Goal: Task Accomplishment & Management: Complete application form

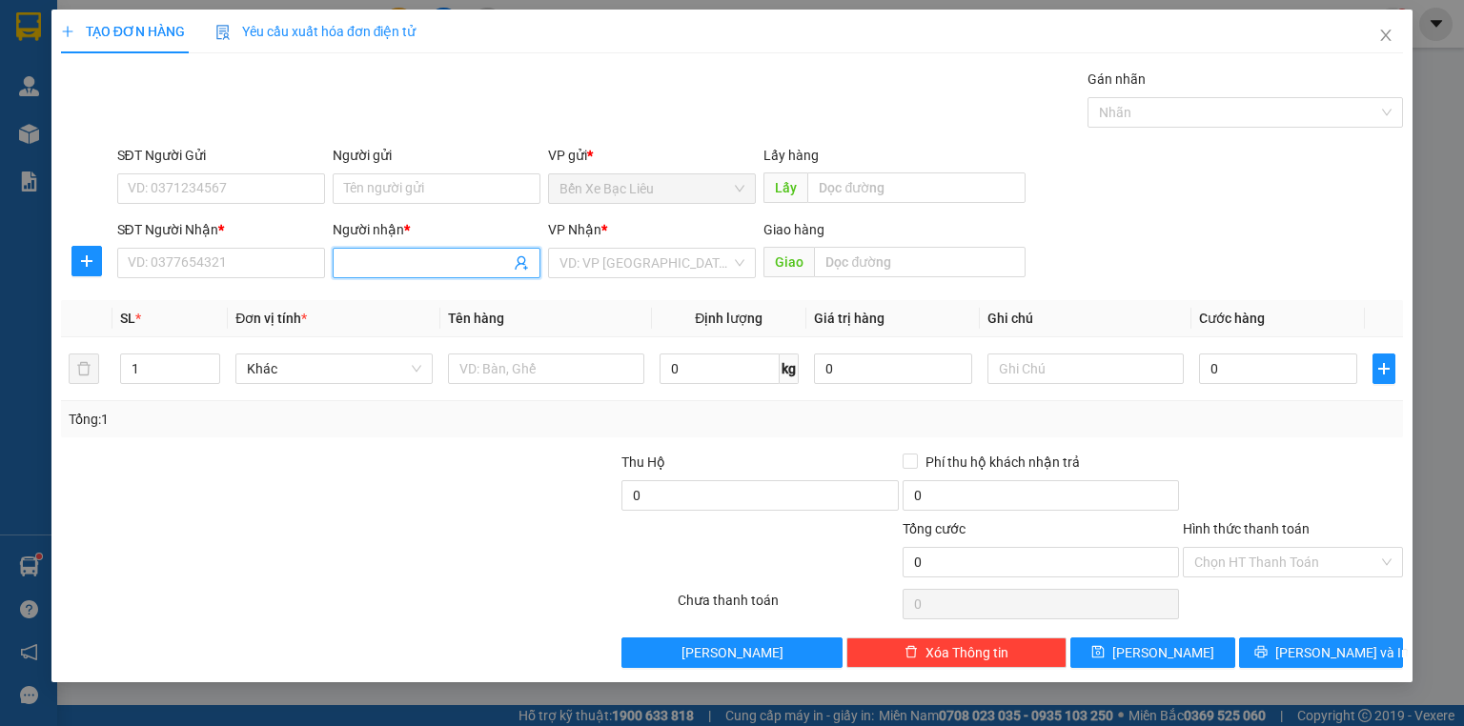
drag, startPoint x: 427, startPoint y: 266, endPoint x: 658, endPoint y: 328, distance: 238.8
click at [431, 265] on input "Người nhận *" at bounding box center [427, 263] width 166 height 21
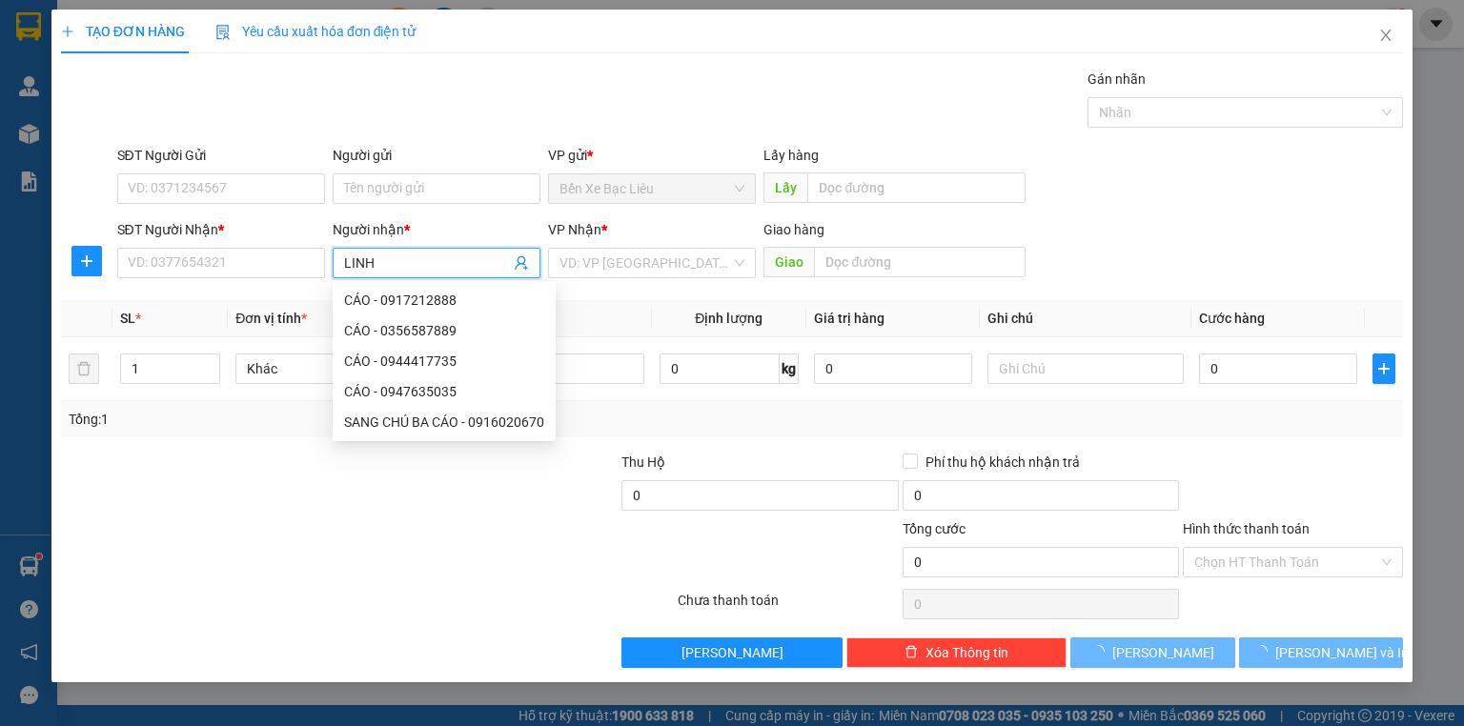
type input "LINH Y"
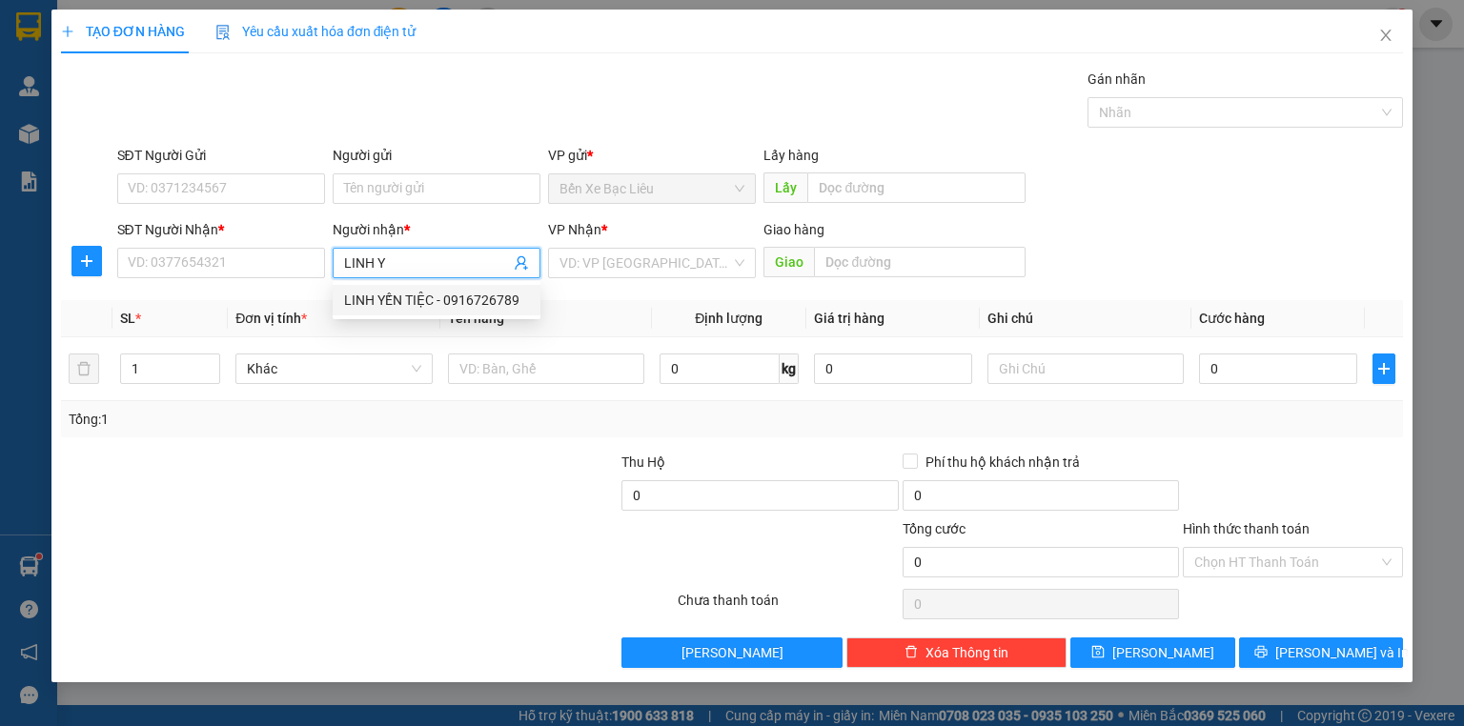
click at [435, 301] on div "LINH YẾN TIỆC - 0916726789" at bounding box center [436, 300] width 185 height 21
type input "0916726789"
type input "LINH YẾN TIỆC"
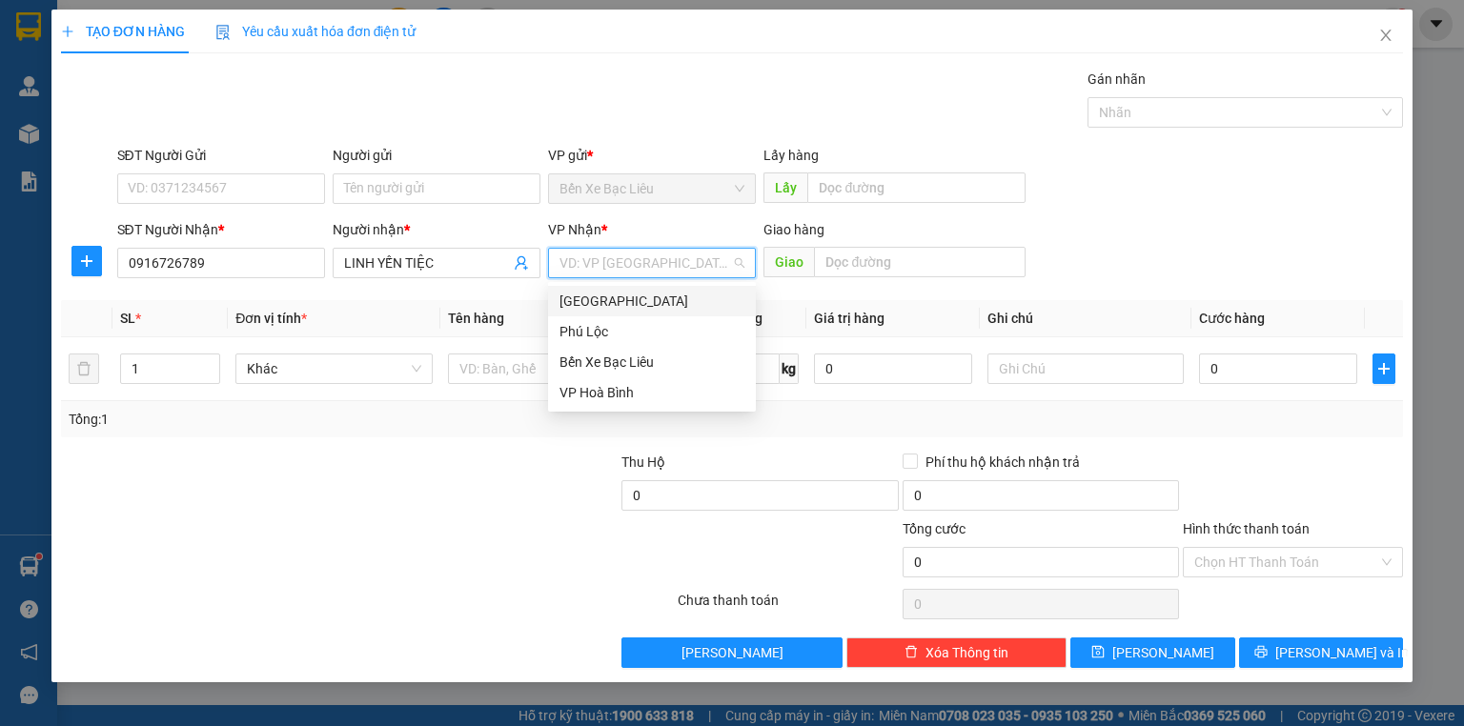
click at [712, 270] on input "search" at bounding box center [645, 263] width 172 height 29
drag, startPoint x: 688, startPoint y: 304, endPoint x: 670, endPoint y: 312, distance: 19.6
click at [687, 304] on div "[GEOGRAPHIC_DATA]" at bounding box center [651, 301] width 185 height 21
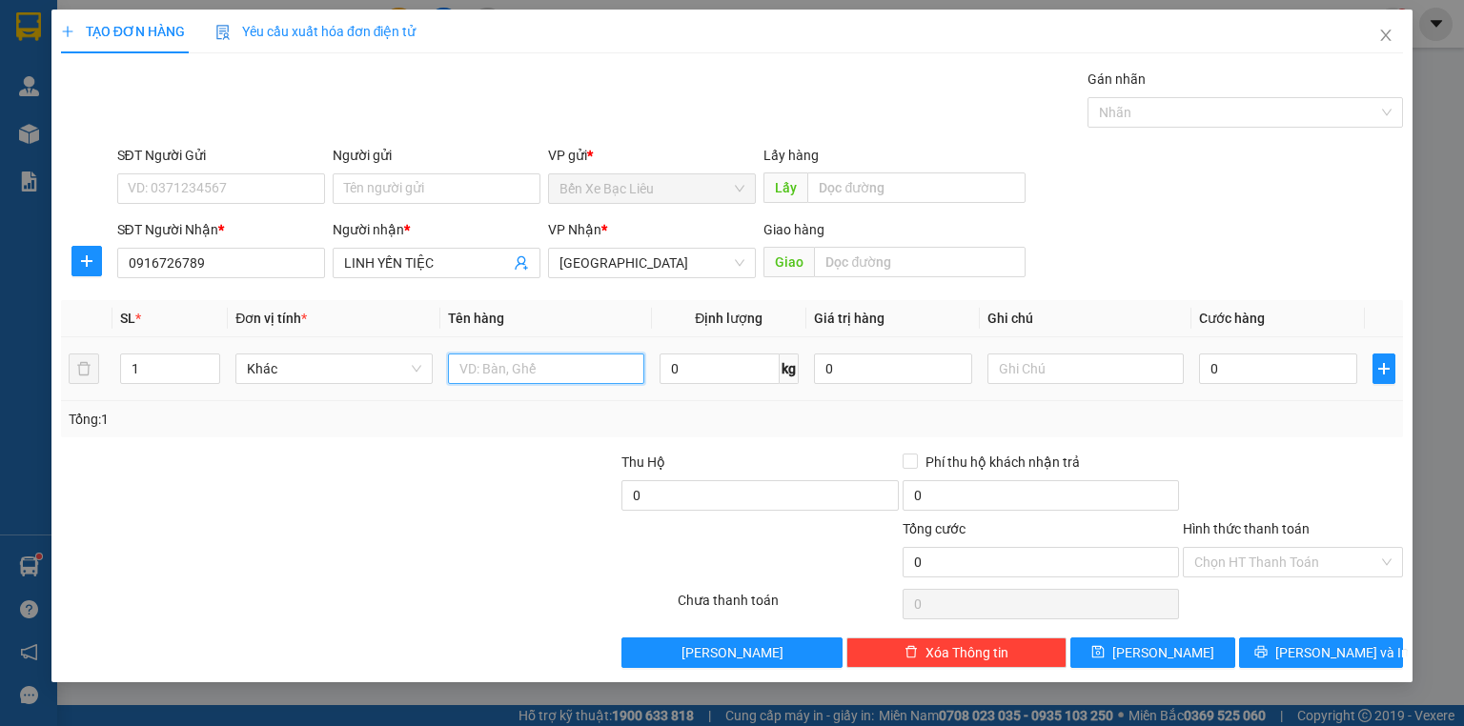
click at [528, 365] on input "text" at bounding box center [546, 369] width 196 height 30
type input "1 THÙNG"
click at [1199, 359] on input "0" at bounding box center [1278, 369] width 158 height 30
type input "6"
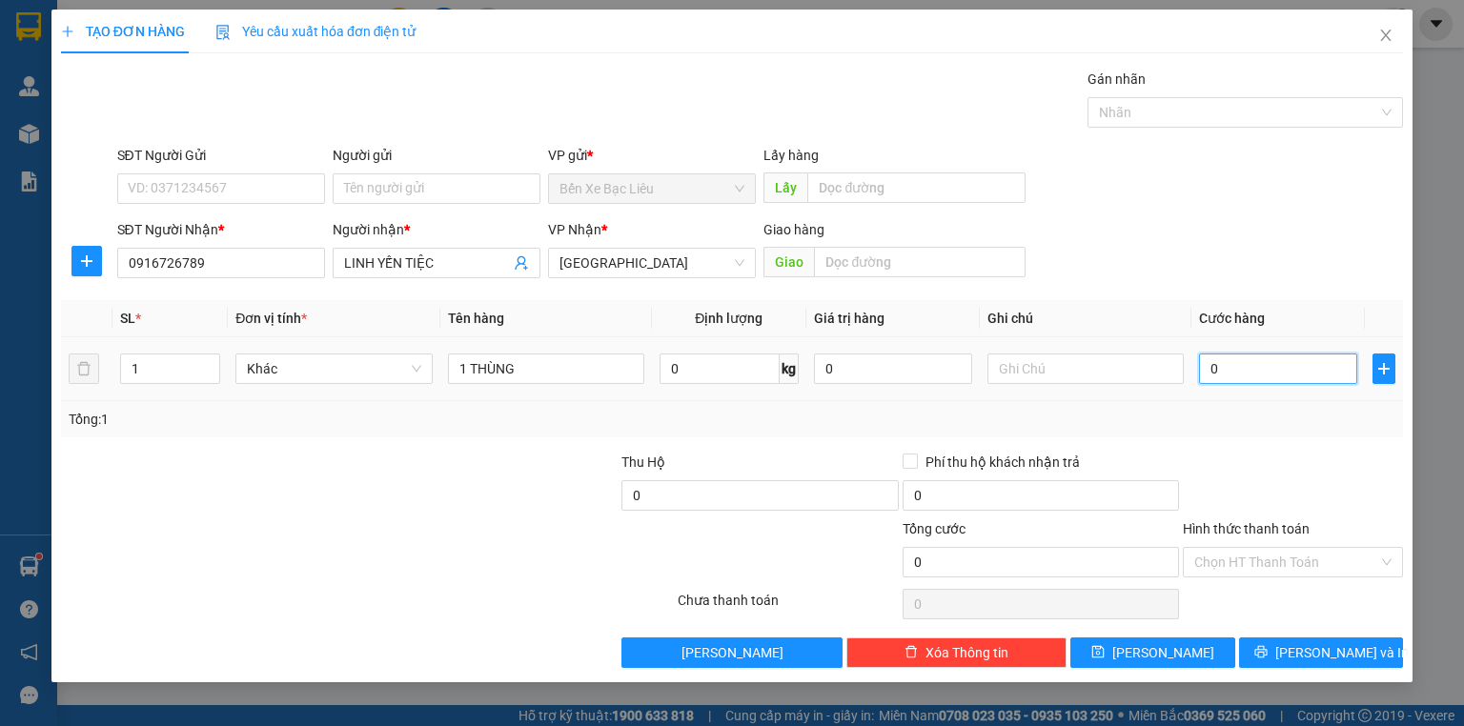
type input "6"
type input "60"
type input "60.000"
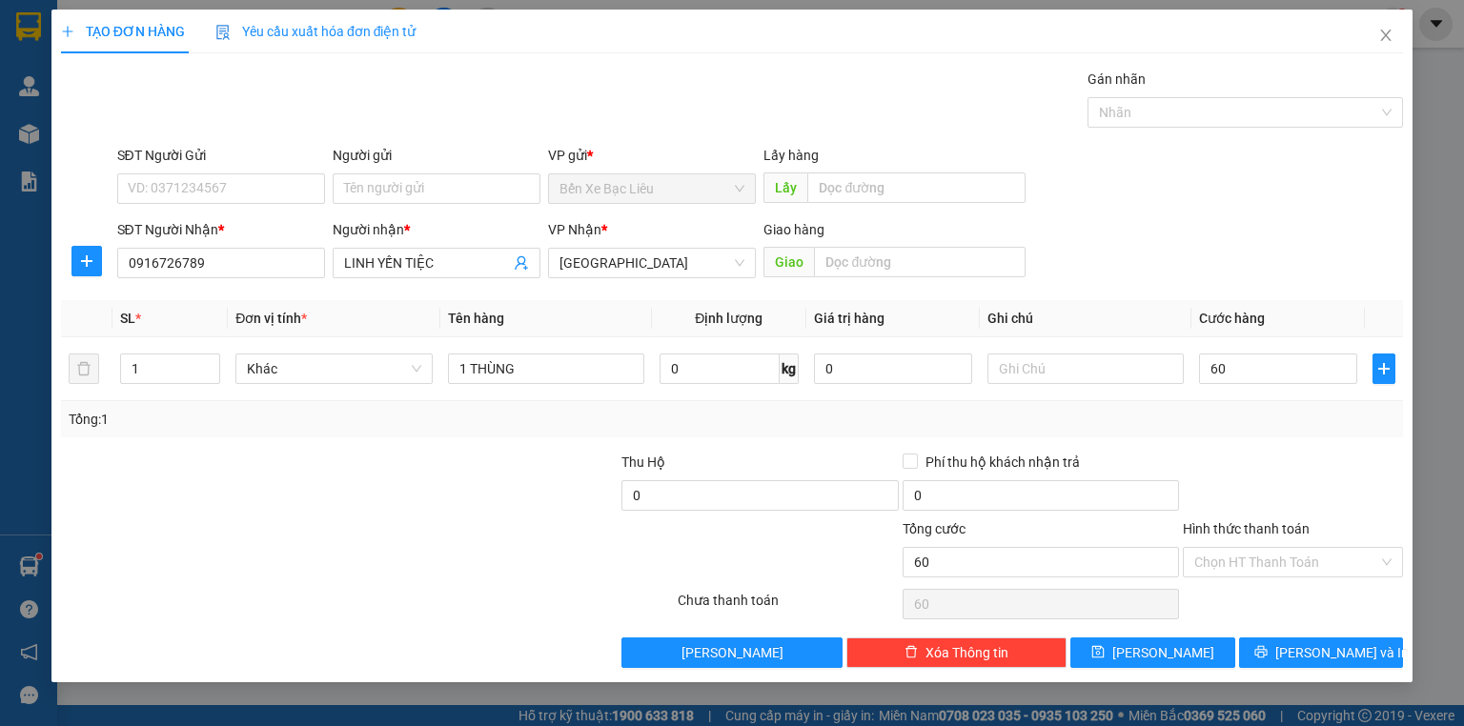
type input "60.000"
click at [1274, 456] on div at bounding box center [1293, 485] width 224 height 67
click at [1319, 645] on span "[PERSON_NAME] và In" at bounding box center [1341, 652] width 133 height 21
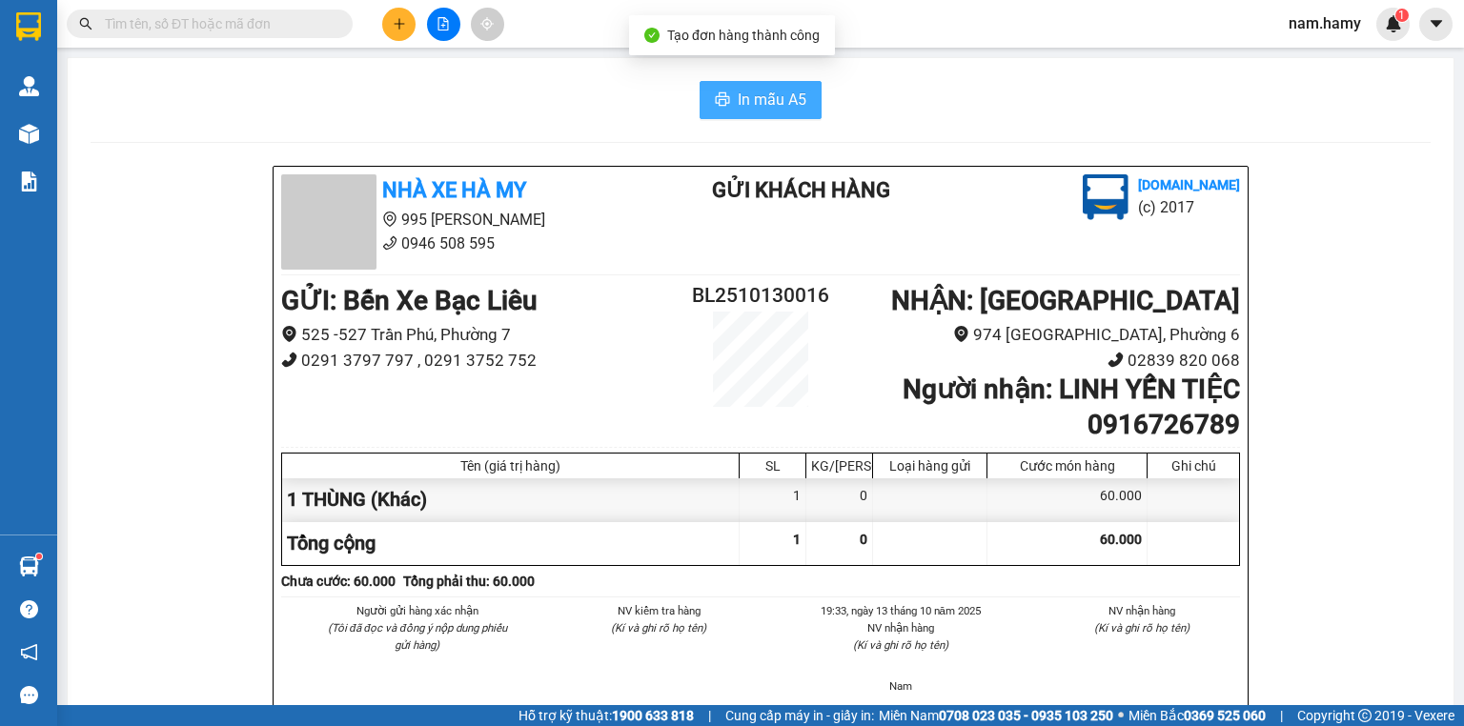
click at [751, 96] on span "In mẫu A5" at bounding box center [772, 100] width 69 height 24
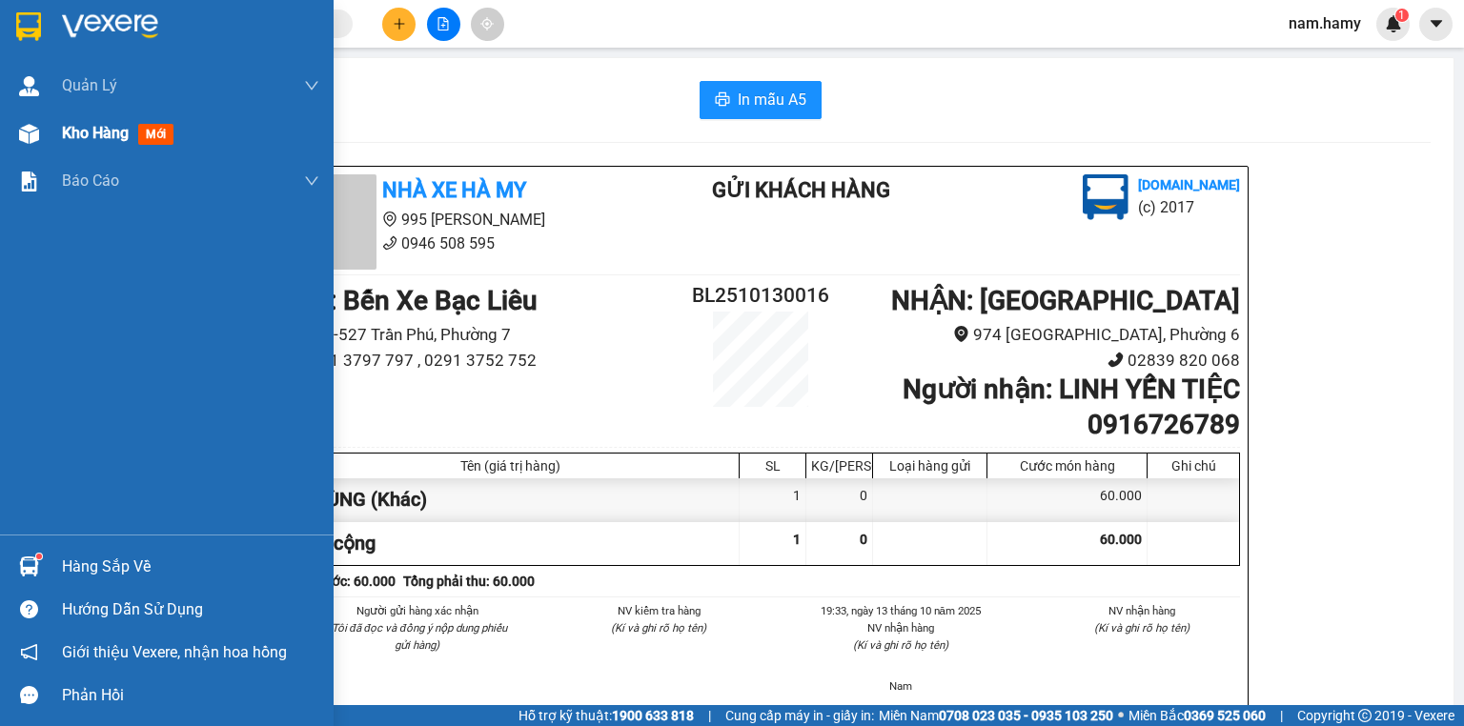
click at [108, 140] on span "Kho hàng" at bounding box center [95, 133] width 67 height 18
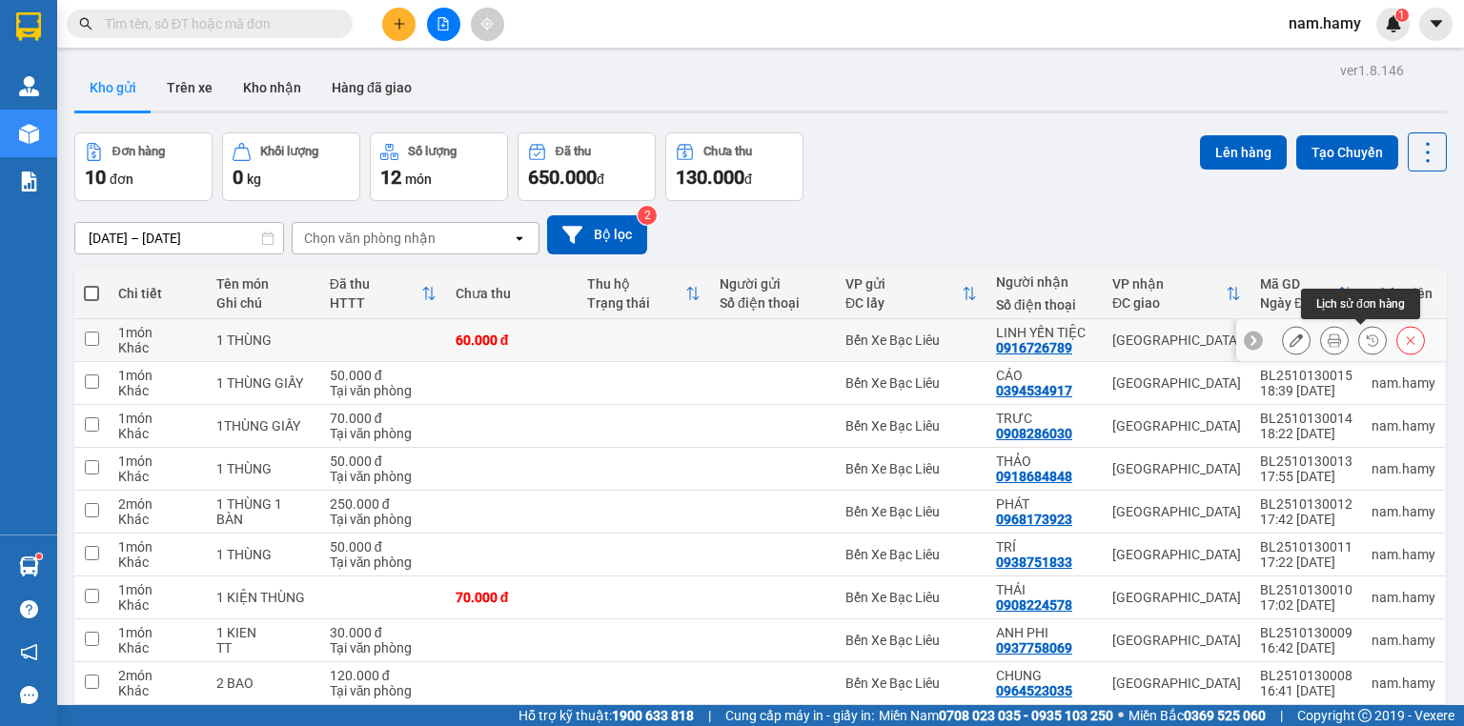
click at [1359, 338] on button at bounding box center [1372, 340] width 27 height 33
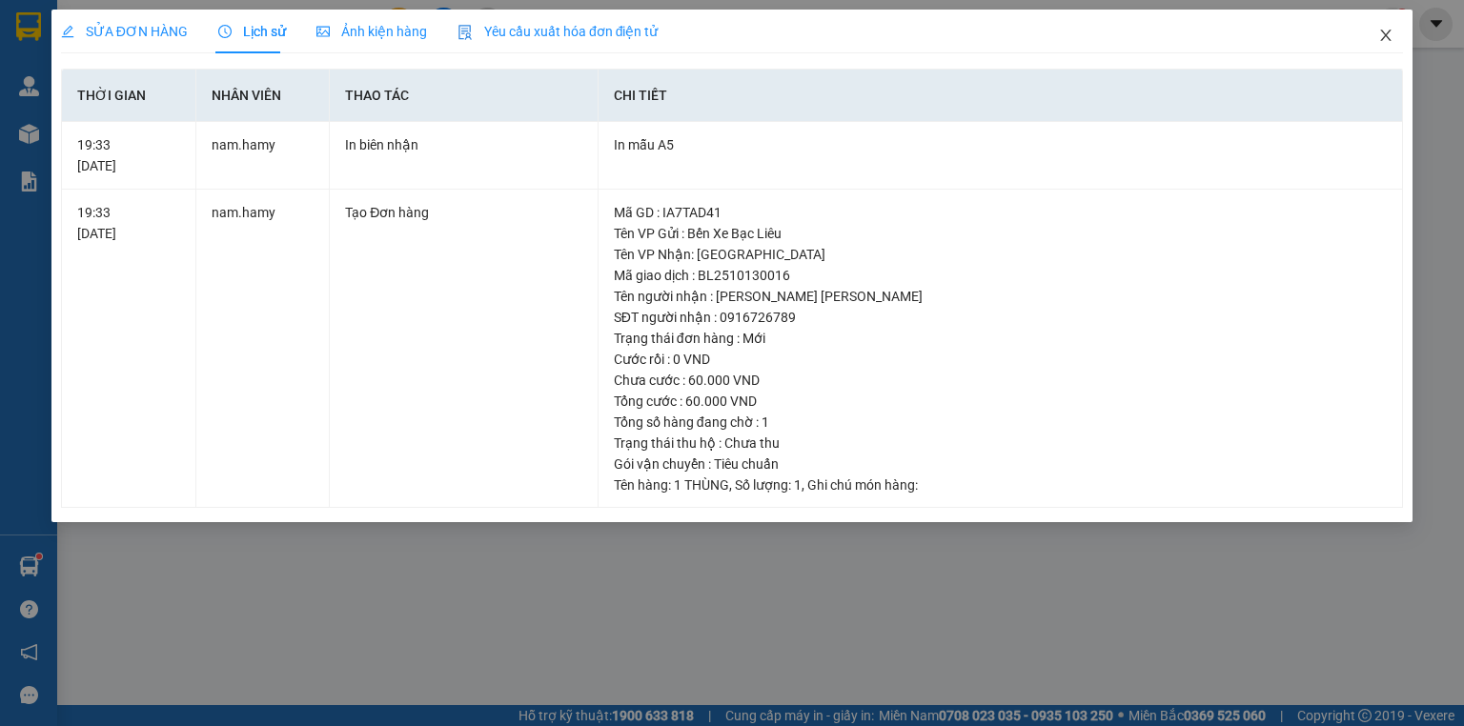
click at [1388, 44] on span "Close" at bounding box center [1385, 36] width 53 height 53
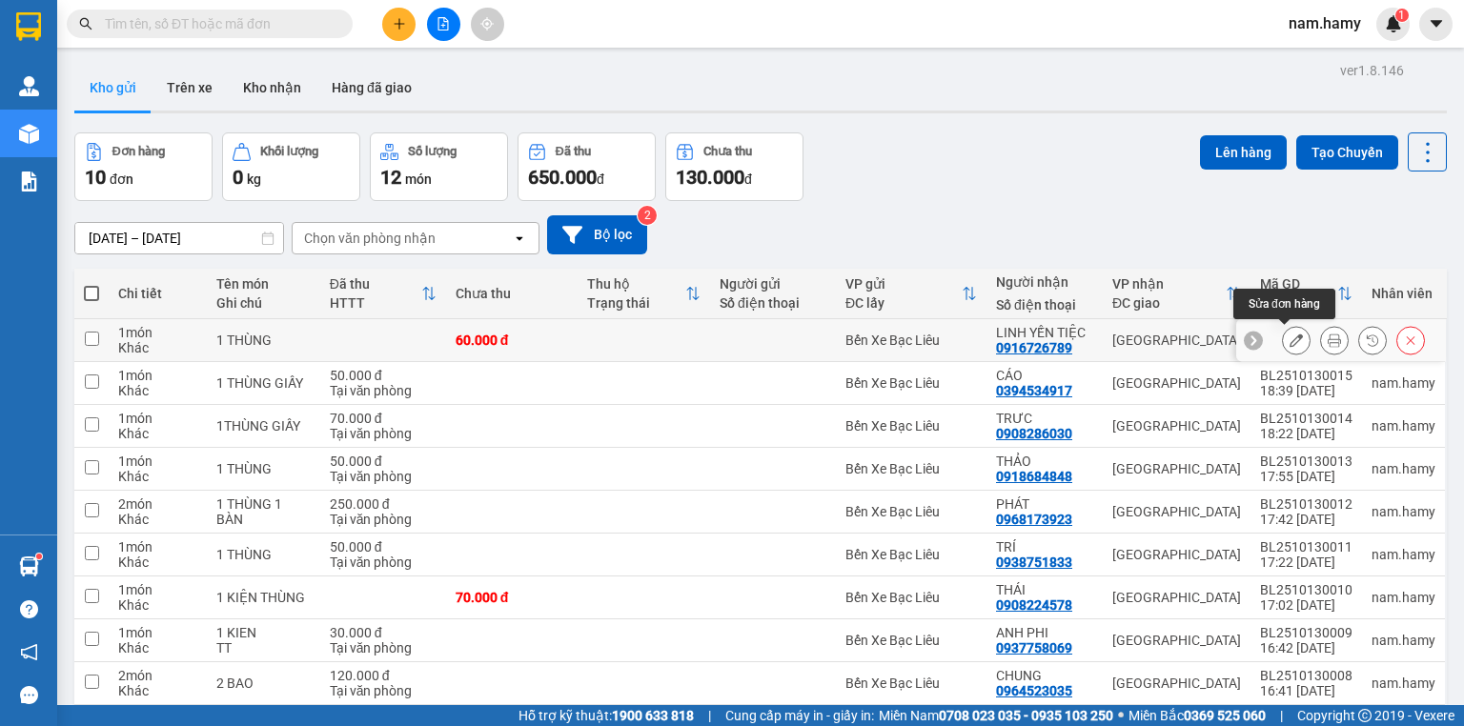
click at [1290, 335] on icon at bounding box center [1296, 340] width 13 height 13
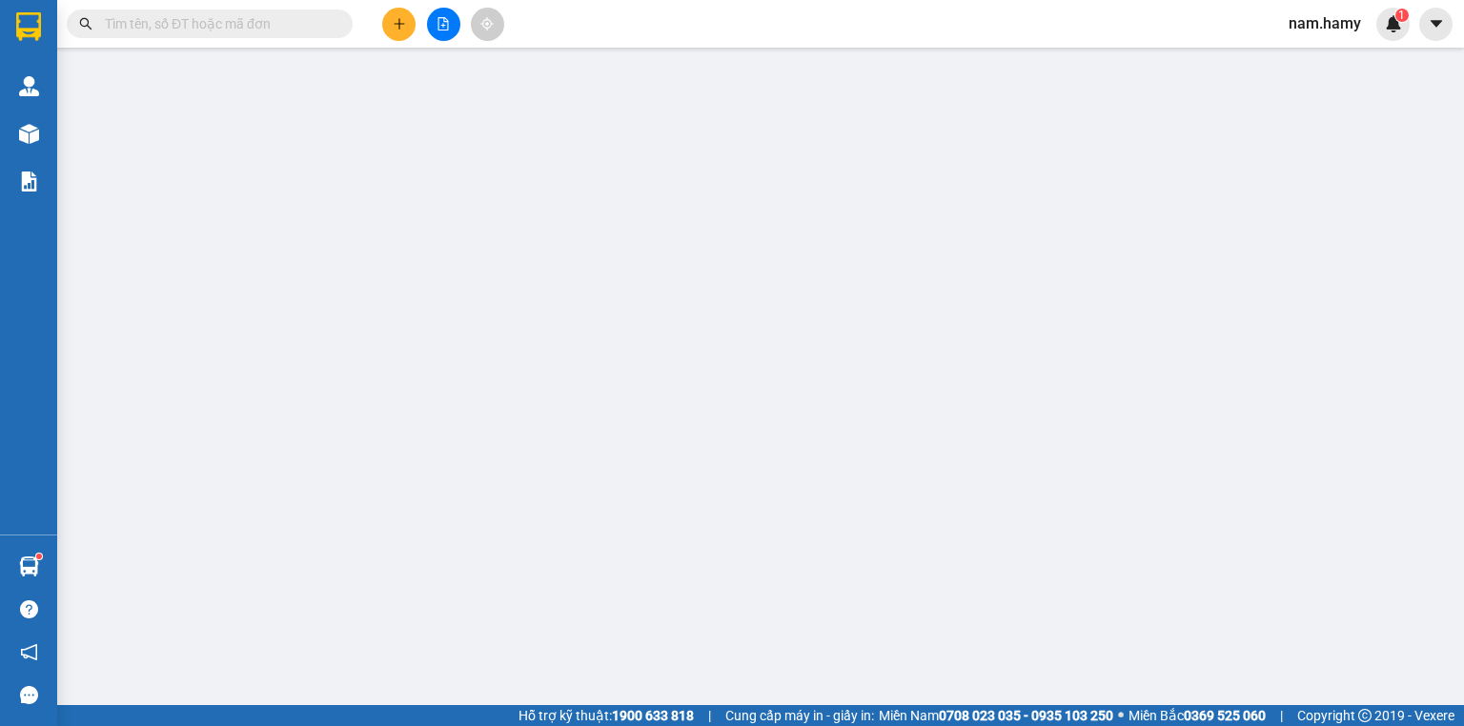
type input "0916726789"
type input "LINH YẾN TIỆC"
type input "0"
type input "60.000"
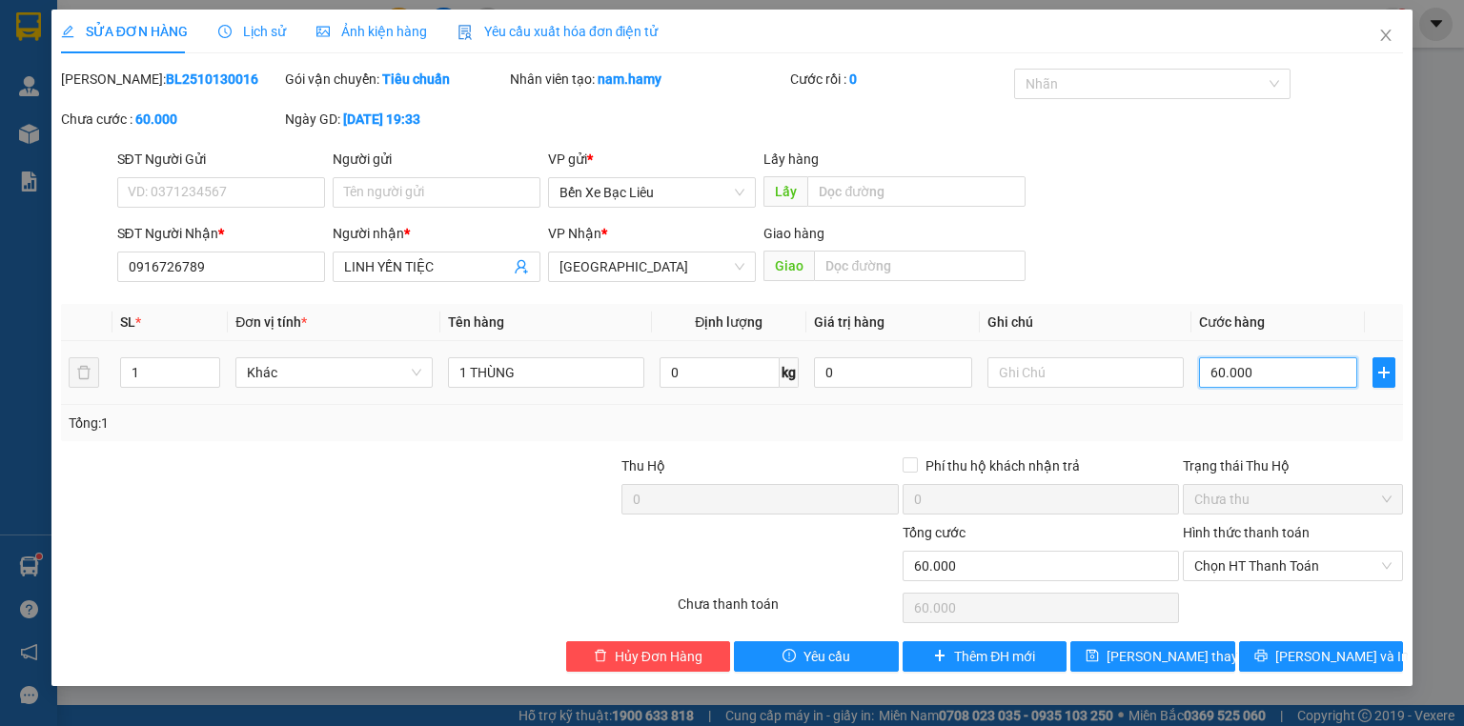
click at [1258, 372] on input "60.000" at bounding box center [1278, 372] width 158 height 30
type input "0"
type input "5"
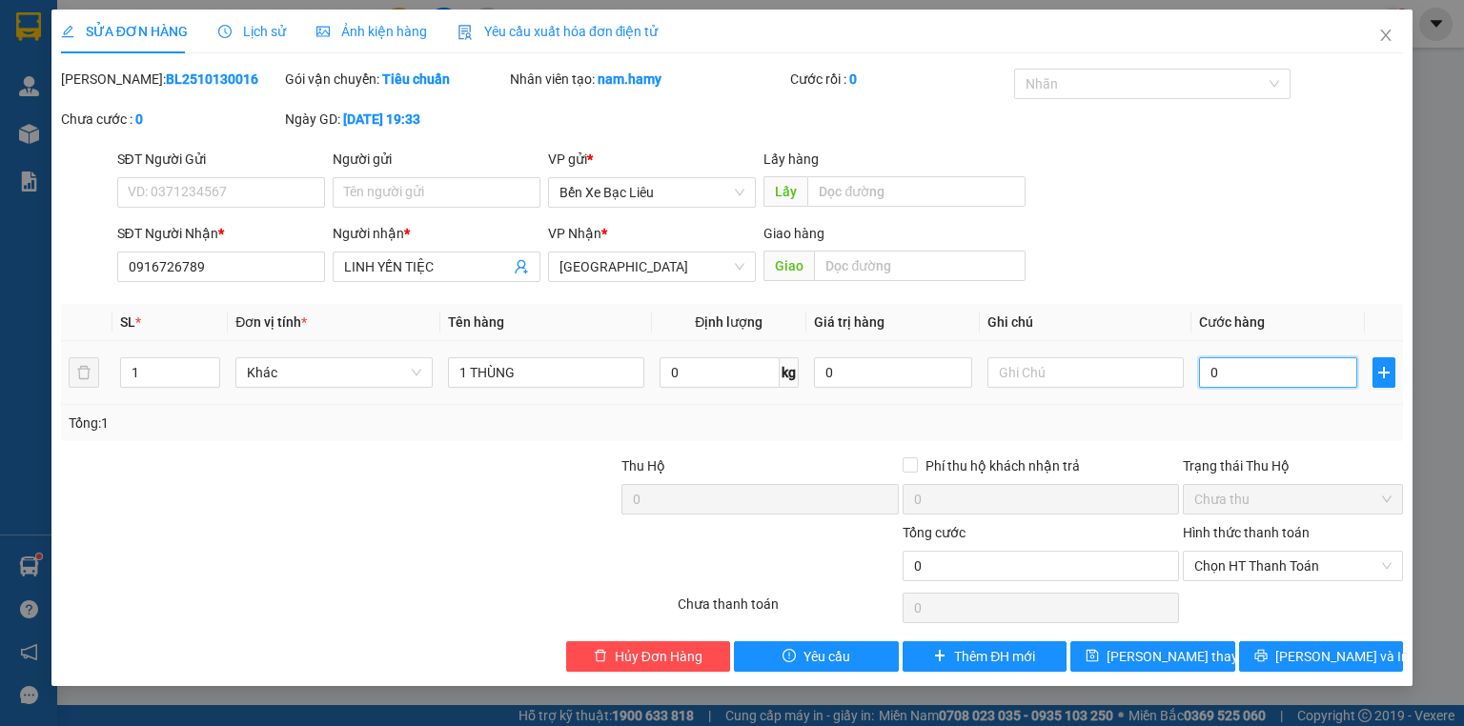
type input "5"
type input "05"
type input "0"
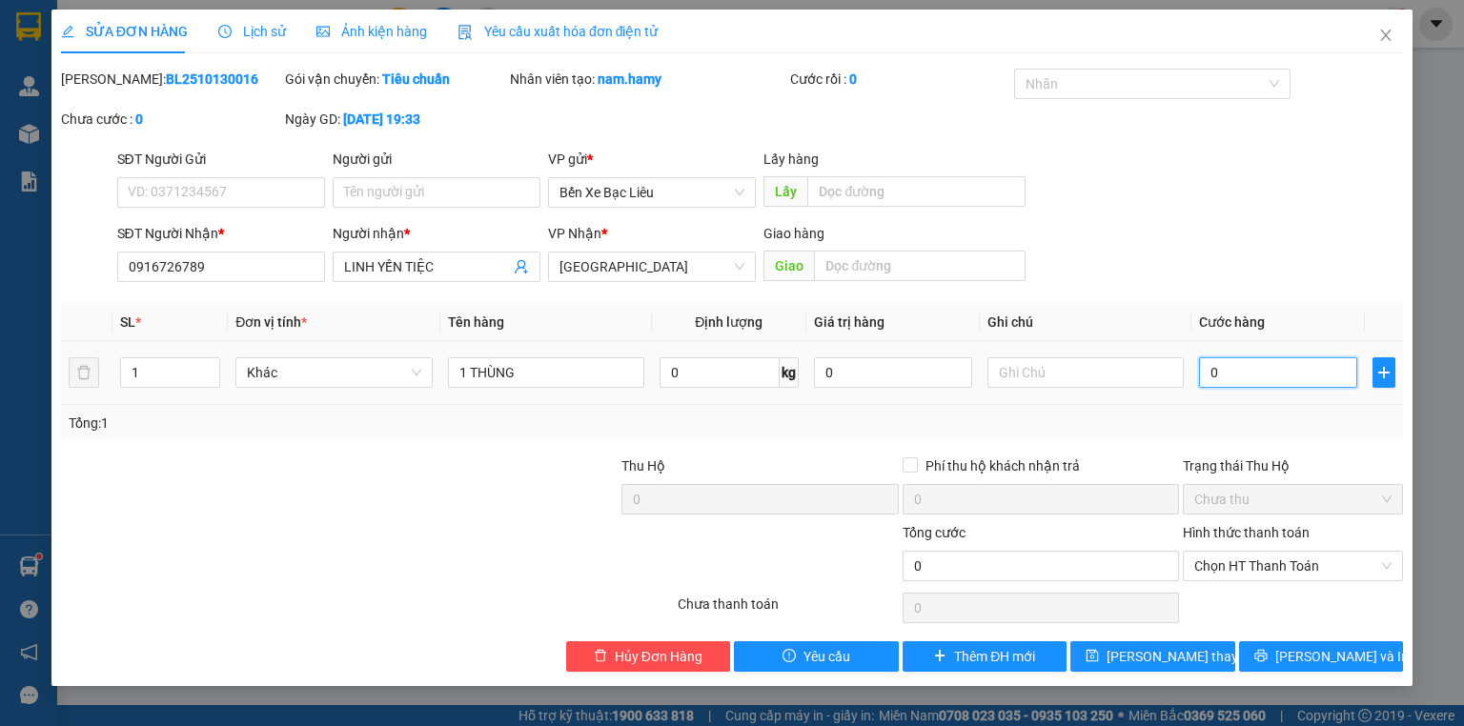
click at [1205, 376] on input "0" at bounding box center [1278, 372] width 158 height 30
type input "50"
type input "50.000"
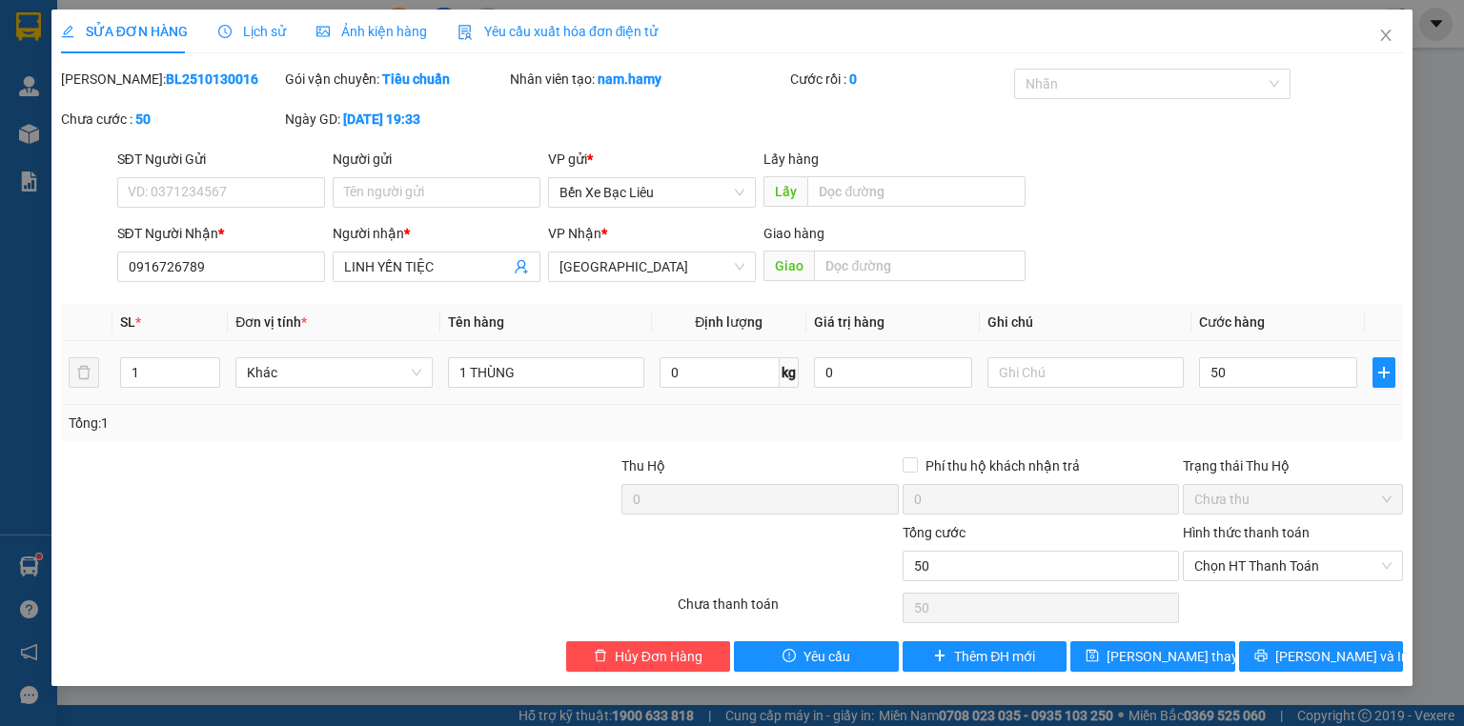
type input "50.000"
drag, startPoint x: 1250, startPoint y: 423, endPoint x: 1135, endPoint y: 429, distance: 115.5
click at [1250, 423] on div "Tổng: 1" at bounding box center [732, 423] width 1327 height 21
click at [1087, 369] on input "text" at bounding box center [1085, 372] width 196 height 30
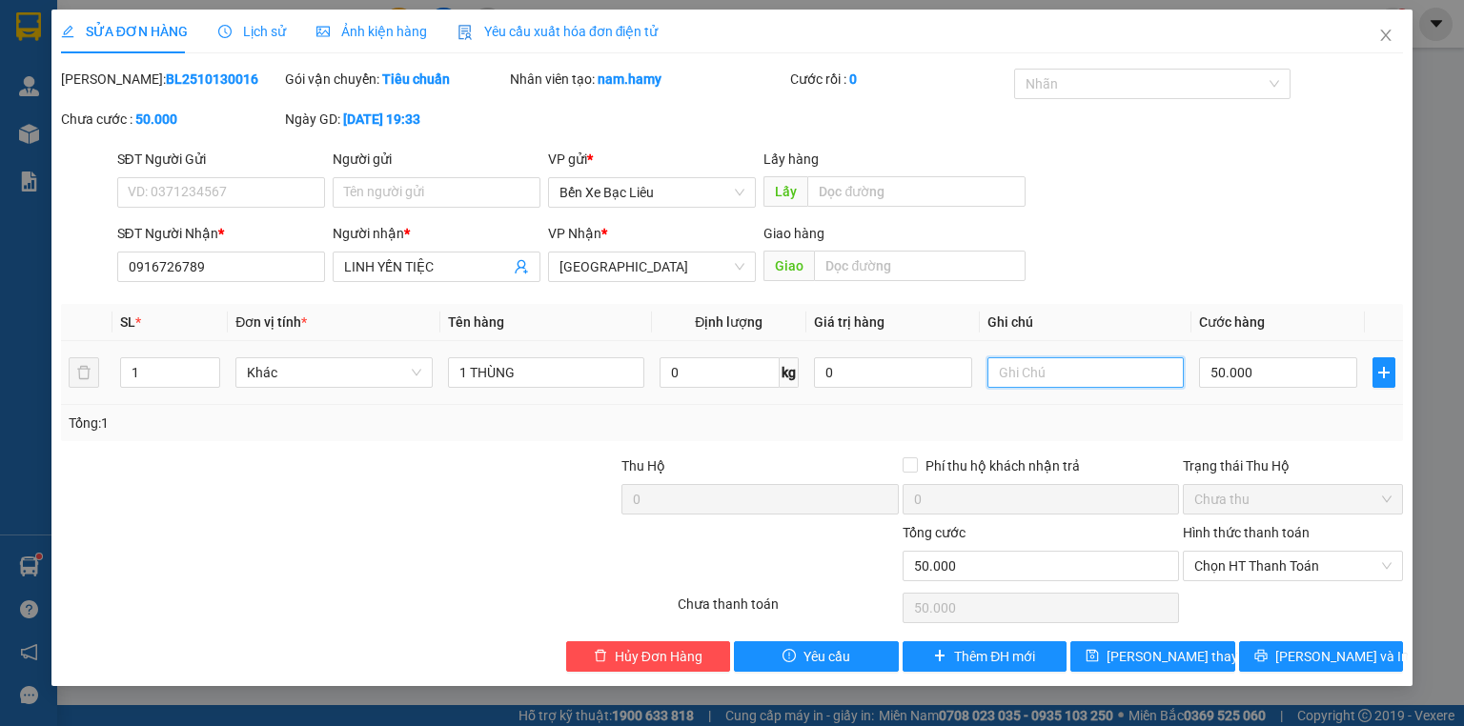
type input "D"
type input "ĐI GIAO"
click at [1323, 648] on span "[PERSON_NAME] và In" at bounding box center [1341, 656] width 133 height 21
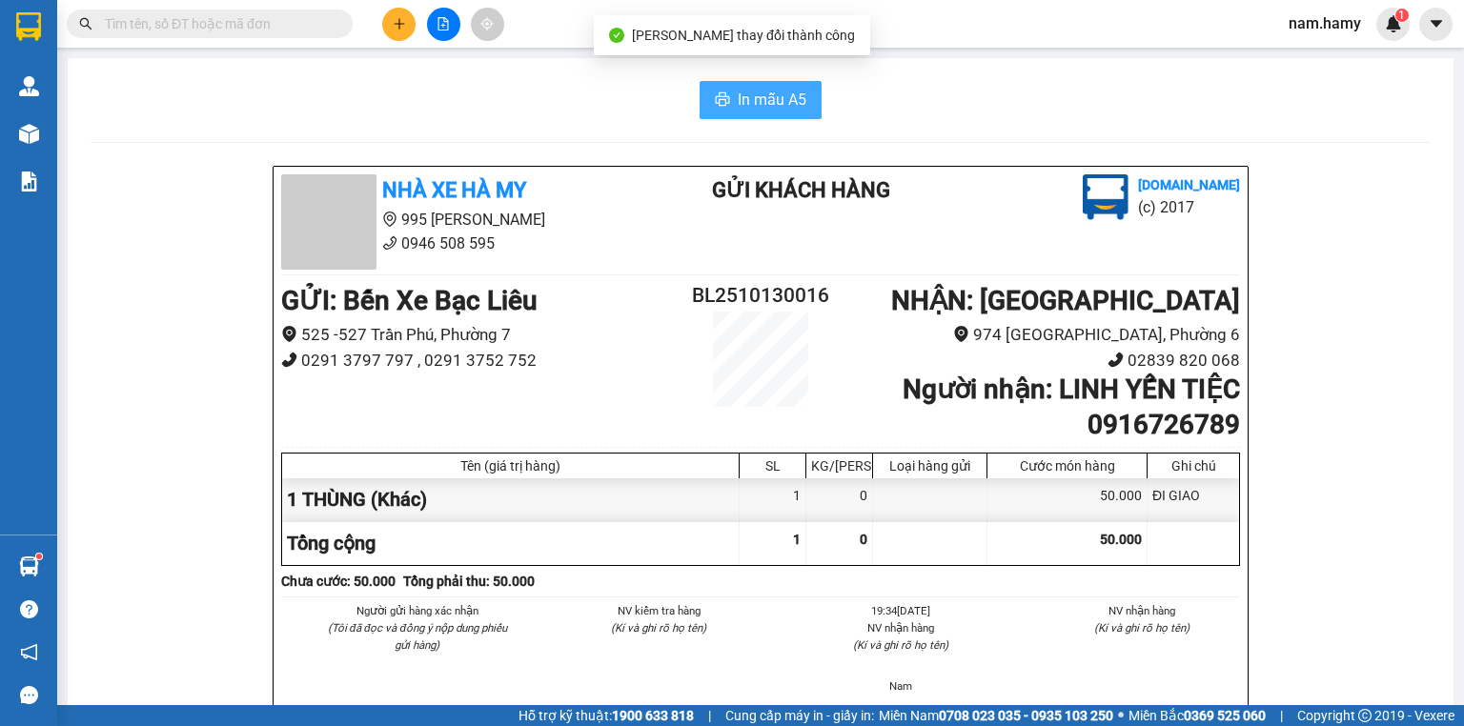
click at [750, 84] on button "In mẫu A5" at bounding box center [761, 100] width 122 height 38
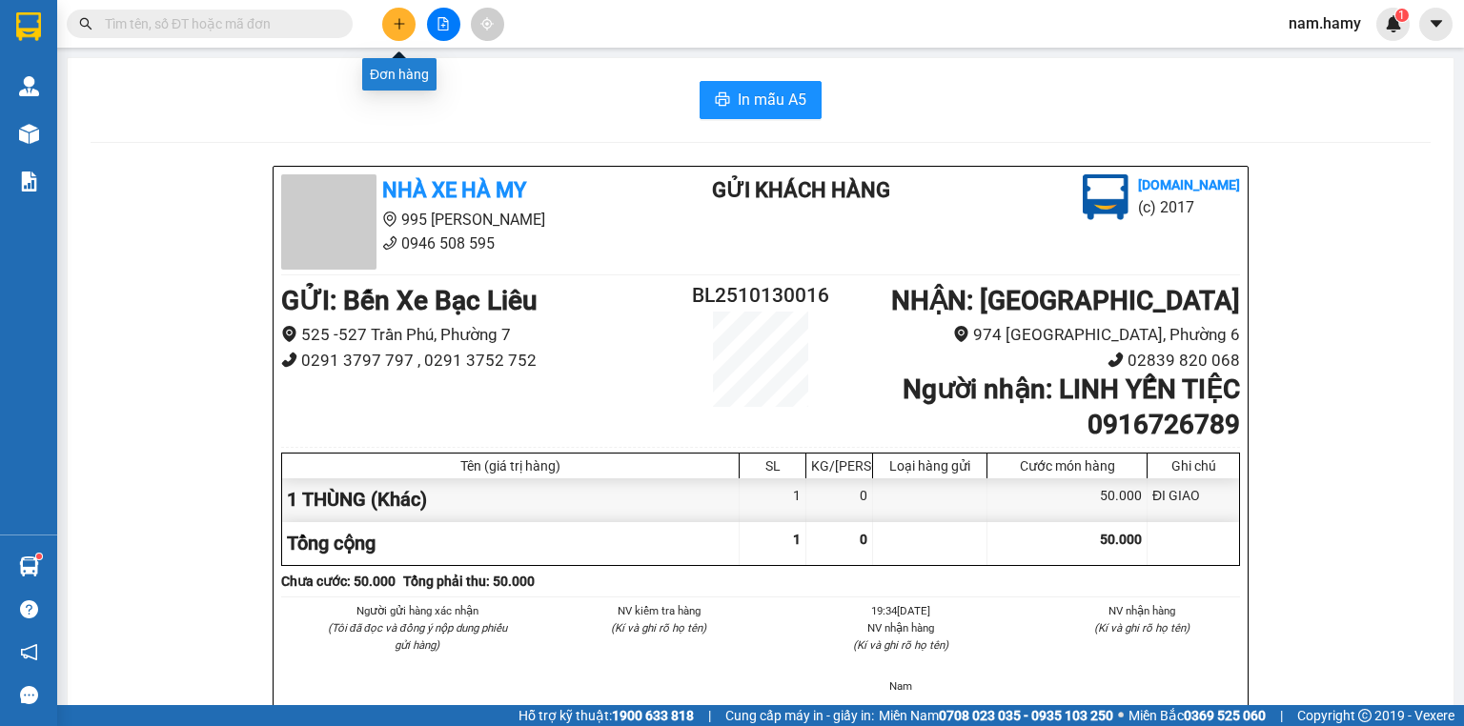
click at [402, 23] on icon "plus" at bounding box center [399, 23] width 10 height 1
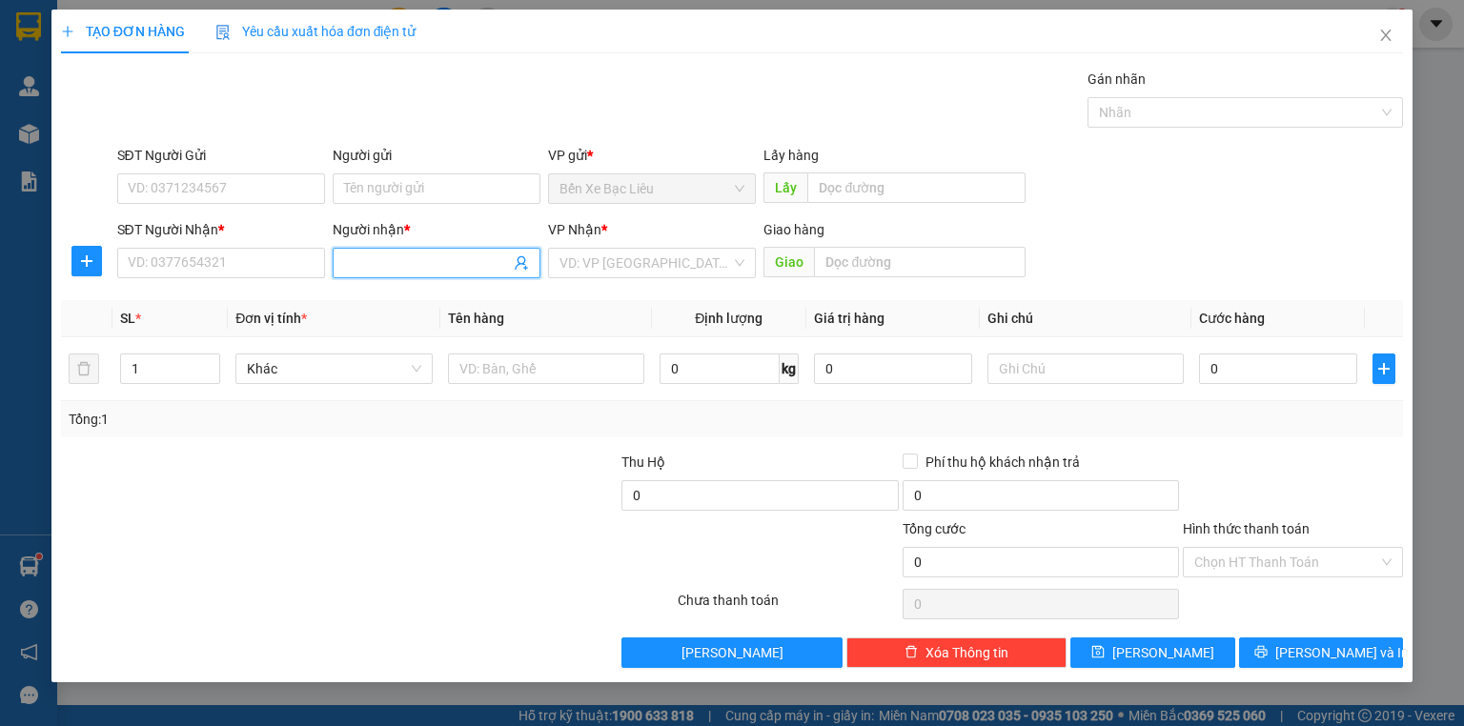
click at [368, 265] on input "Người nhận *" at bounding box center [427, 263] width 166 height 21
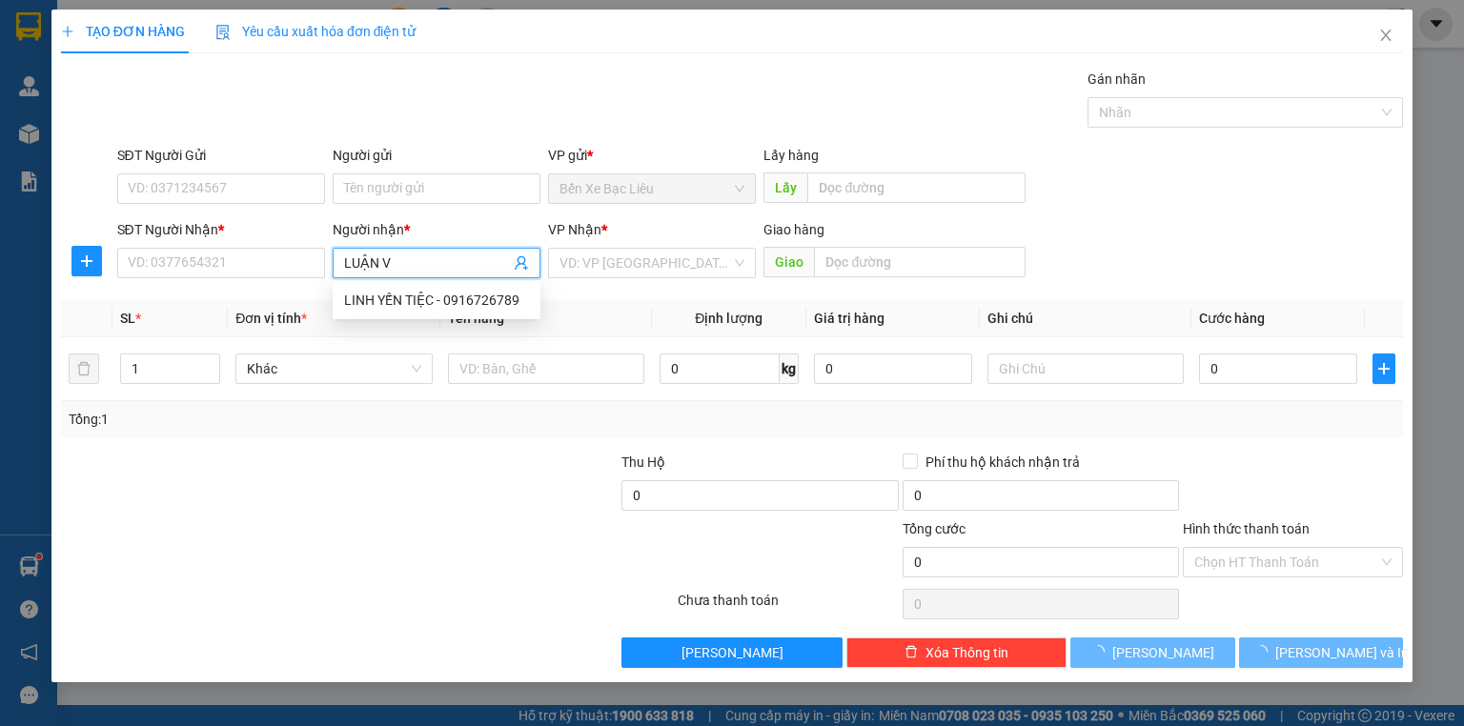
type input "LUẬN VẢ"
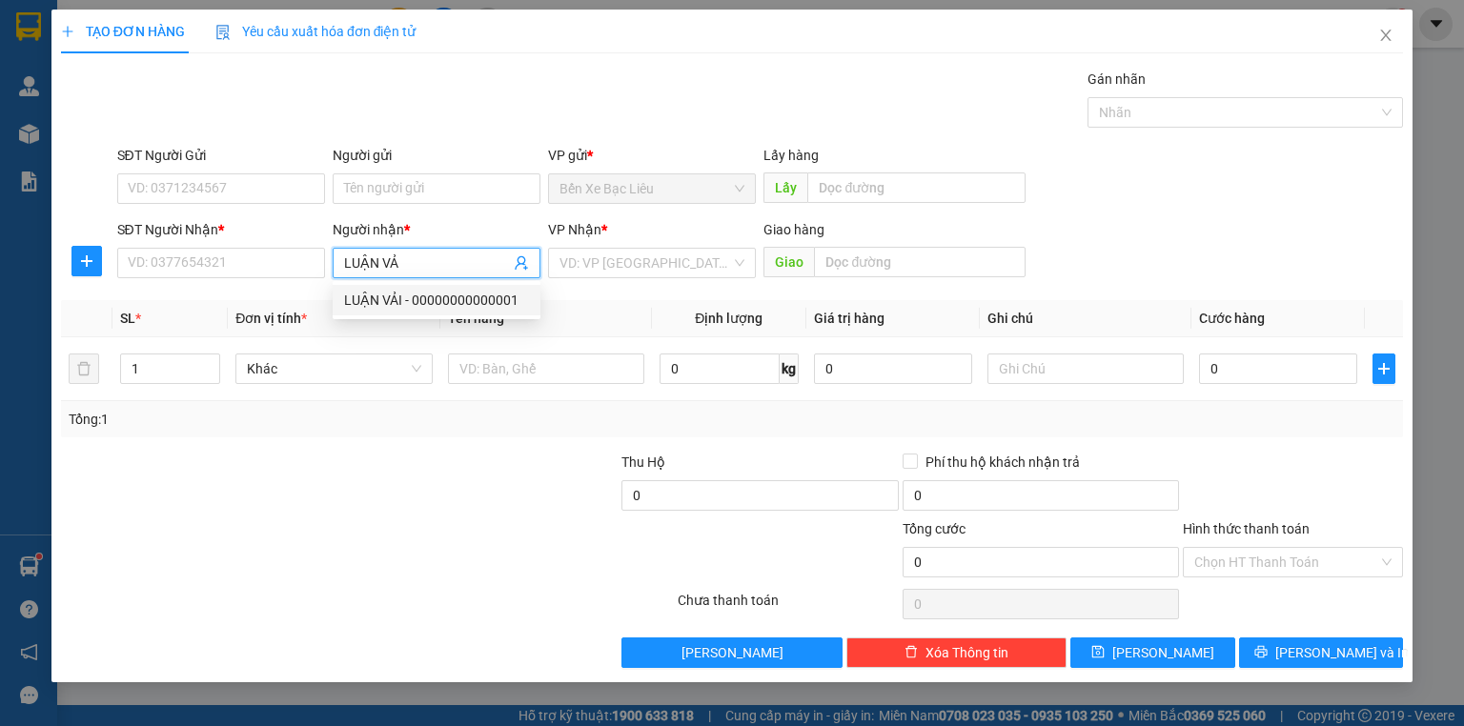
click at [421, 292] on div "LUẬN VẢI - 00000000000001" at bounding box center [436, 300] width 185 height 21
type input "00000000000001"
type input "LUẬN VẢI"
click at [591, 252] on input "search" at bounding box center [645, 263] width 172 height 29
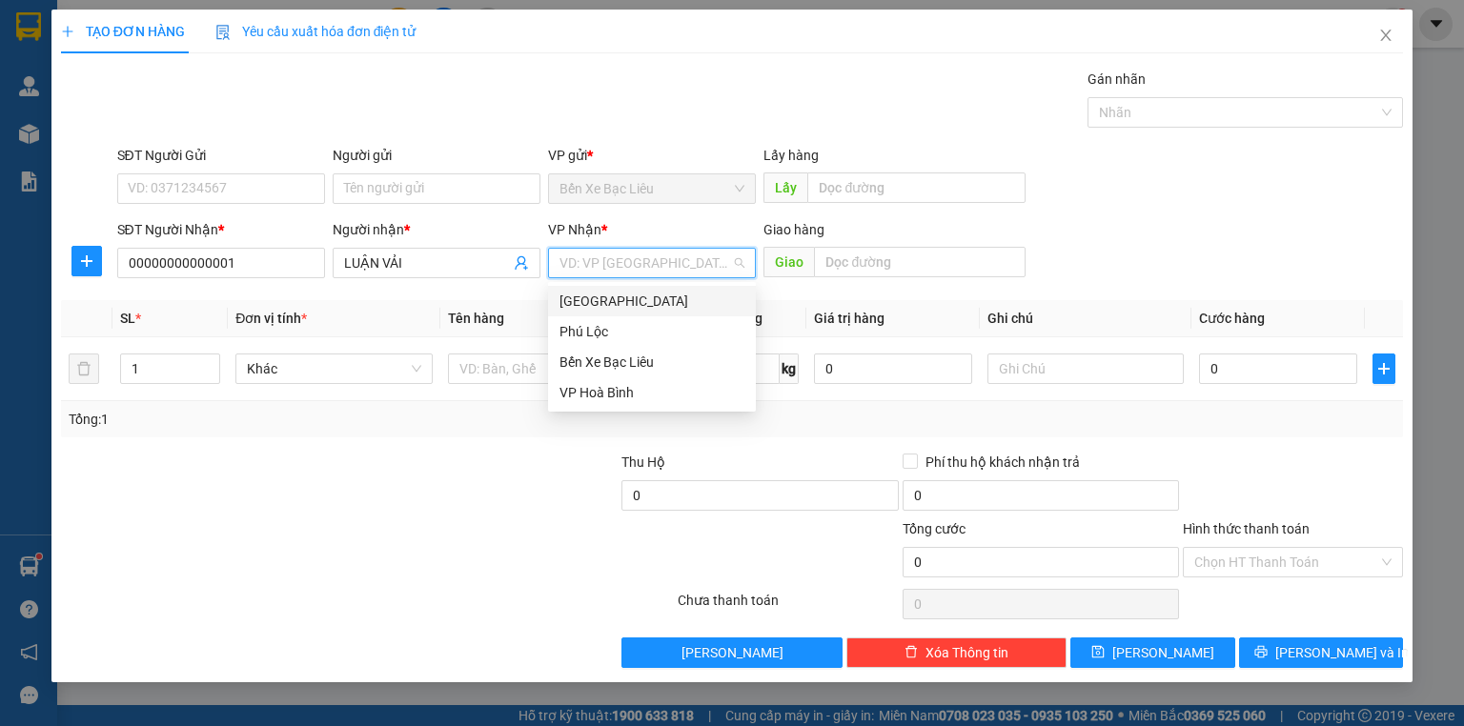
click at [640, 305] on div "[GEOGRAPHIC_DATA]" at bounding box center [651, 301] width 185 height 21
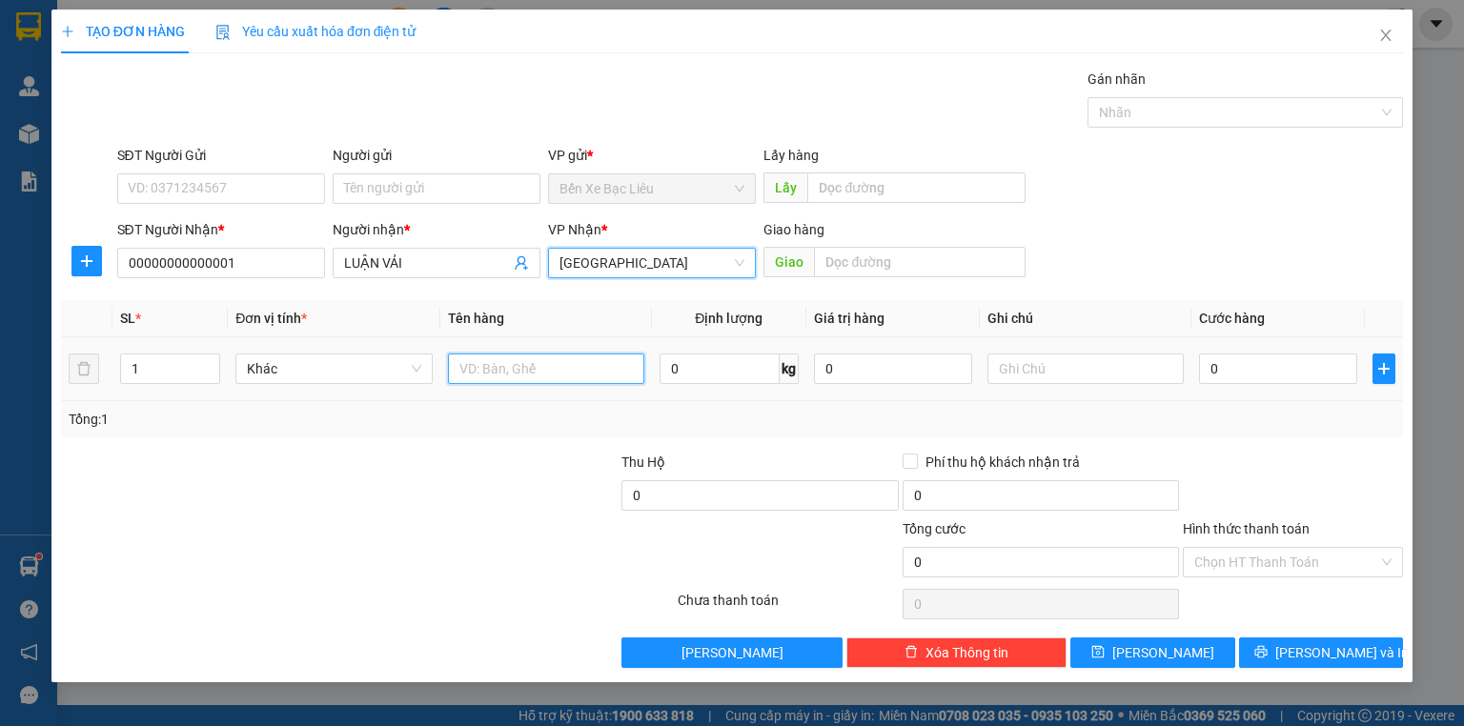
click at [567, 366] on input "text" at bounding box center [546, 369] width 196 height 30
type input "1 BAO"
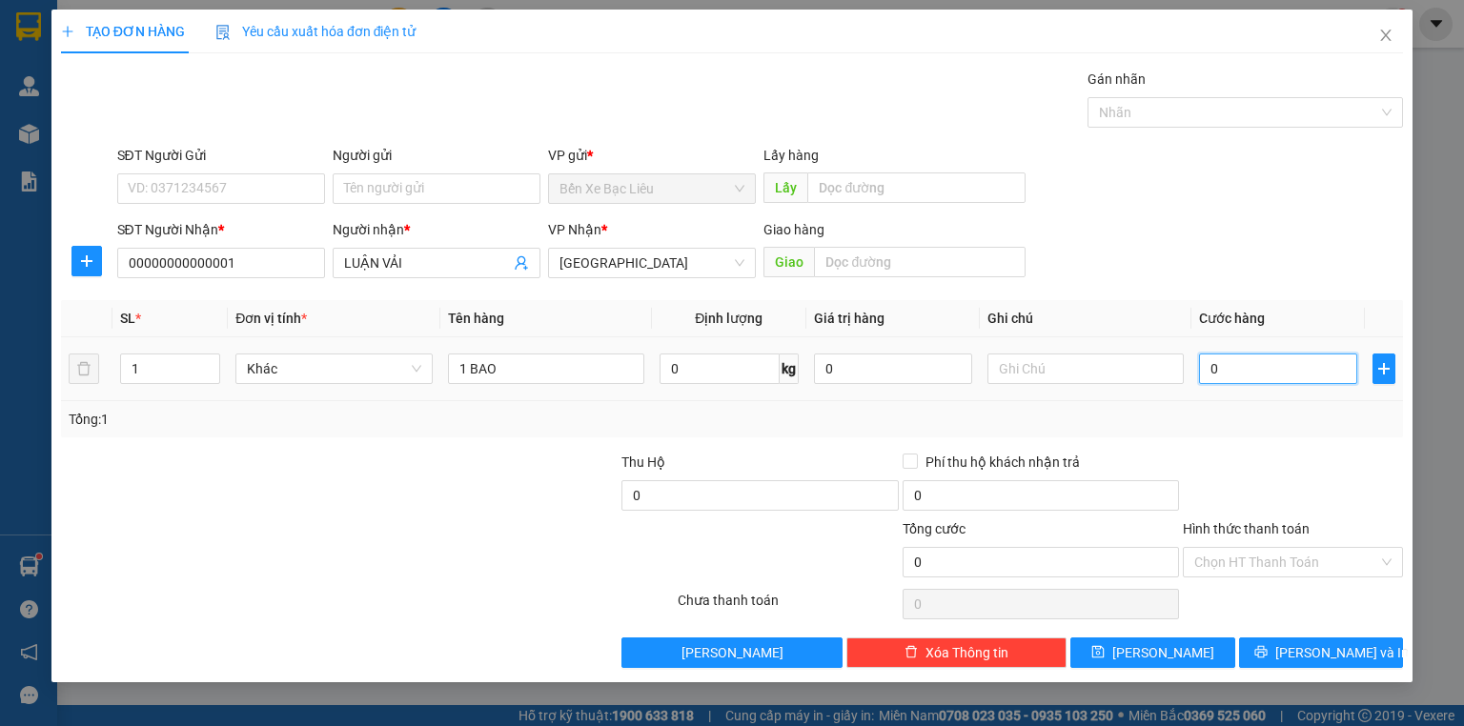
click at [1201, 371] on input "0" at bounding box center [1278, 369] width 158 height 30
type input "1"
type input "14"
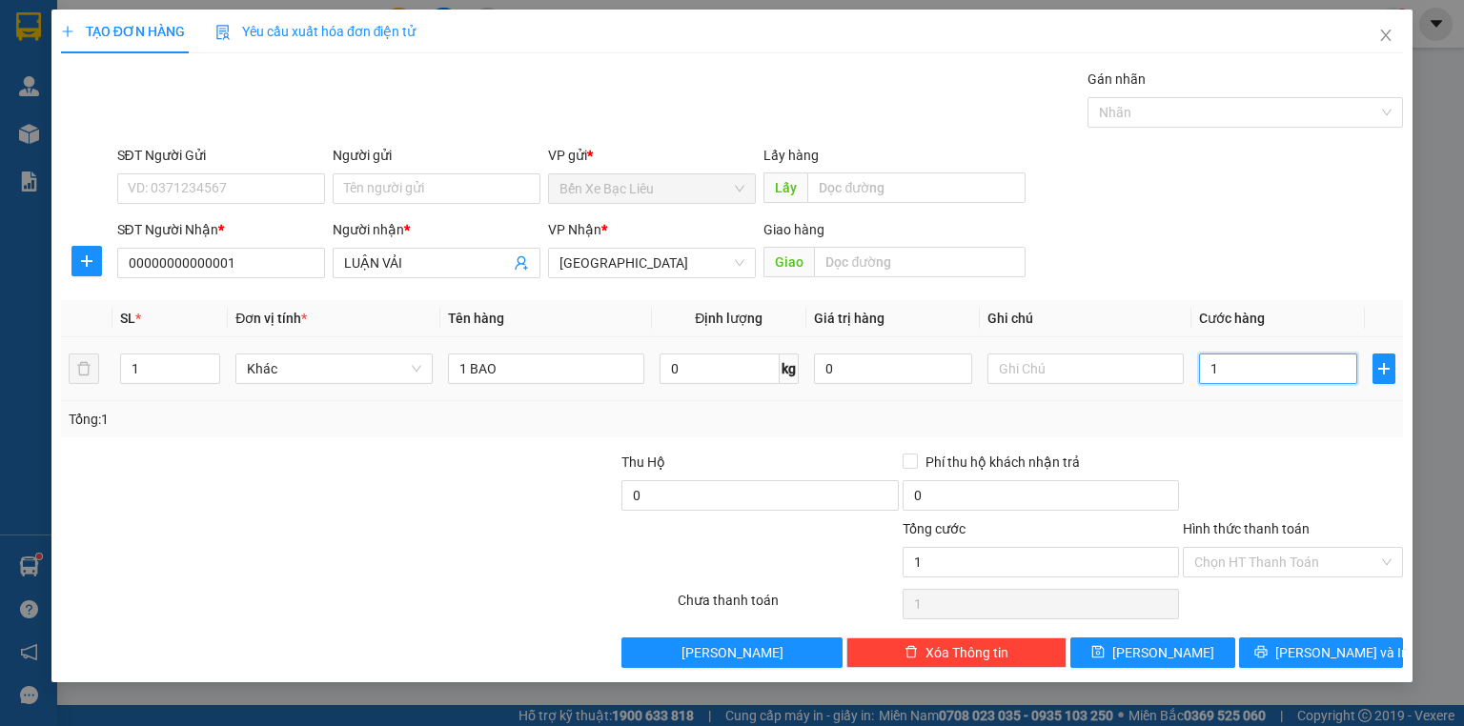
type input "14"
type input "140"
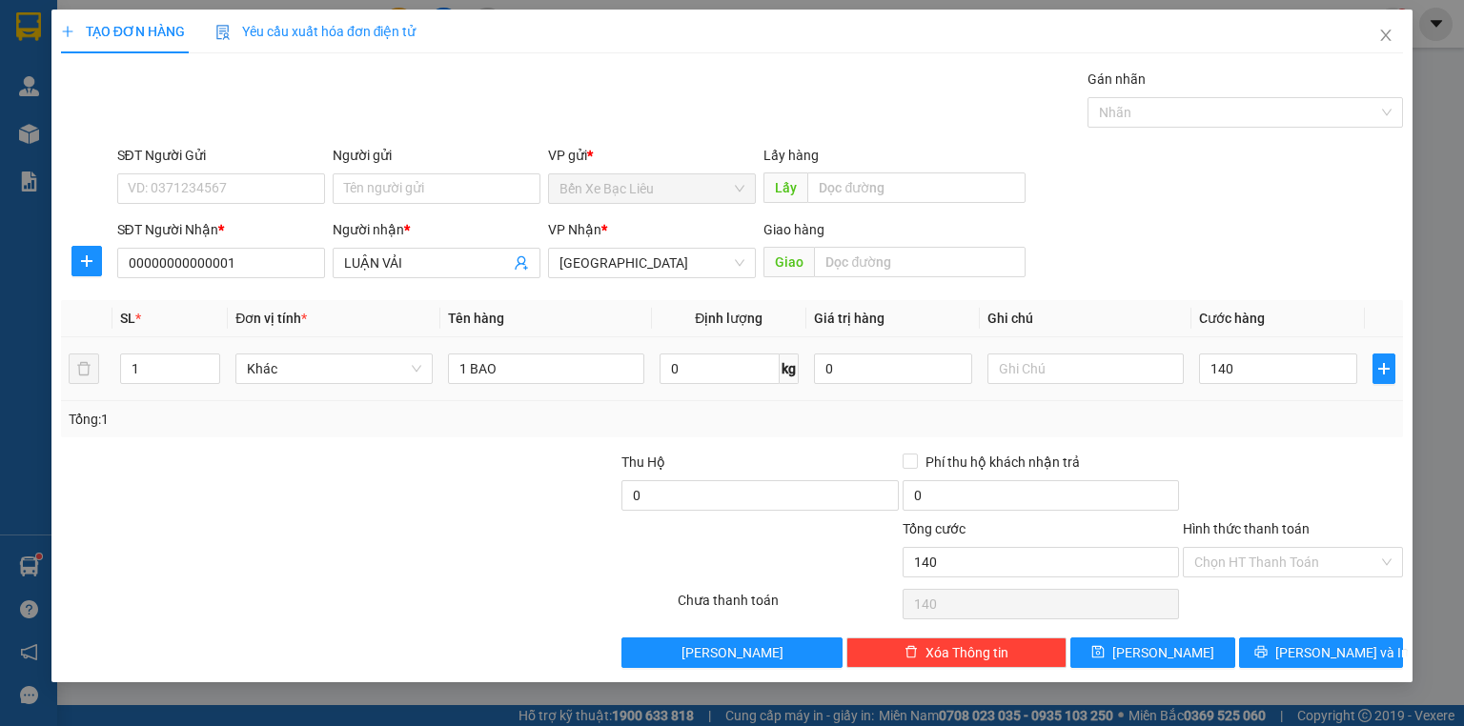
type input "140.000"
click at [1246, 420] on div "Tổng: 1" at bounding box center [732, 419] width 1327 height 21
click at [530, 375] on input "1 BAO" at bounding box center [546, 369] width 196 height 30
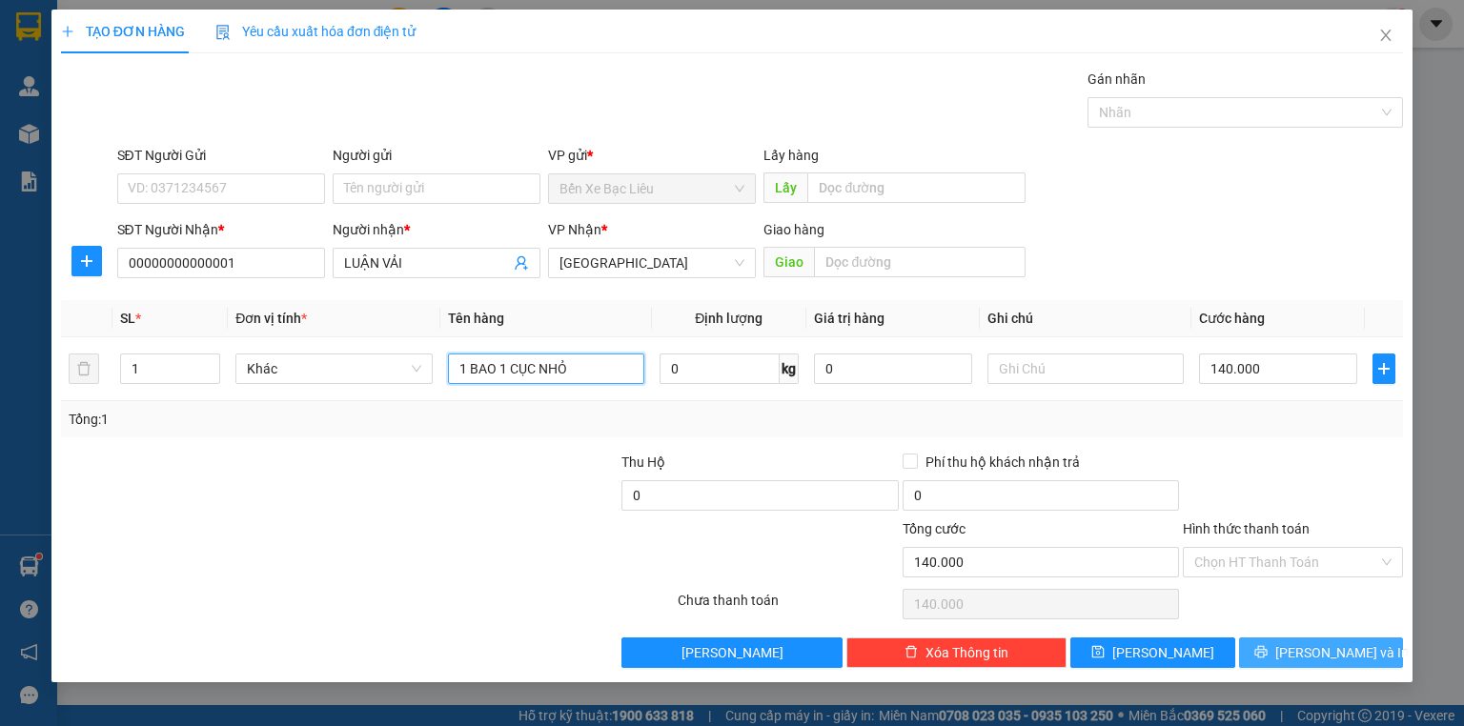
type input "1 BAO 1 CỤC NHỎ"
click at [1289, 641] on button "[PERSON_NAME] và In" at bounding box center [1321, 653] width 165 height 30
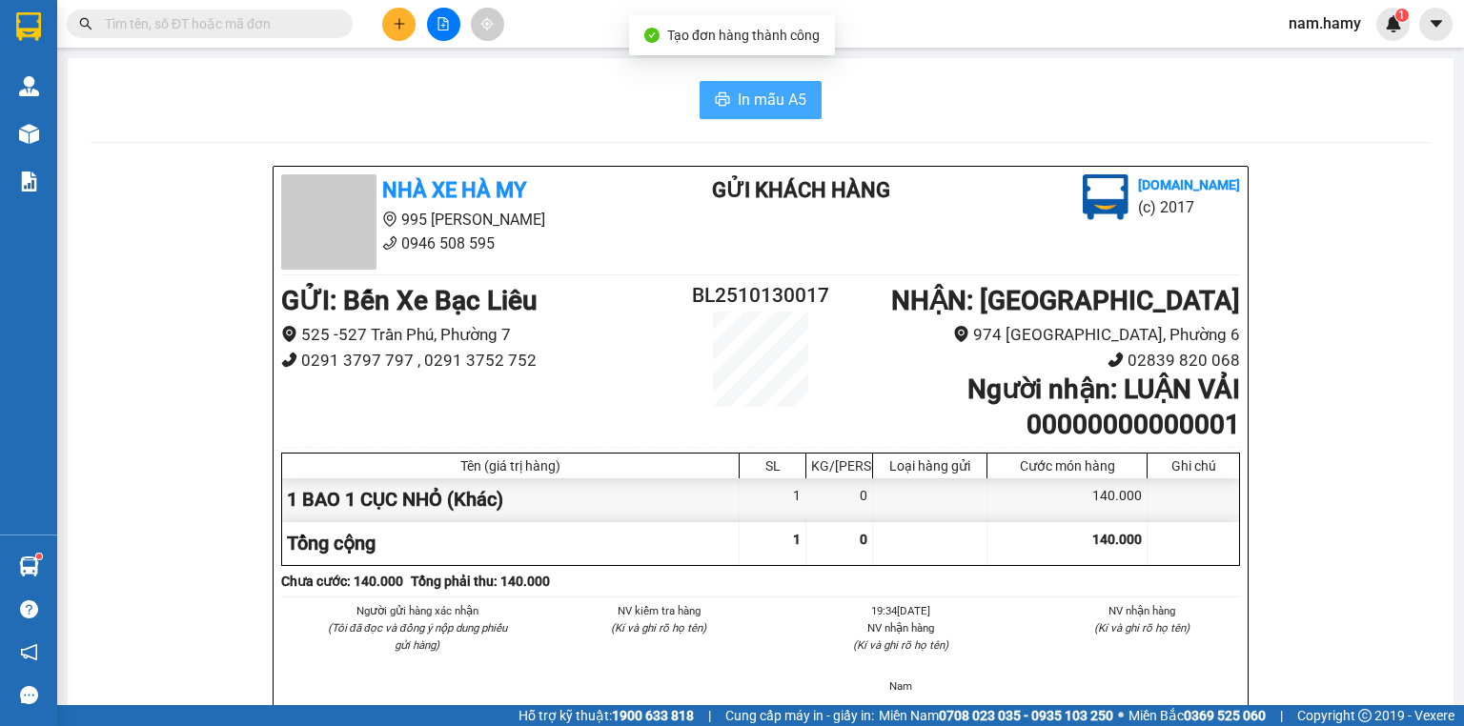
click at [738, 103] on span "In mẫu A5" at bounding box center [772, 100] width 69 height 24
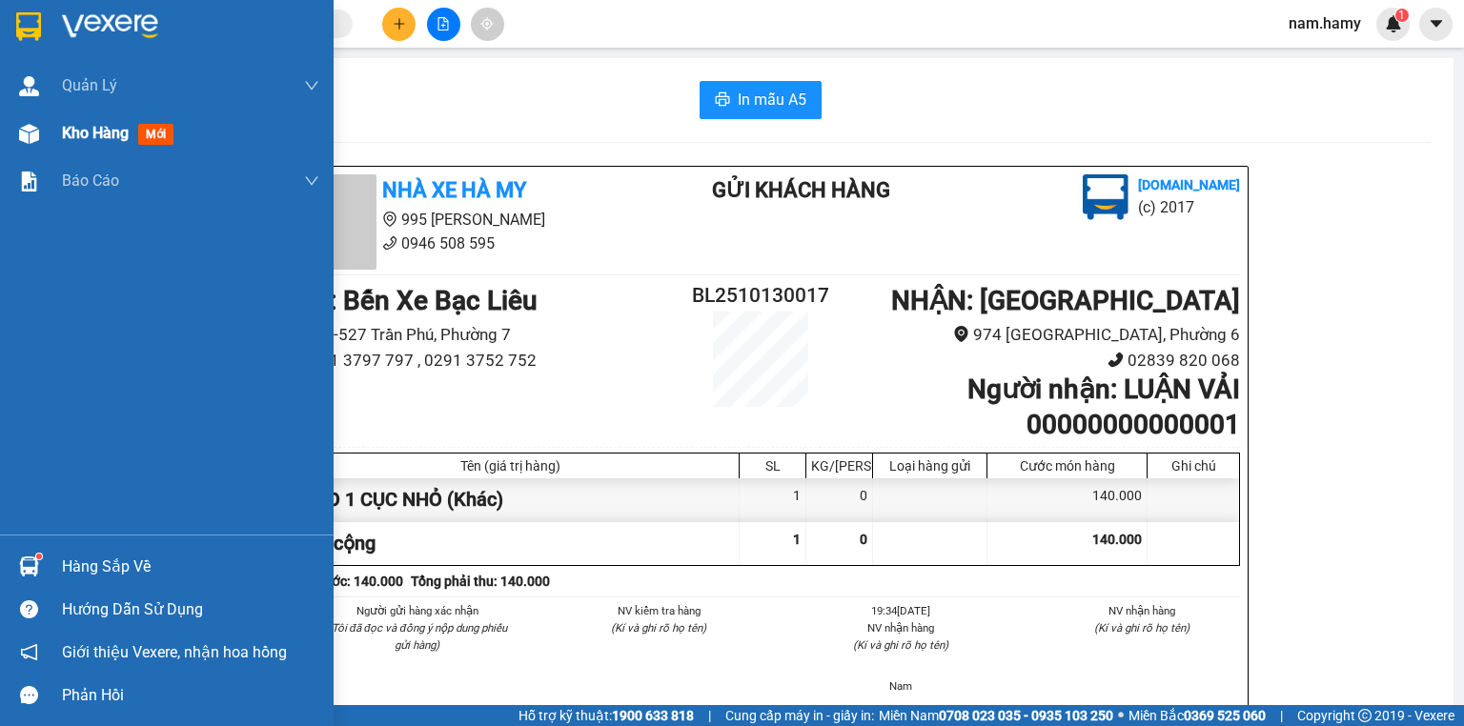
click at [31, 143] on img at bounding box center [29, 134] width 20 height 20
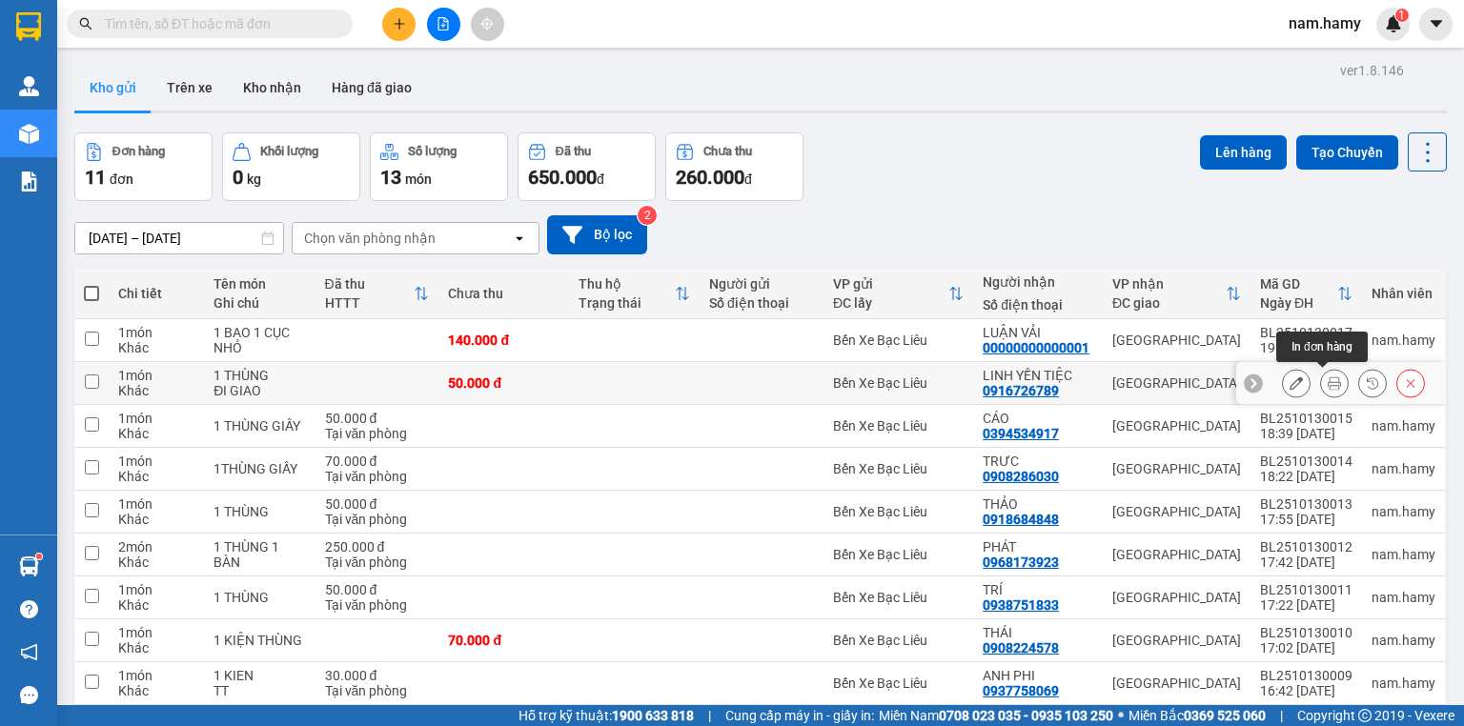
click at [1328, 388] on icon at bounding box center [1334, 382] width 13 height 13
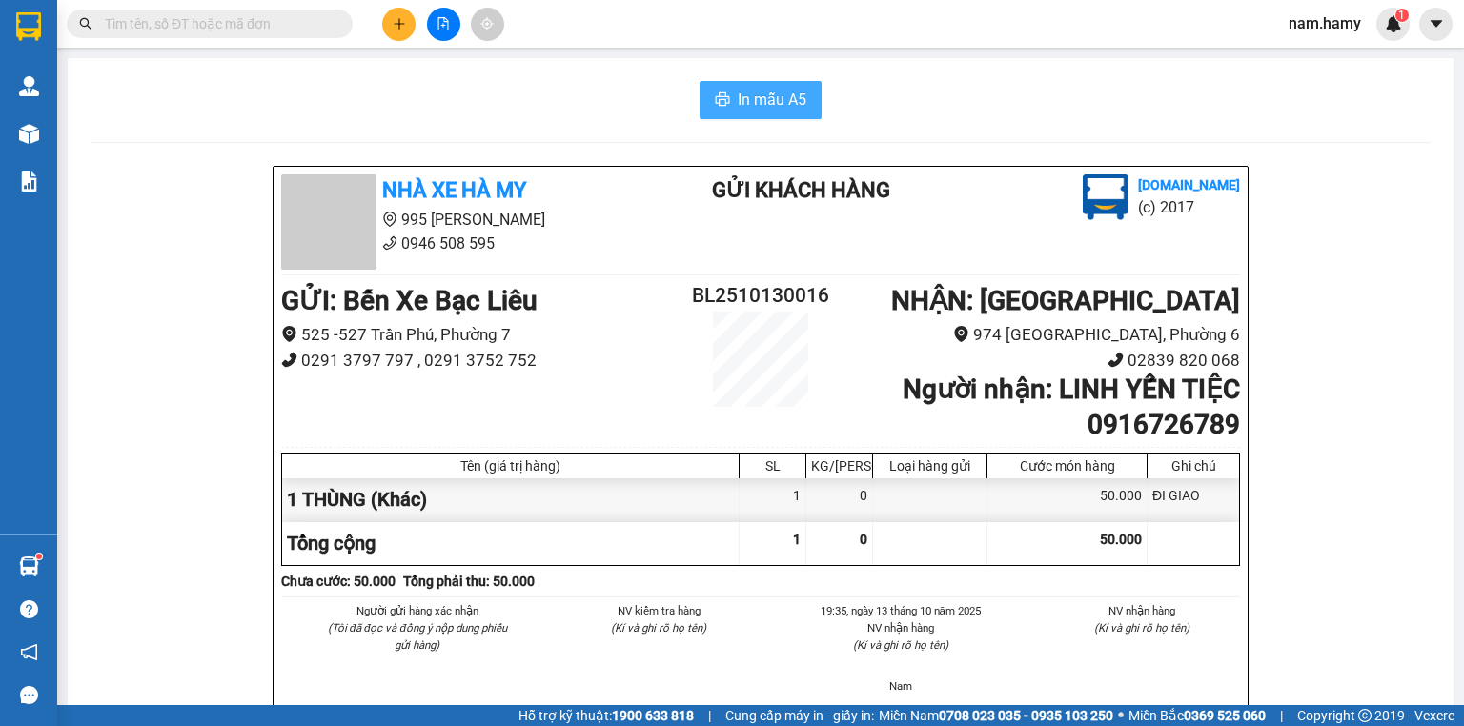
click at [749, 118] on button "In mẫu A5" at bounding box center [761, 100] width 122 height 38
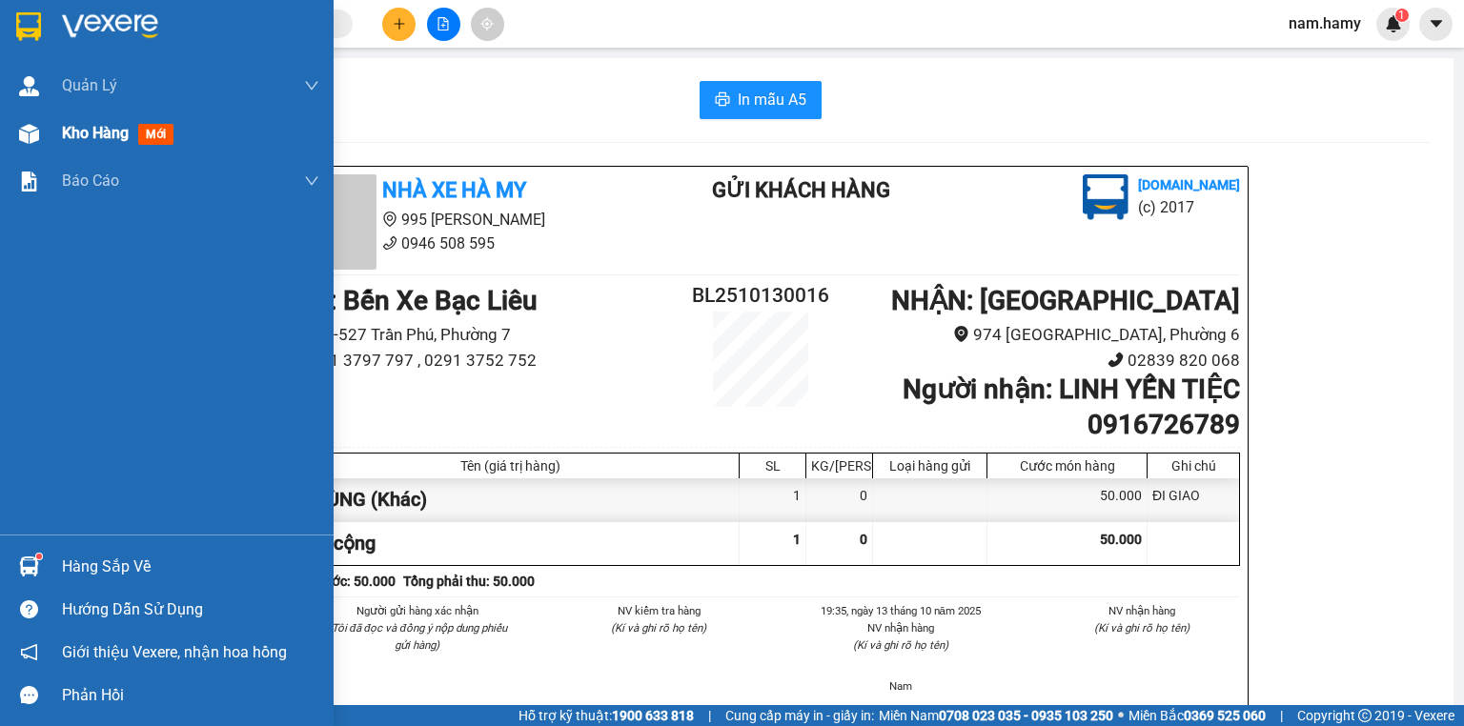
drag, startPoint x: 0, startPoint y: 114, endPoint x: 50, endPoint y: 137, distance: 54.6
click at [21, 128] on div "Kho hàng mới" at bounding box center [167, 134] width 334 height 48
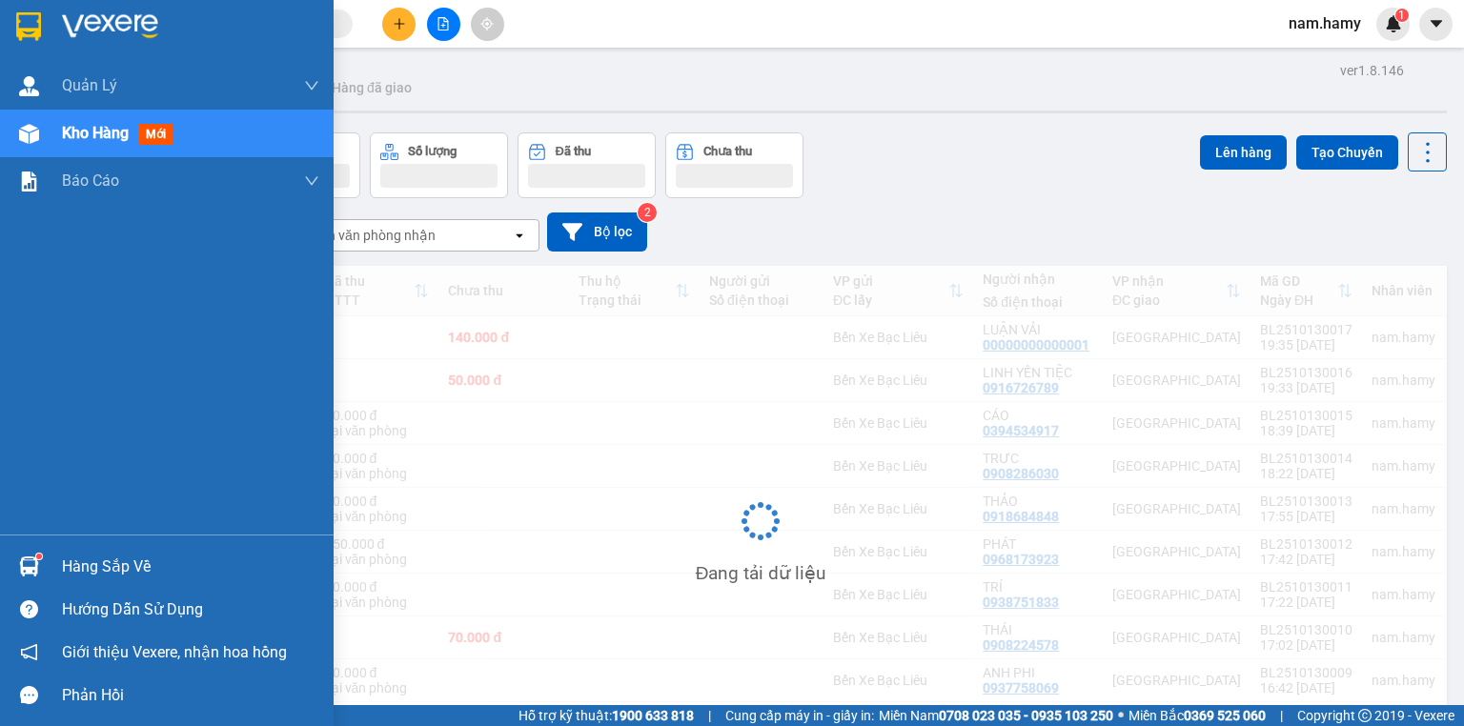
click at [50, 137] on div "Kho hàng mới" at bounding box center [167, 134] width 334 height 48
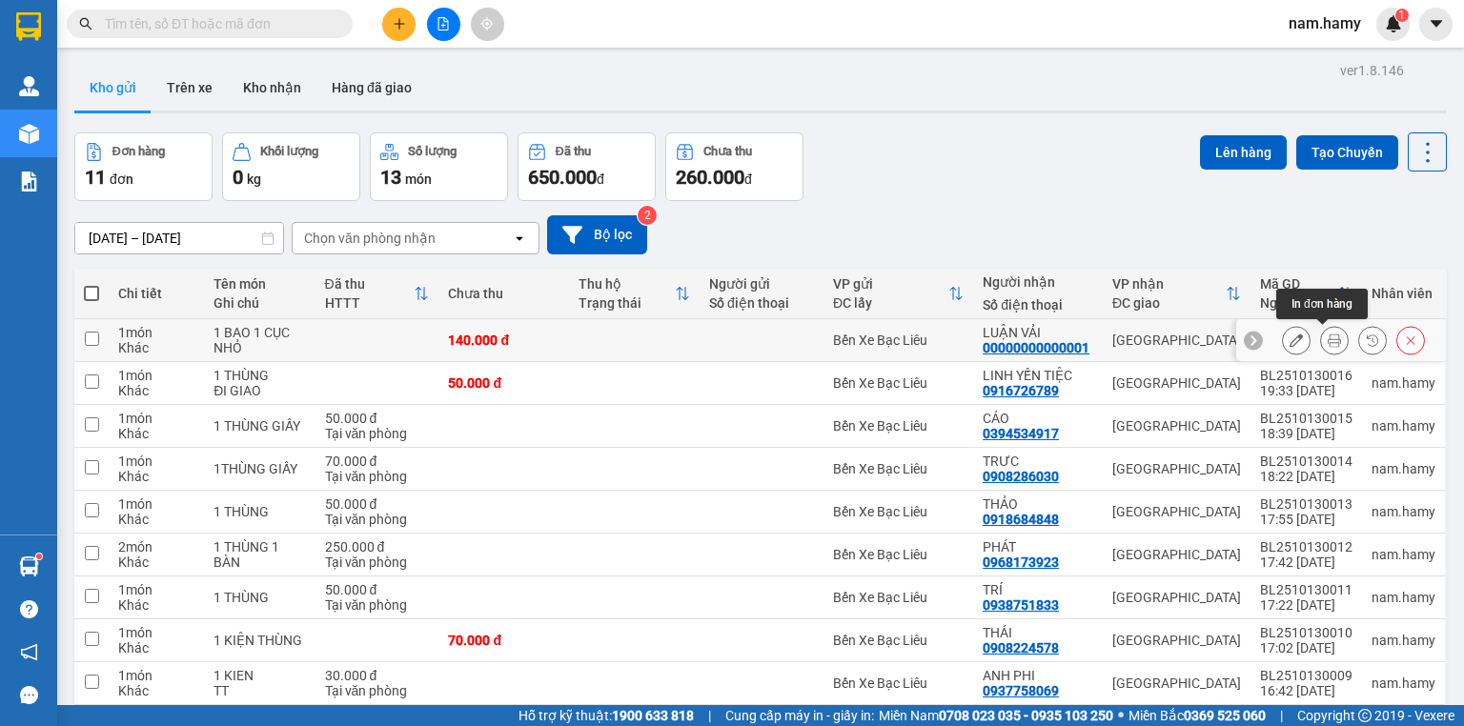
click at [1328, 338] on icon at bounding box center [1334, 340] width 13 height 13
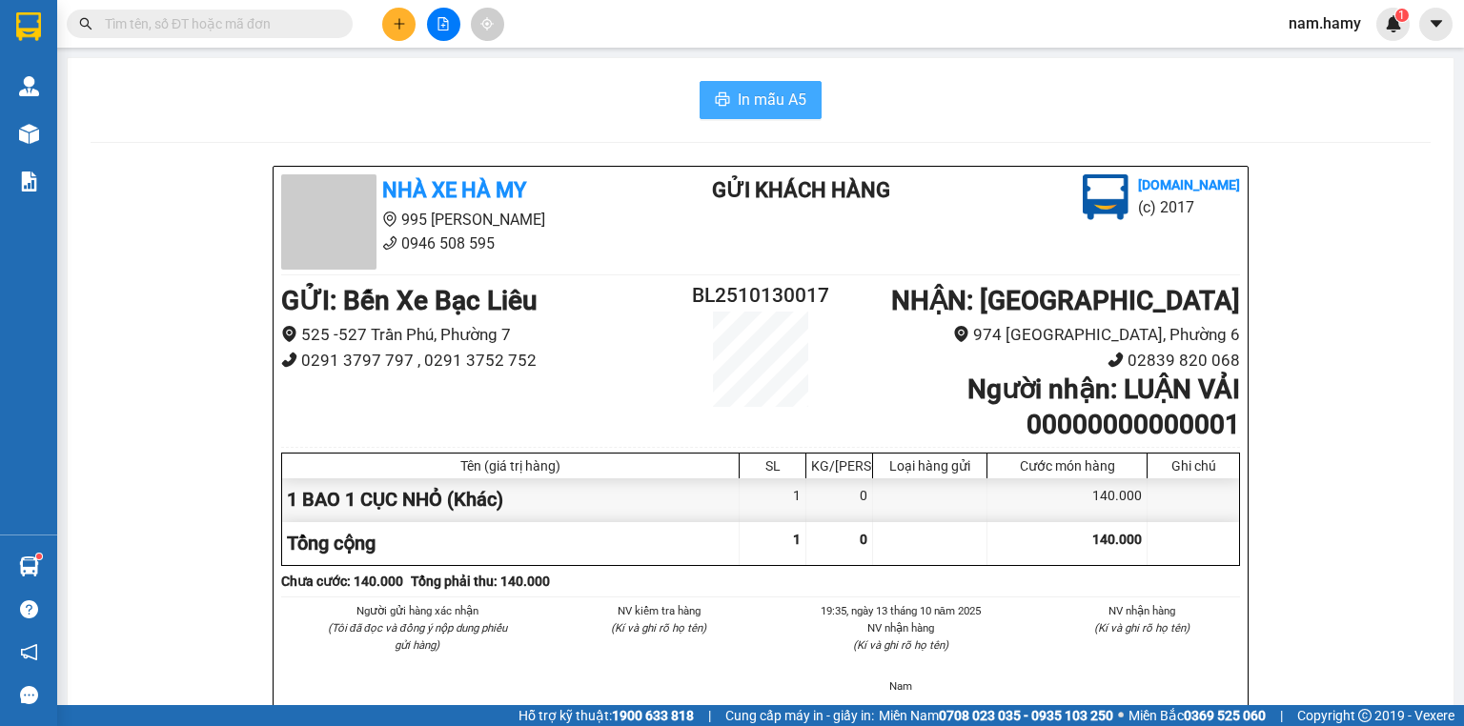
click at [786, 108] on span "In mẫu A5" at bounding box center [772, 100] width 69 height 24
click at [446, 14] on button at bounding box center [443, 24] width 33 height 33
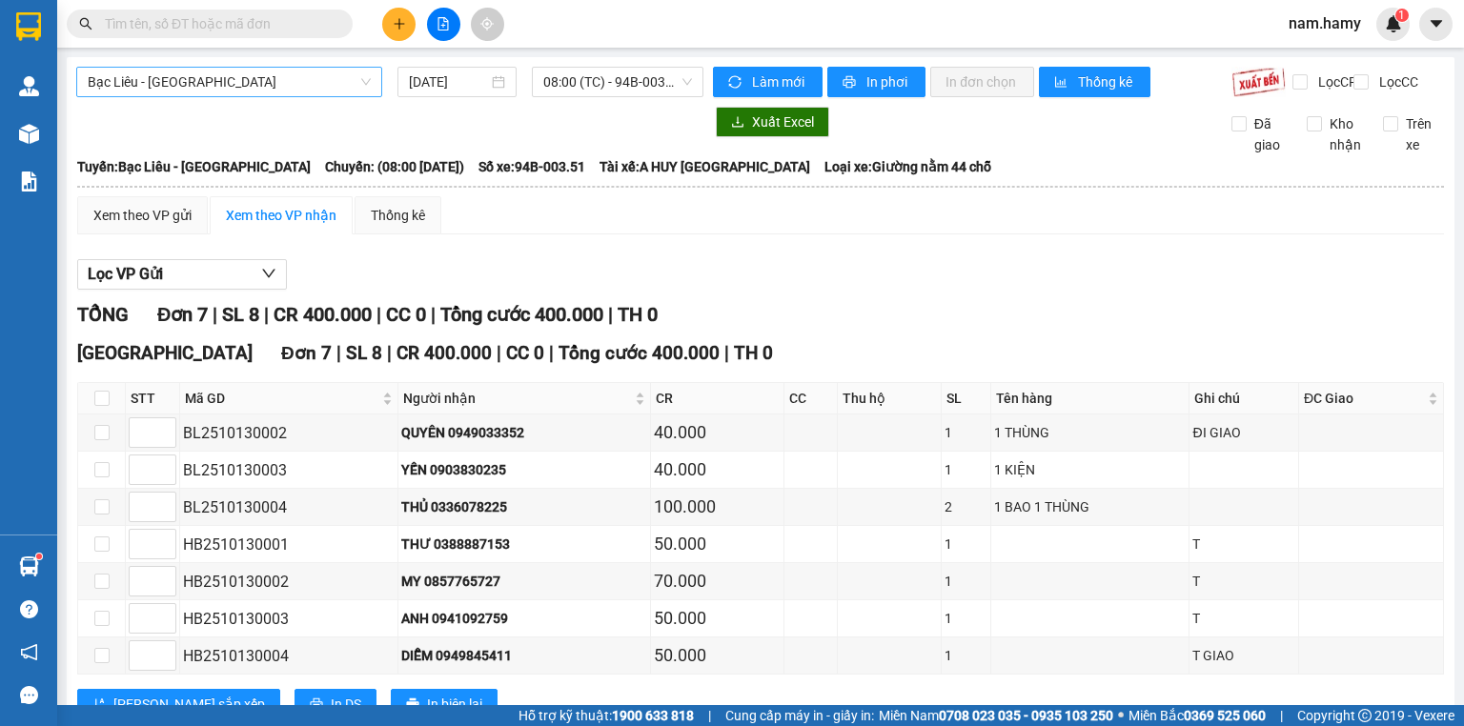
drag, startPoint x: 169, startPoint y: 65, endPoint x: 173, endPoint y: 95, distance: 30.9
click at [169, 67] on div "Bạc Liêu - [GEOGRAPHIC_DATA] [DATE] 08:00 (TC) - 94B-003.51 Làm mới In phơi In …" at bounding box center [761, 410] width 1388 height 706
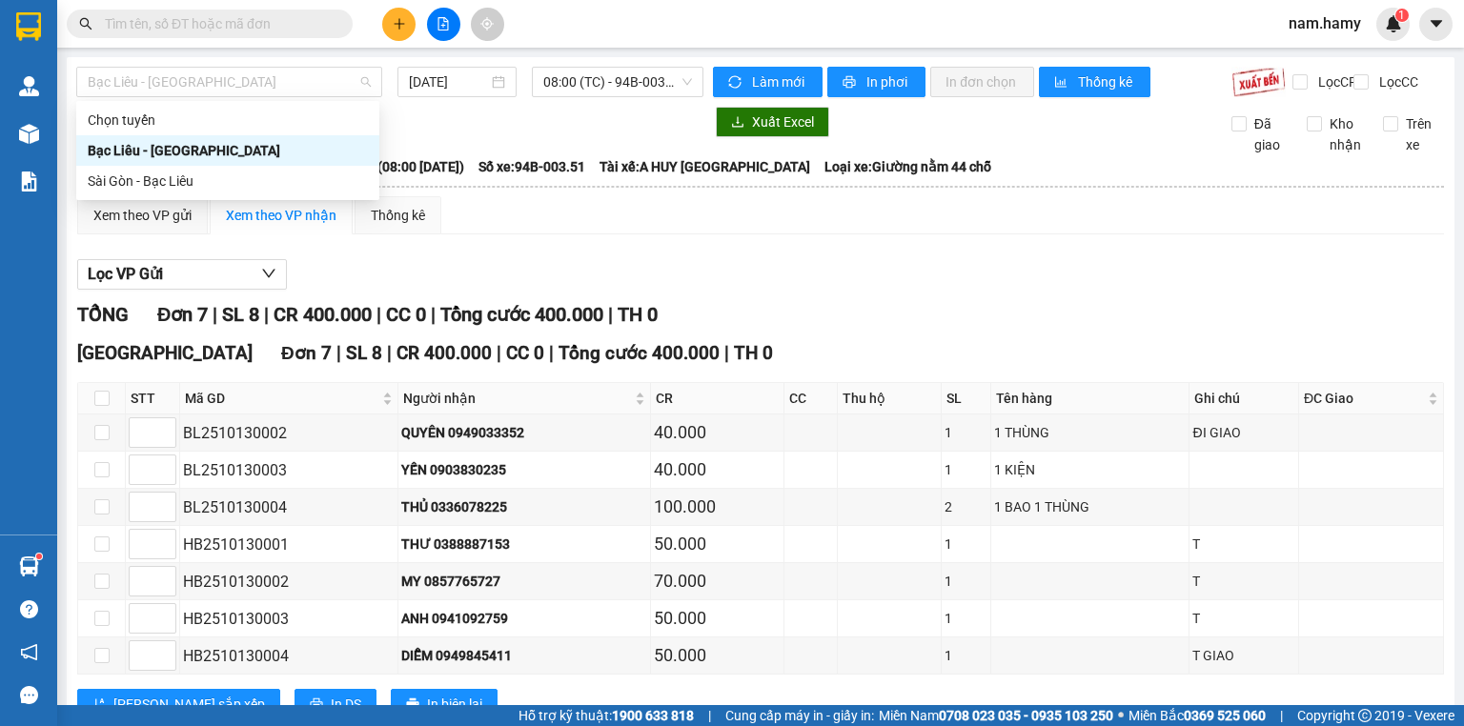
drag, startPoint x: 185, startPoint y: 82, endPoint x: 192, endPoint y: 133, distance: 51.9
click at [185, 85] on span "Bạc Liêu - [GEOGRAPHIC_DATA]" at bounding box center [229, 82] width 283 height 29
click at [197, 180] on div "Sài Gòn - Bạc Liêu" at bounding box center [228, 181] width 280 height 21
type input "[DATE]"
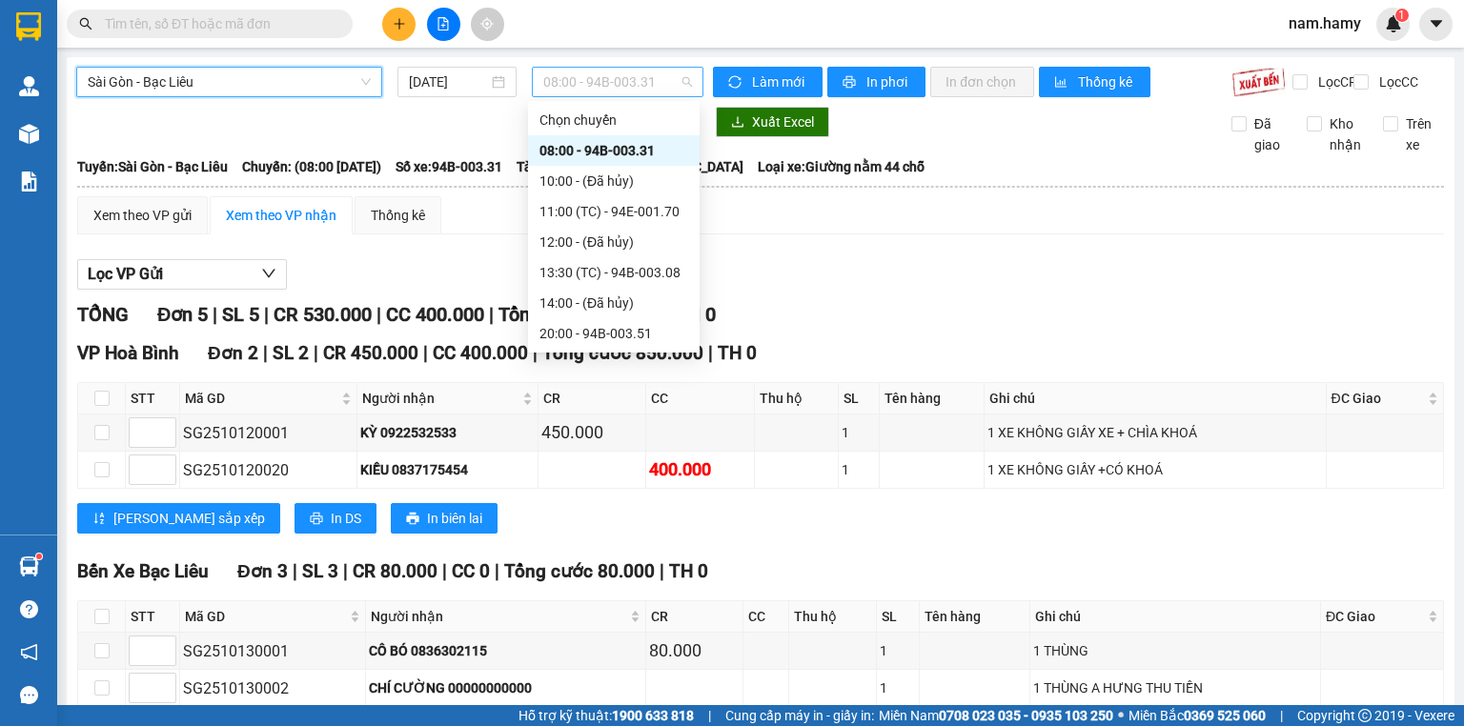
click at [544, 84] on span "08:00 - 94B-003.31" at bounding box center [618, 82] width 150 height 29
click at [616, 267] on div "13:30 (TC) - 94B-003.08" at bounding box center [613, 272] width 149 height 21
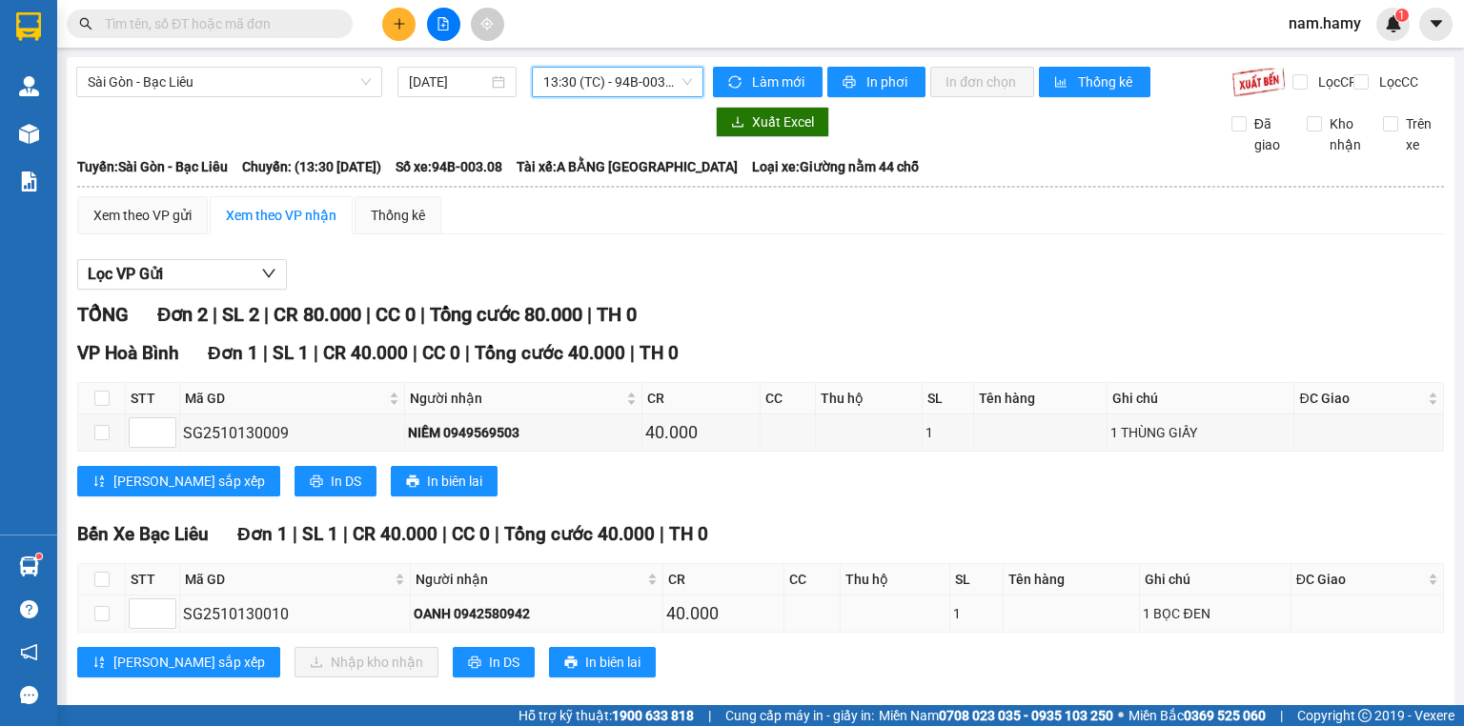
scroll to position [38, 0]
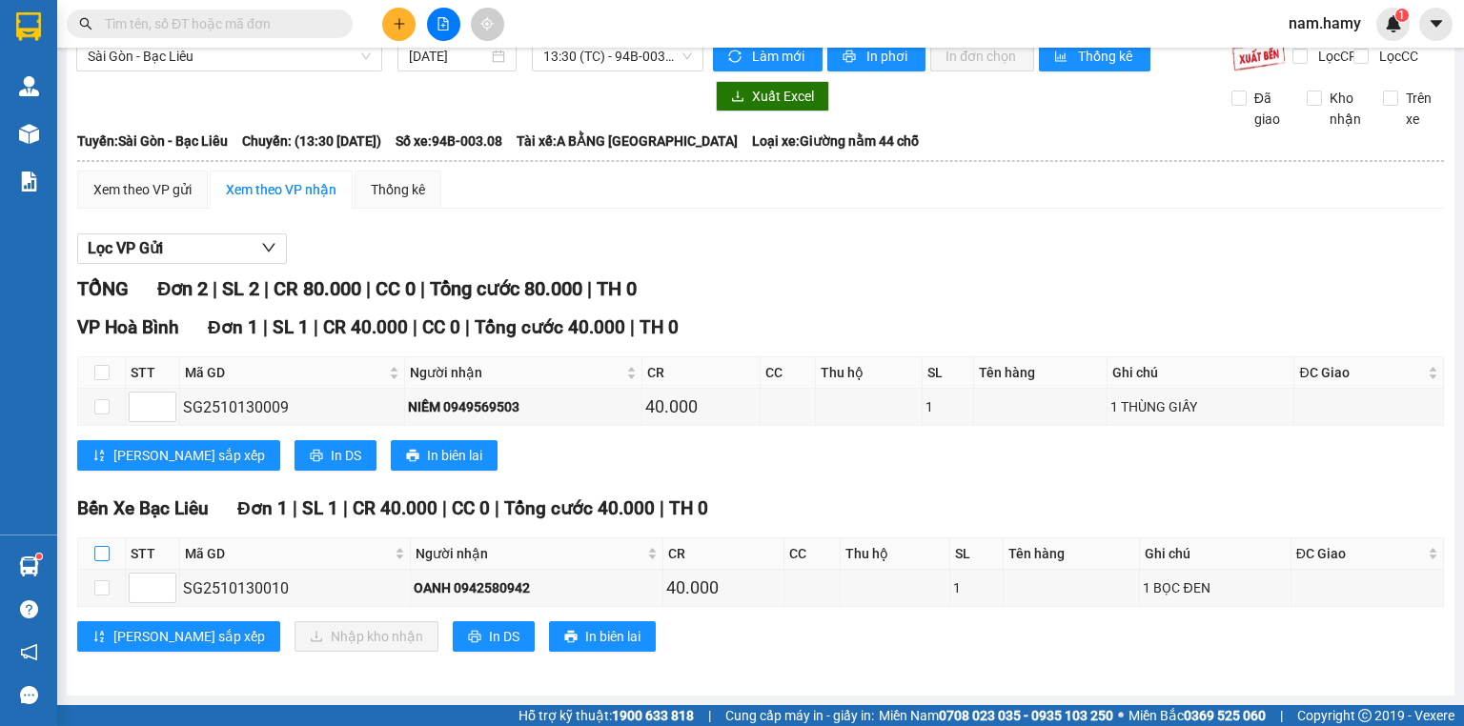
click at [107, 557] on input "checkbox" at bounding box center [101, 553] width 15 height 15
checkbox input "true"
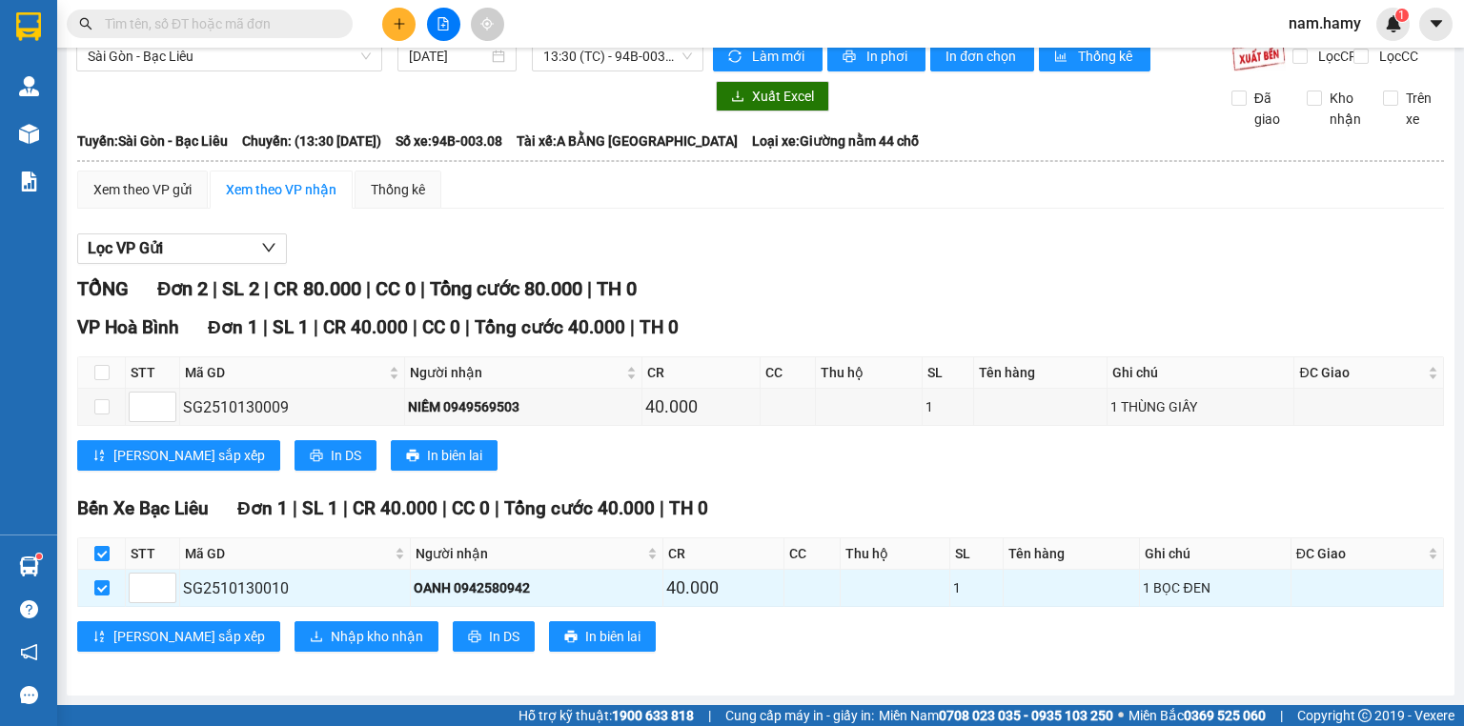
scroll to position [0, 0]
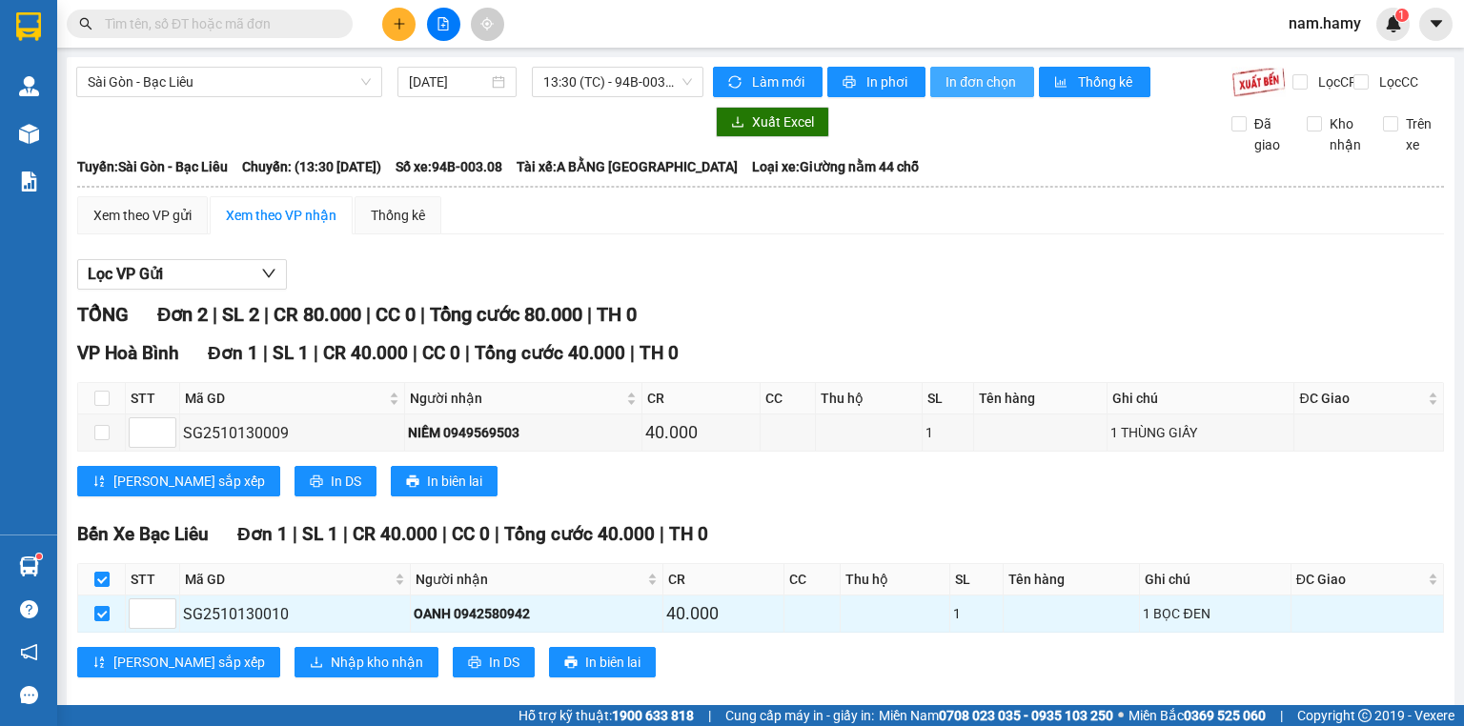
drag, startPoint x: 984, startPoint y: 76, endPoint x: 980, endPoint y: 144, distance: 67.8
click at [984, 76] on span "In đơn chọn" at bounding box center [981, 81] width 73 height 21
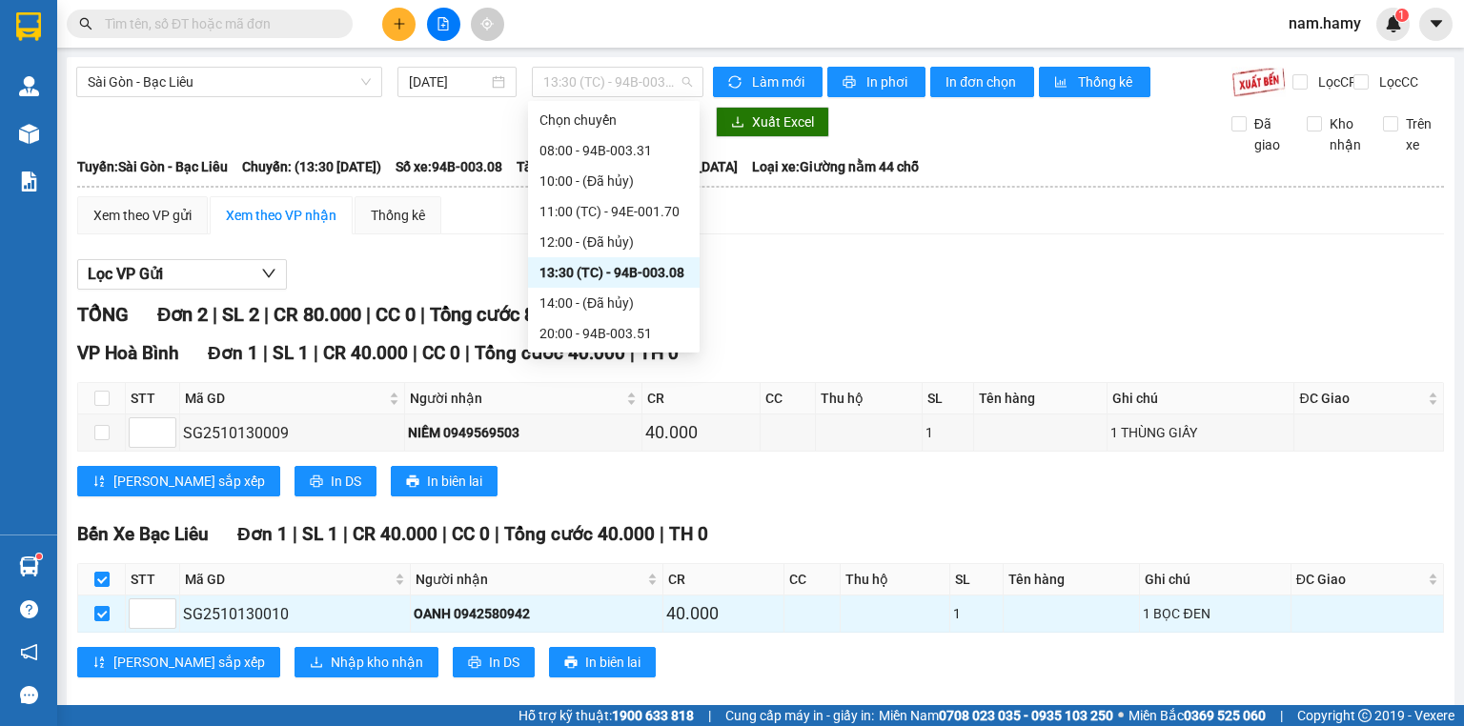
drag, startPoint x: 595, startPoint y: 71, endPoint x: 595, endPoint y: 112, distance: 40.0
click at [595, 71] on span "13:30 (TC) - 94B-003.08" at bounding box center [618, 82] width 150 height 29
click at [640, 340] on div "20:00 - 94B-003.51" at bounding box center [613, 333] width 149 height 21
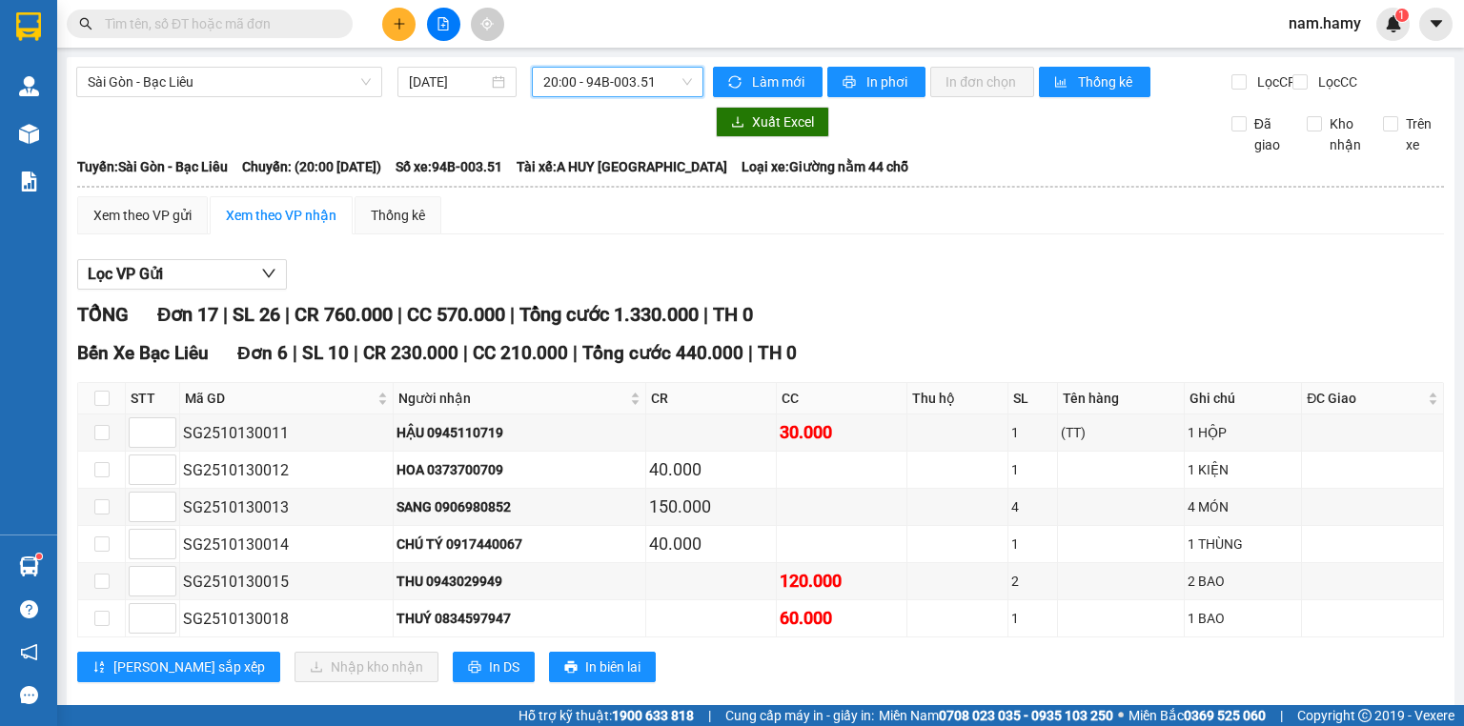
scroll to position [229, 0]
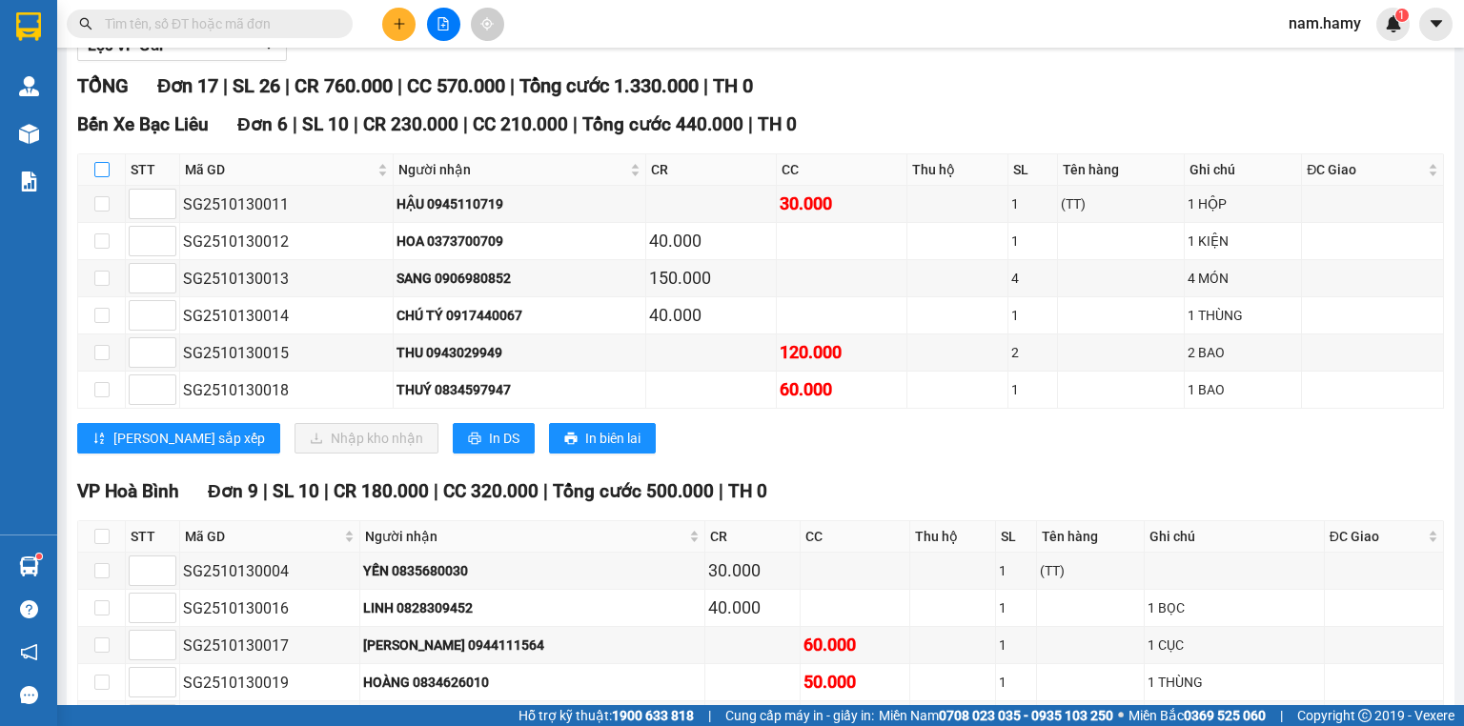
click at [102, 177] on input "checkbox" at bounding box center [101, 169] width 15 height 15
checkbox input "true"
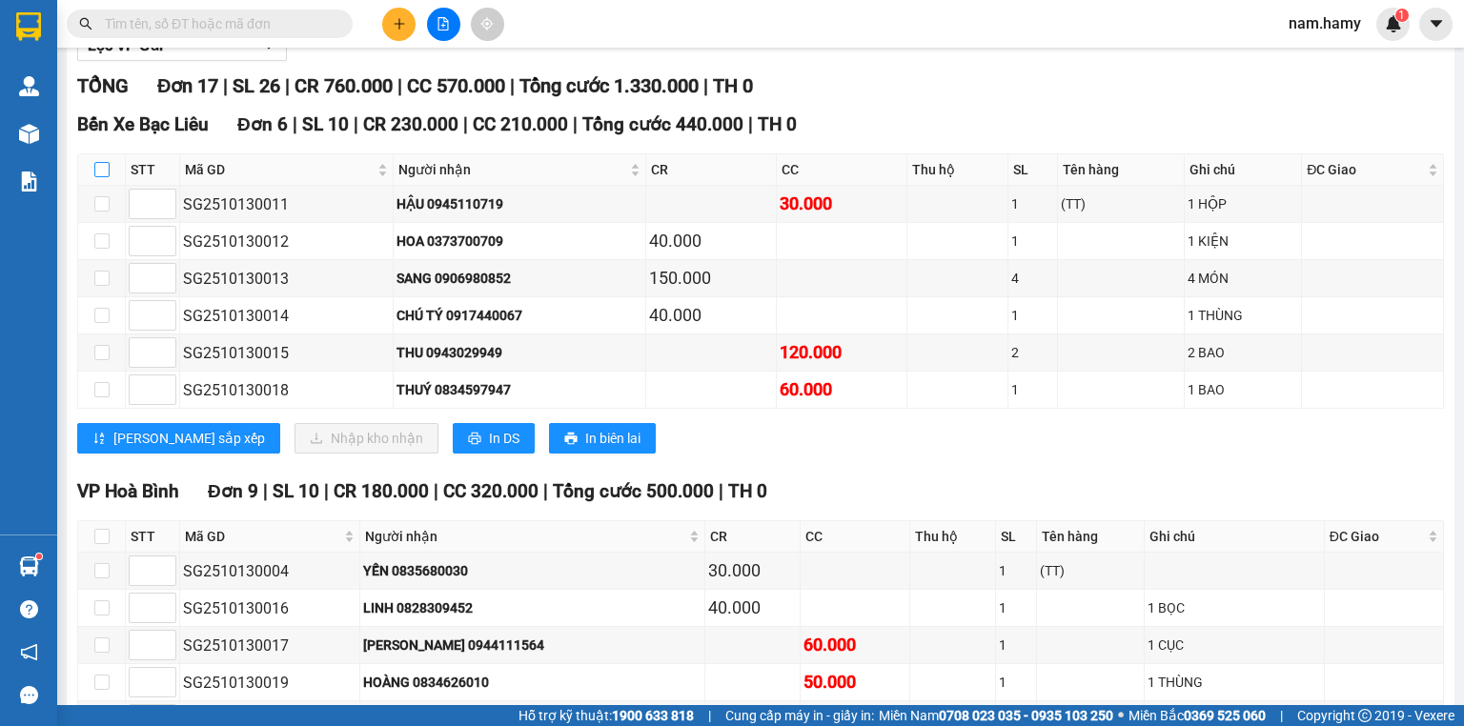
checkbox input "true"
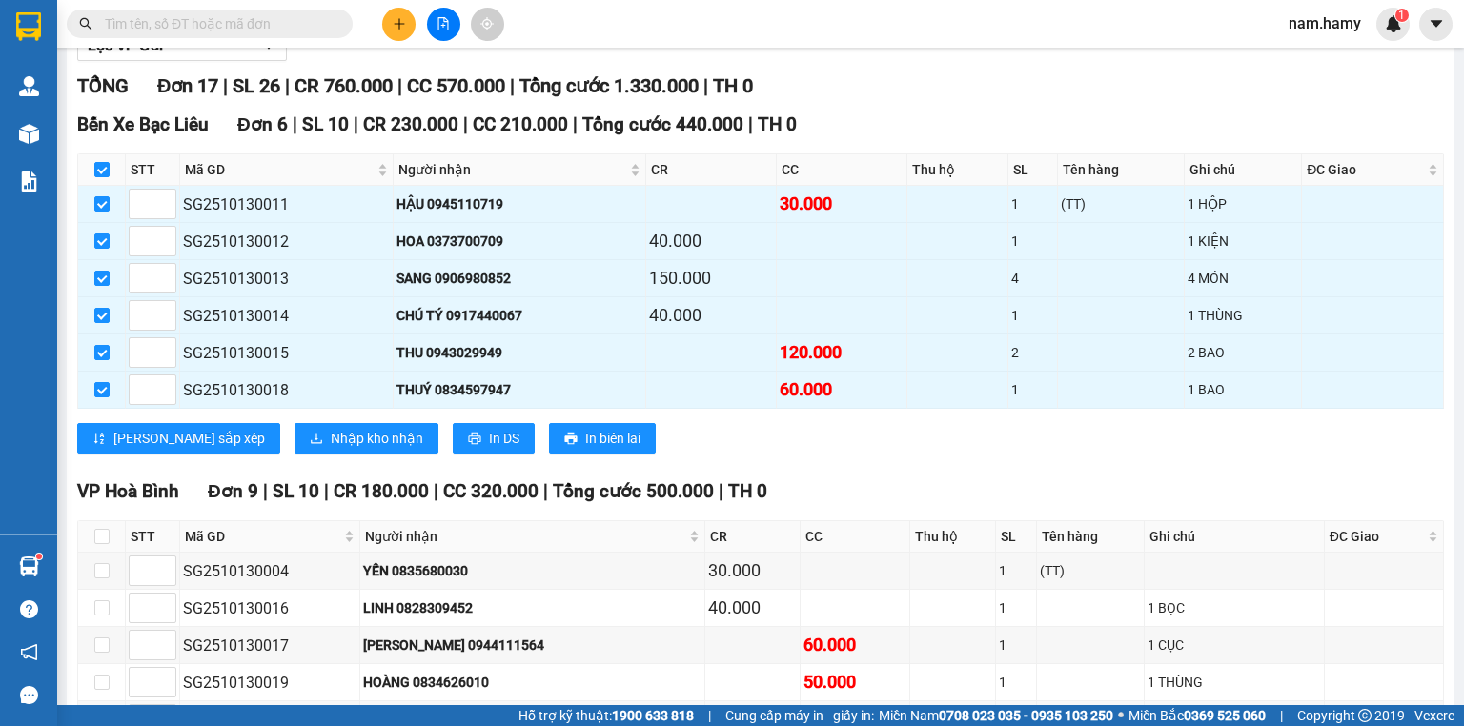
scroll to position [0, 0]
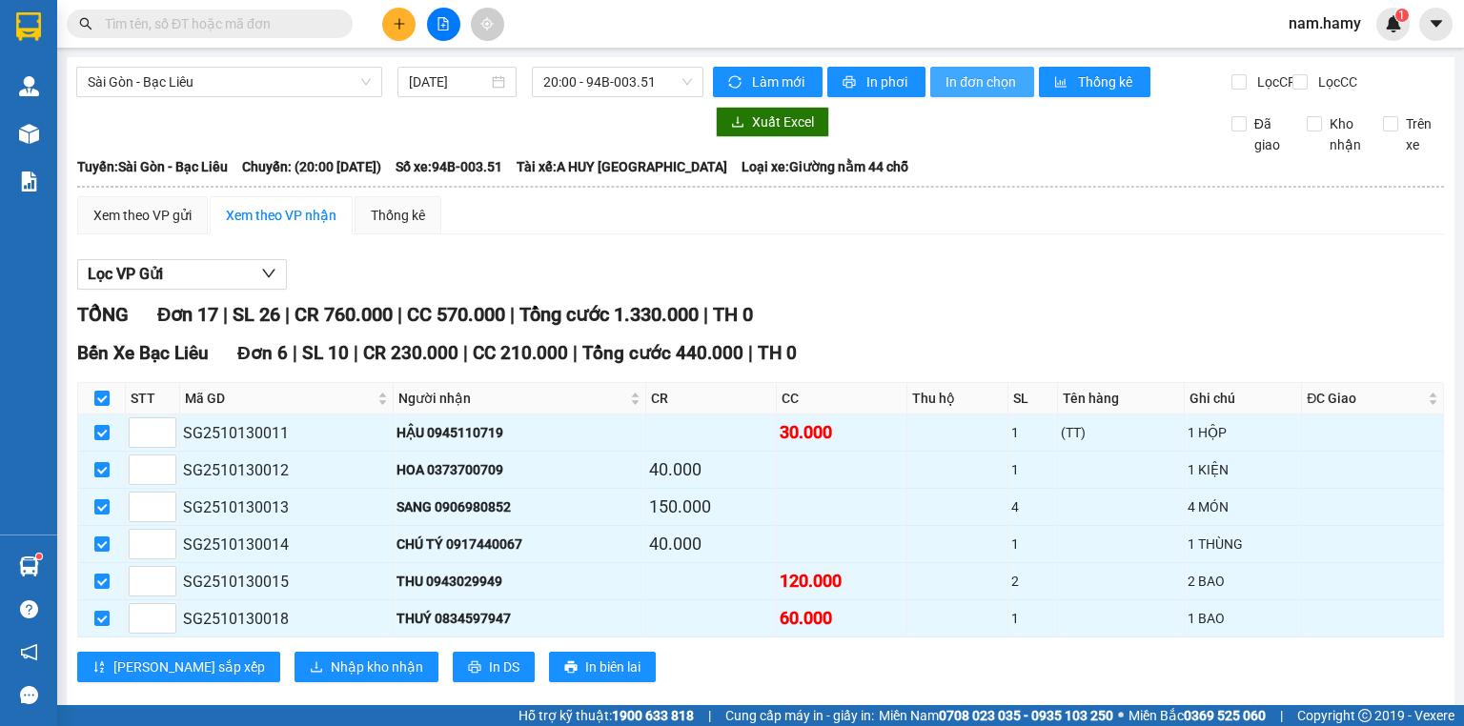
click at [1001, 83] on span "In đơn chọn" at bounding box center [981, 81] width 73 height 21
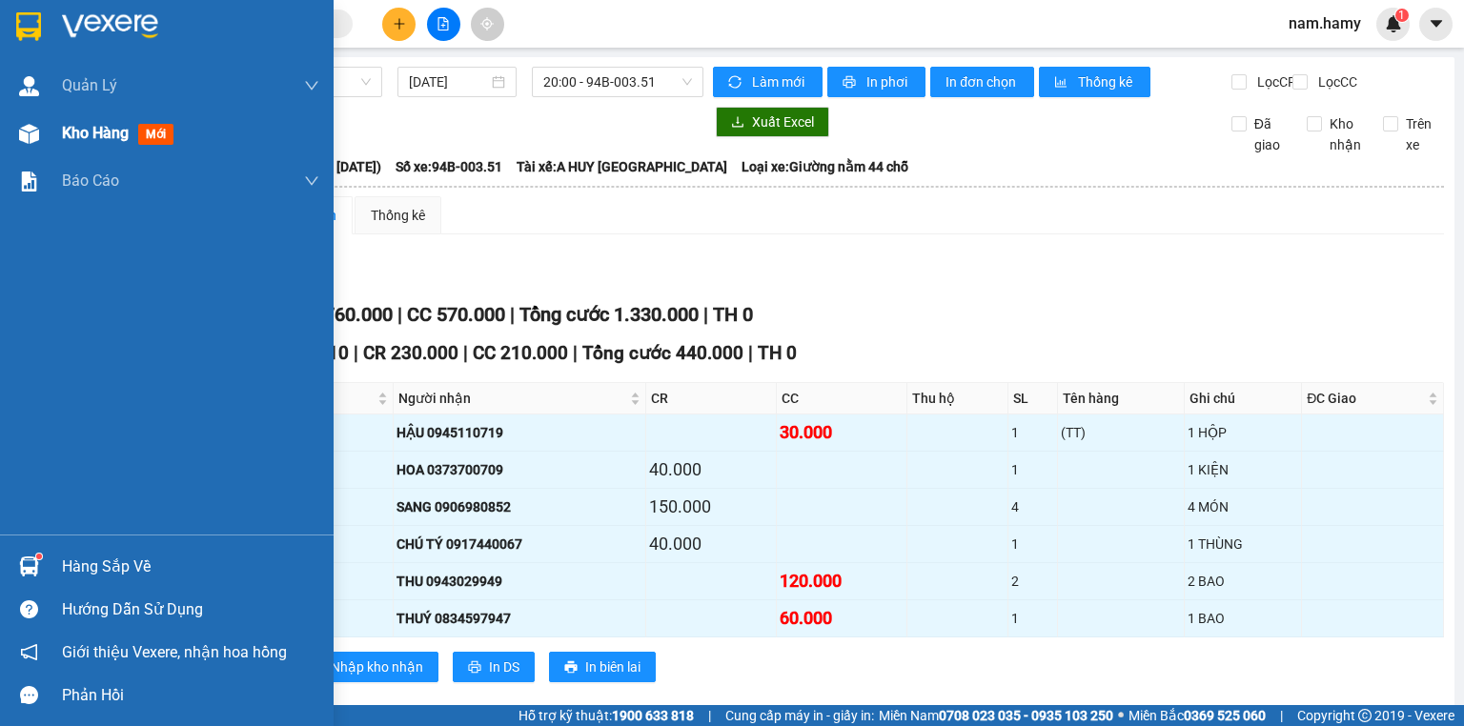
click at [26, 129] on img at bounding box center [29, 134] width 20 height 20
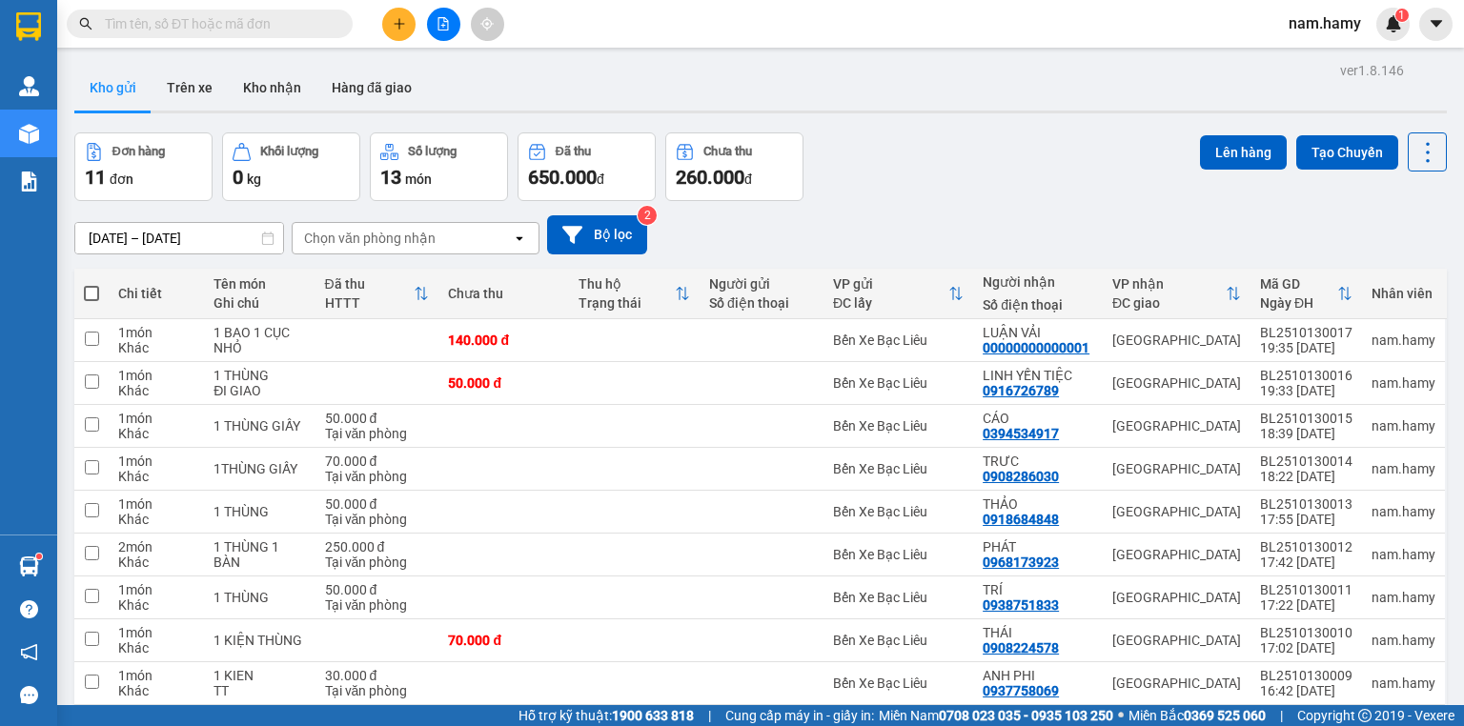
click at [95, 294] on span at bounding box center [91, 293] width 15 height 15
click at [91, 284] on input "checkbox" at bounding box center [91, 284] width 0 height 0
checkbox input "true"
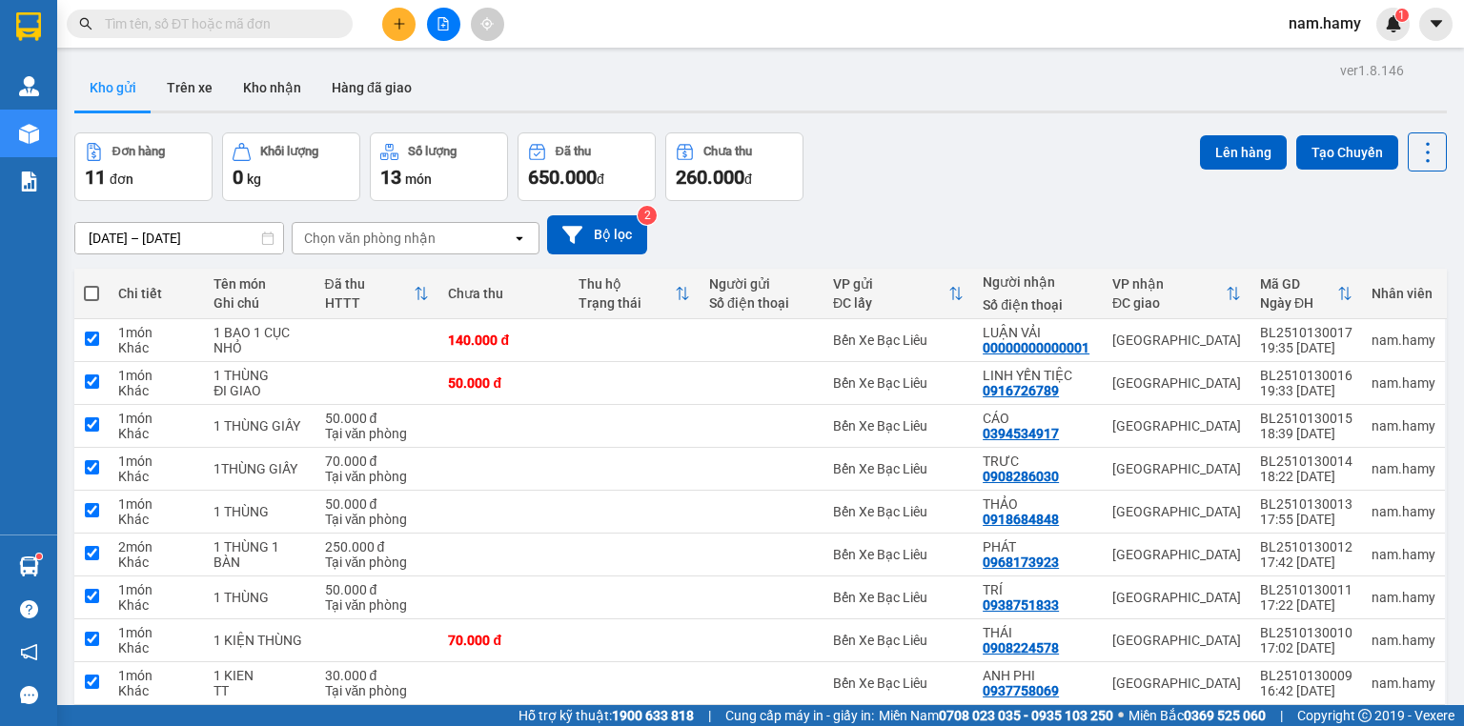
checkbox input "true"
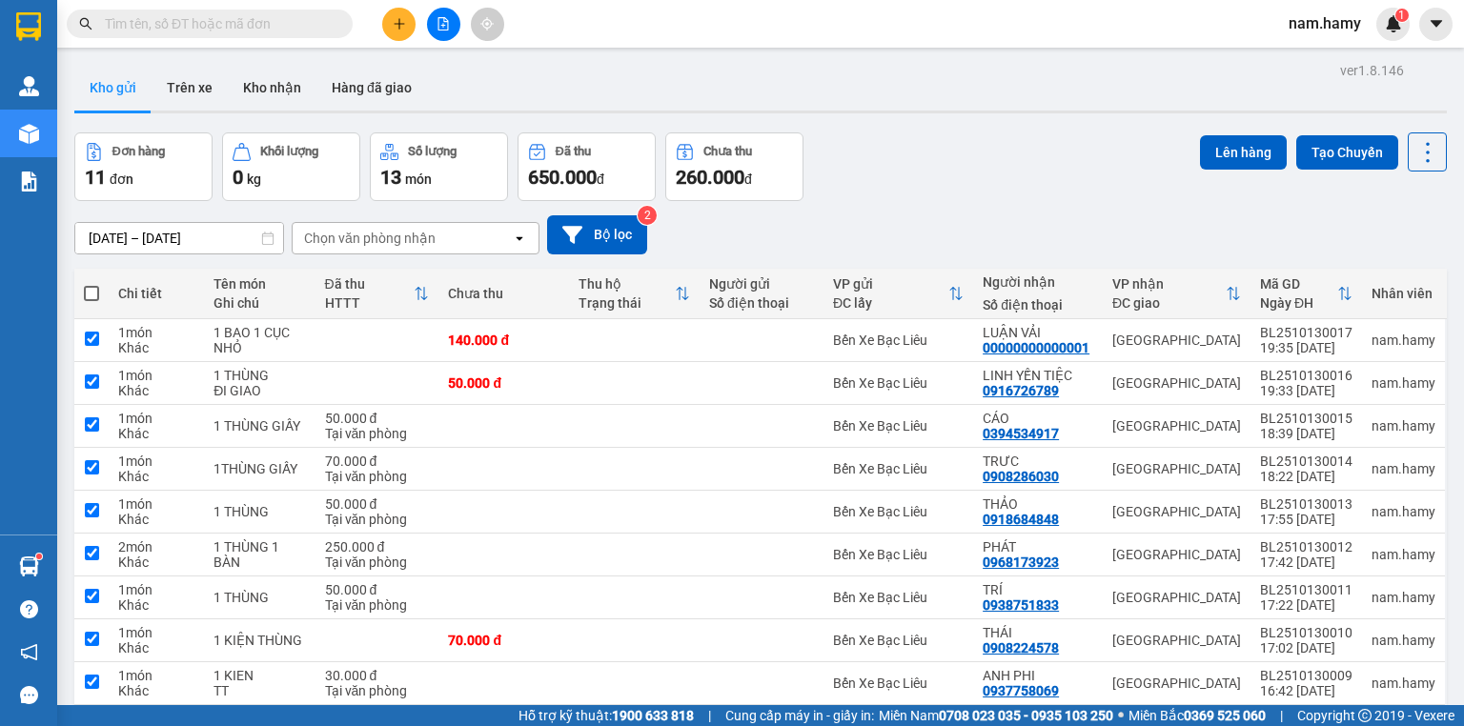
checkbox input "true"
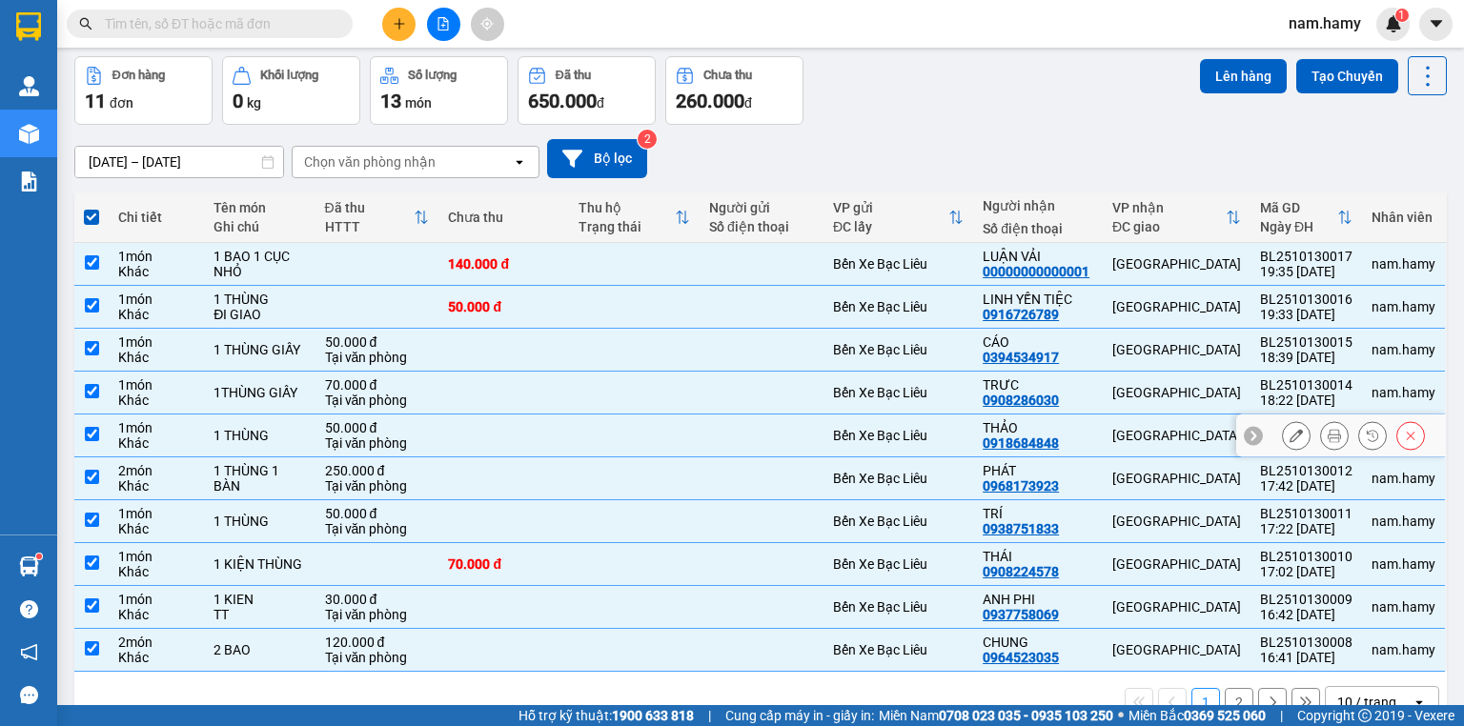
scroll to position [117, 0]
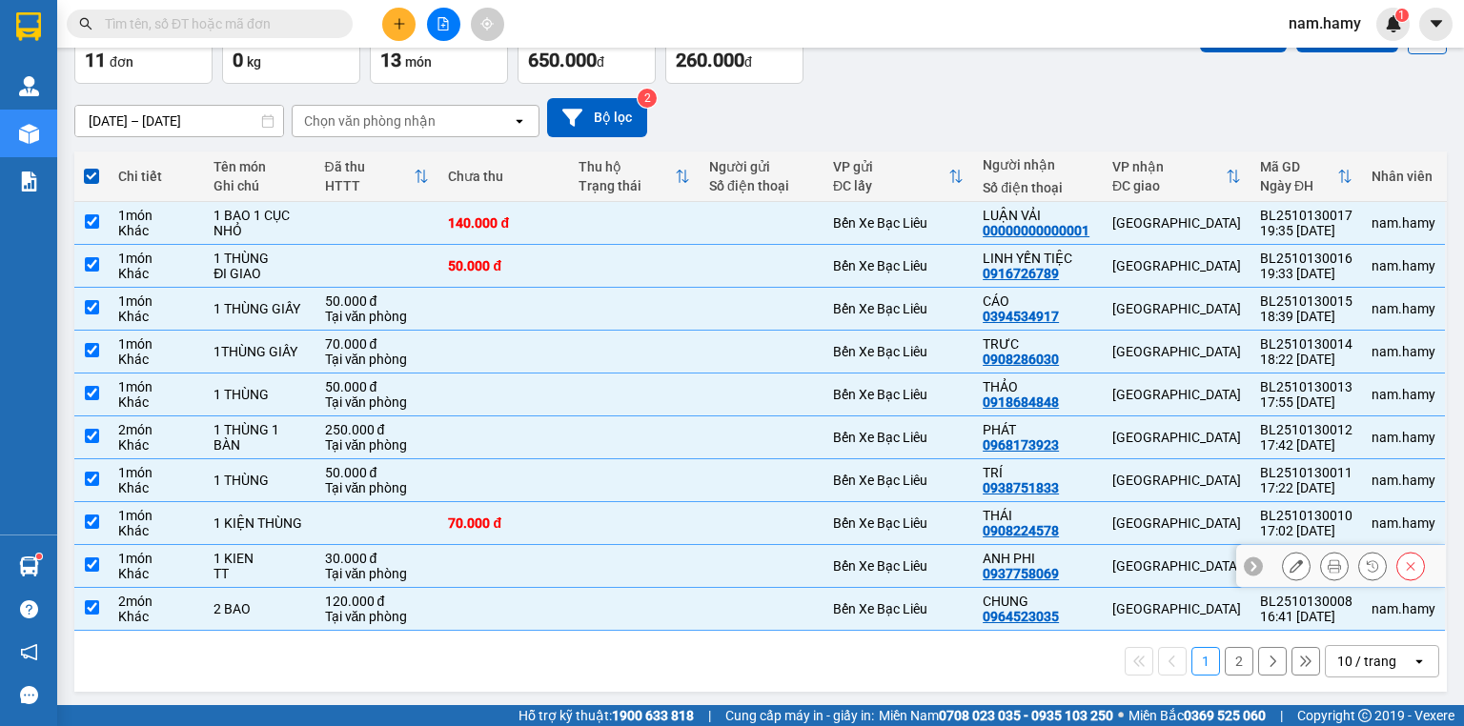
click at [293, 566] on div "TT" at bounding box center [258, 573] width 91 height 15
checkbox input "false"
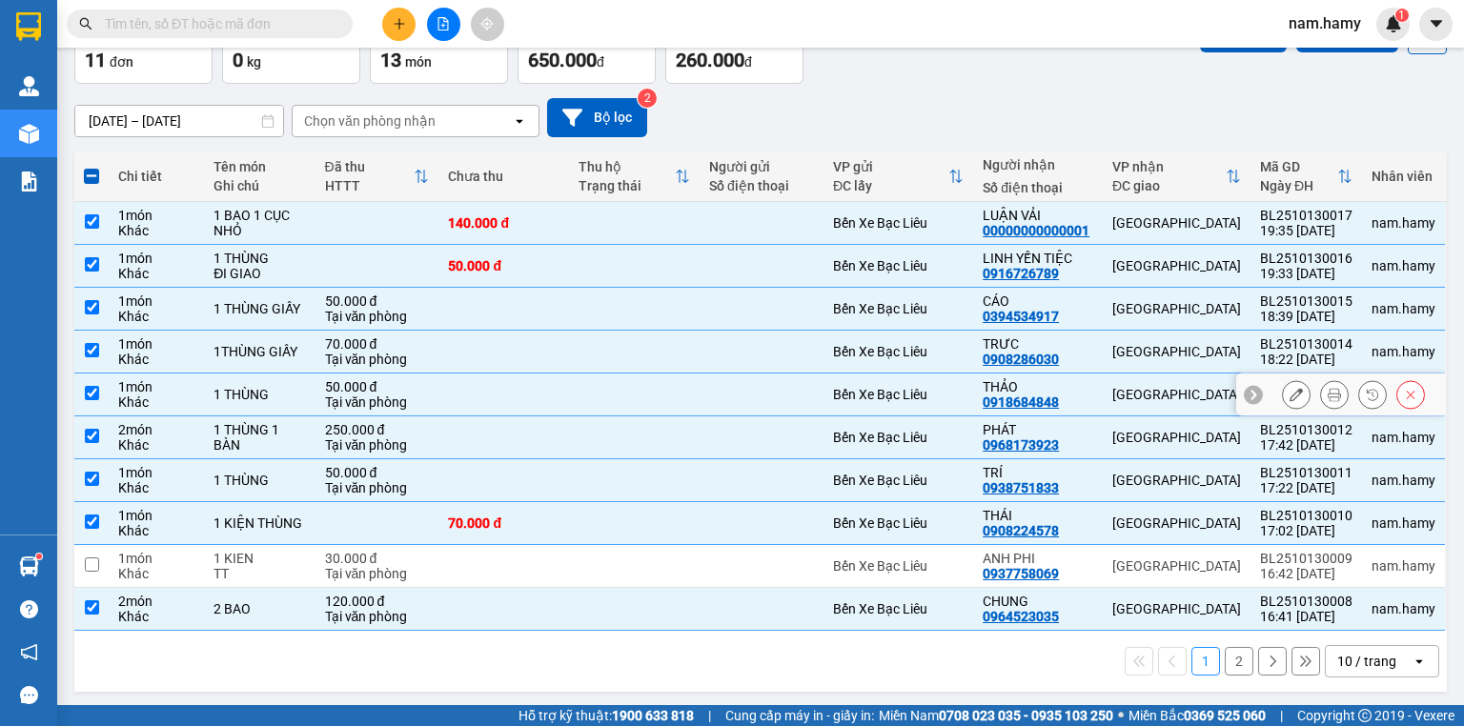
scroll to position [41, 0]
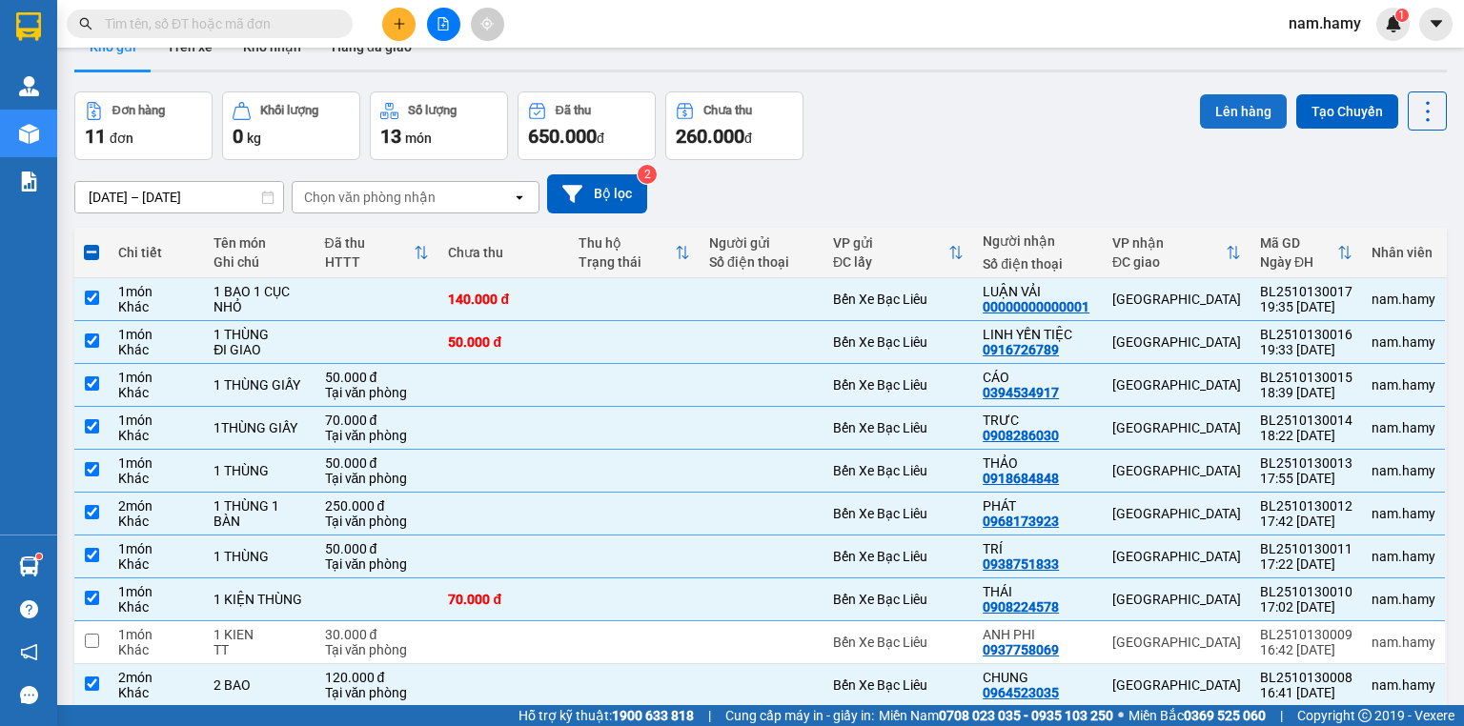
click at [1200, 118] on button "Lên hàng" at bounding box center [1243, 111] width 87 height 34
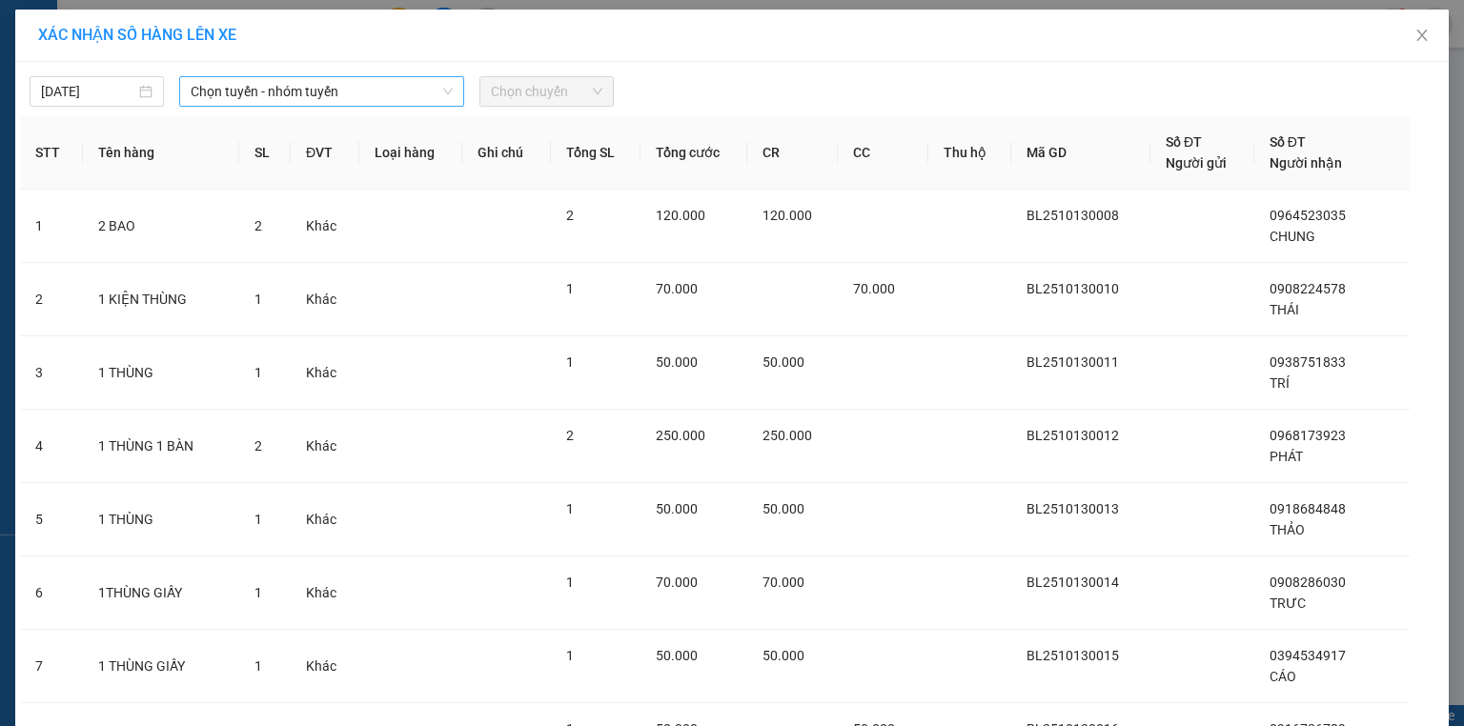
click at [437, 103] on span "Chọn tuyến - nhóm tuyến" at bounding box center [322, 91] width 262 height 29
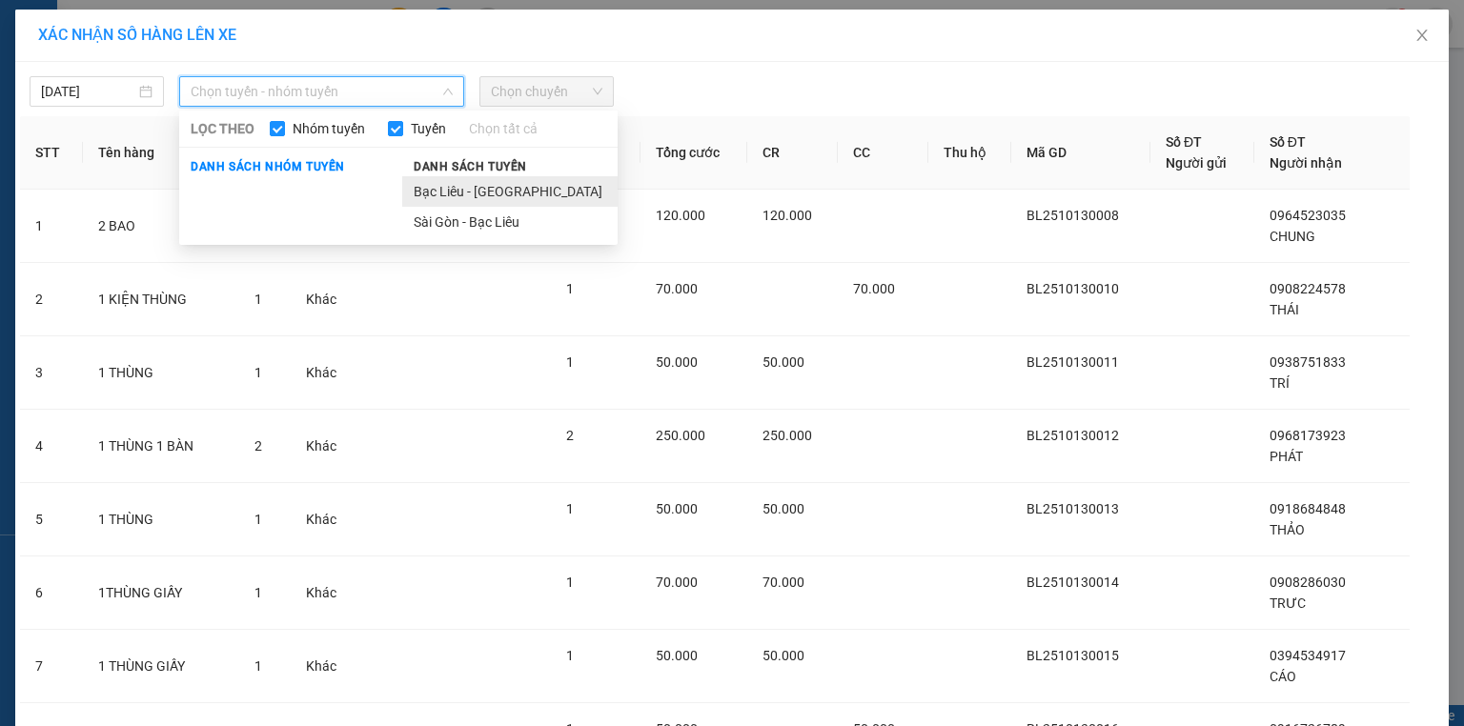
click at [452, 193] on li "Bạc Liêu - [GEOGRAPHIC_DATA]" at bounding box center [509, 191] width 215 height 30
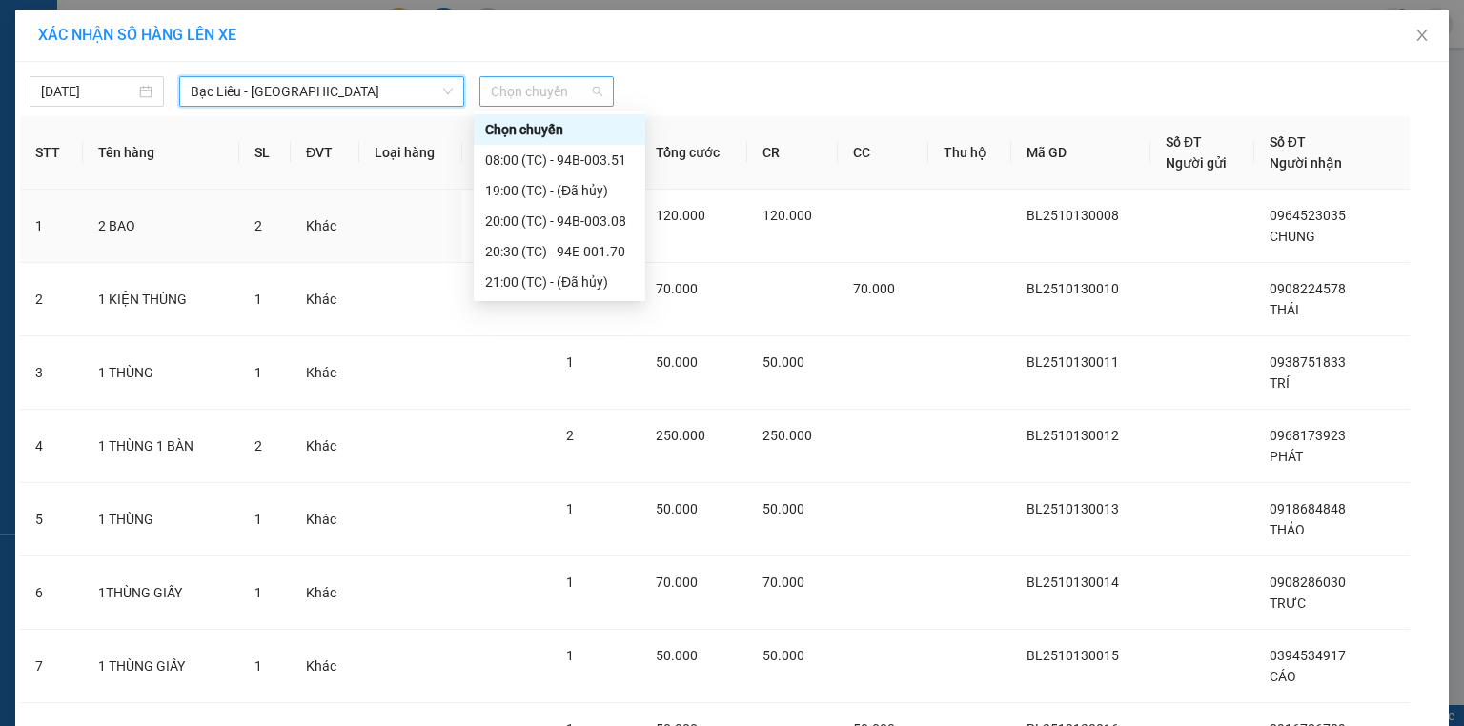
drag, startPoint x: 532, startPoint y: 80, endPoint x: 533, endPoint y: 91, distance: 10.5
click at [533, 80] on span "Chọn chuyến" at bounding box center [547, 91] width 112 height 29
click at [552, 216] on div "20:00 (TC) - 94B-003.08" at bounding box center [559, 221] width 149 height 21
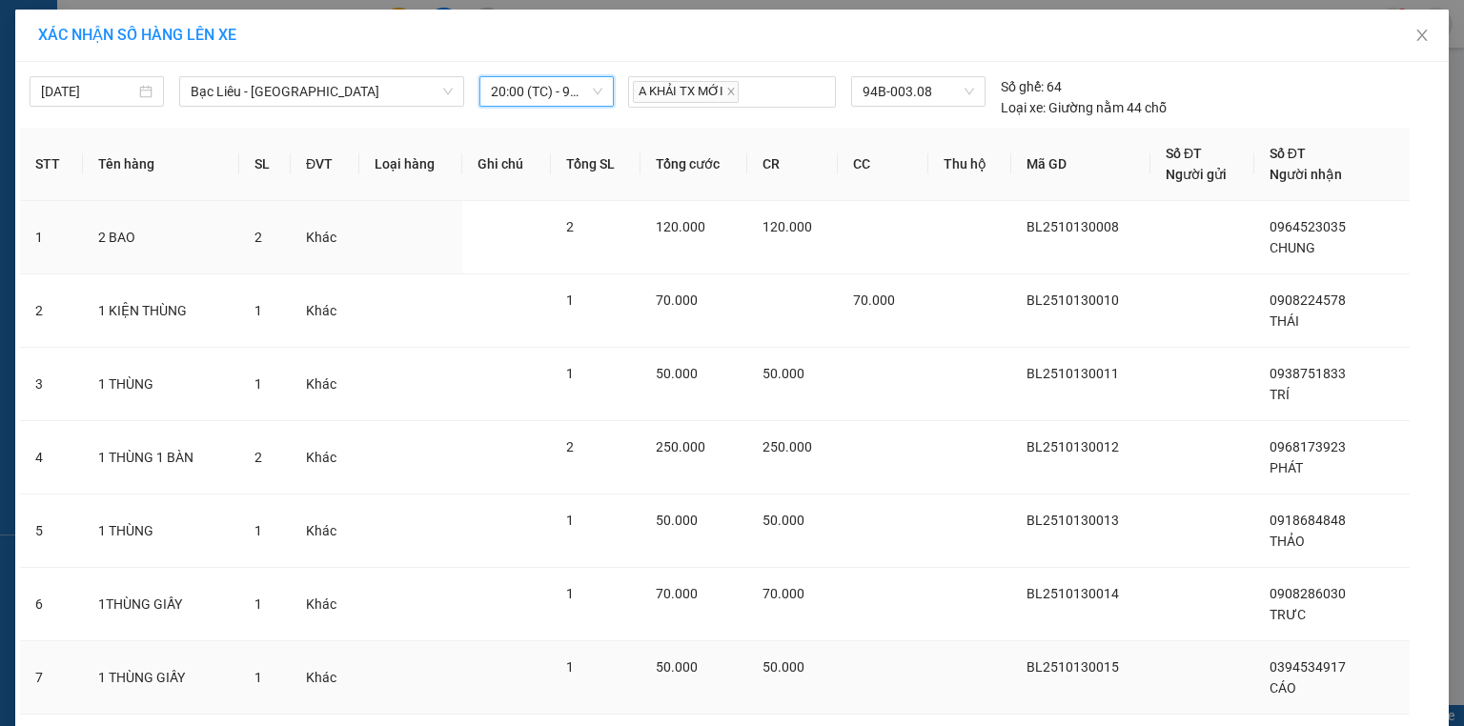
scroll to position [272, 0]
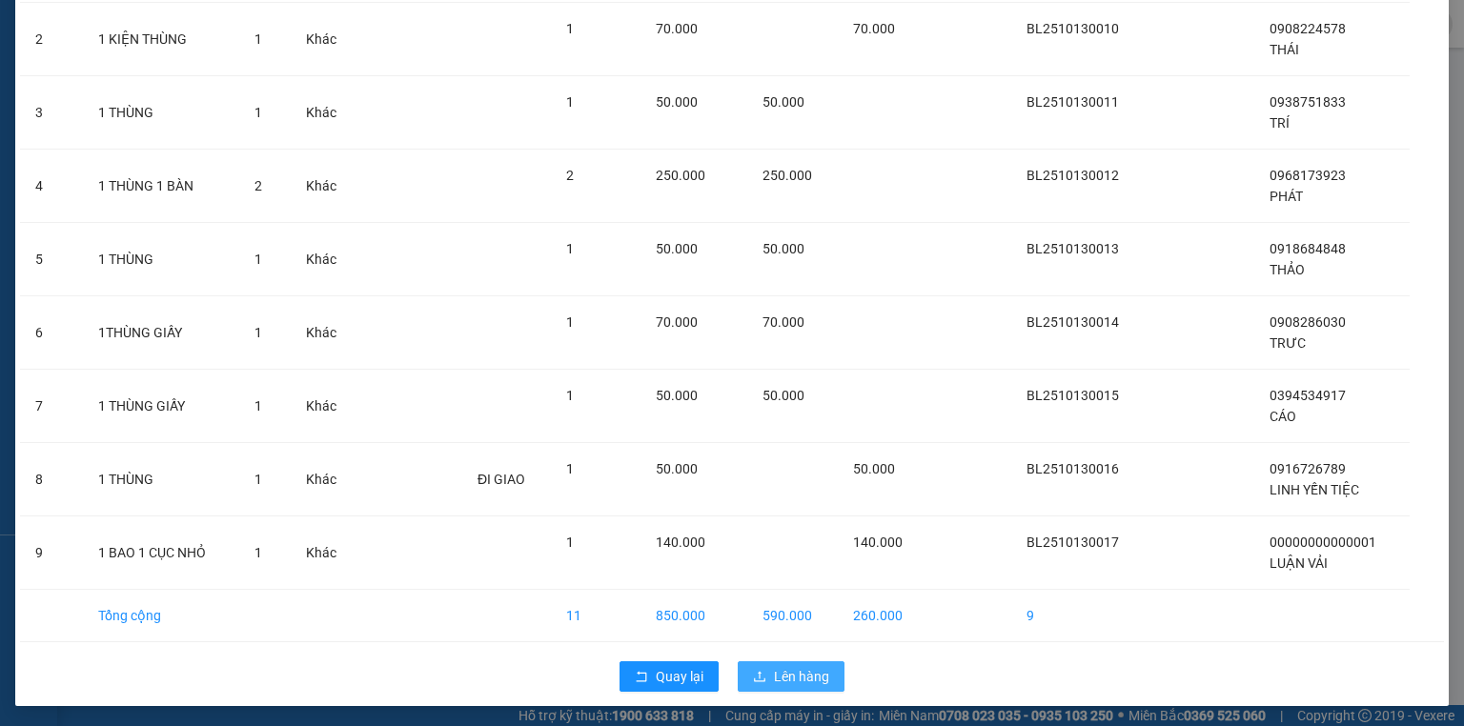
click at [788, 672] on span "Lên hàng" at bounding box center [801, 676] width 55 height 21
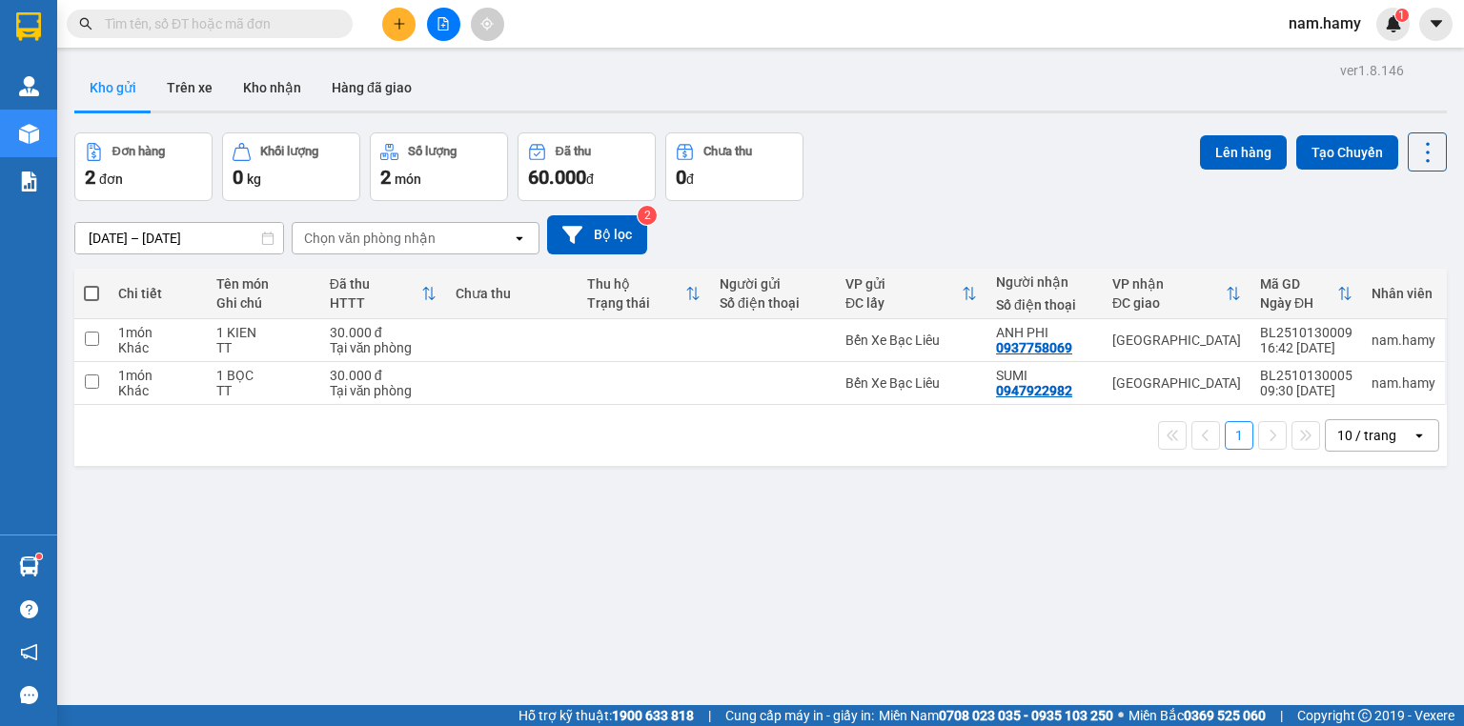
click at [97, 296] on span at bounding box center [91, 293] width 15 height 15
click at [91, 284] on input "checkbox" at bounding box center [91, 284] width 0 height 0
checkbox input "true"
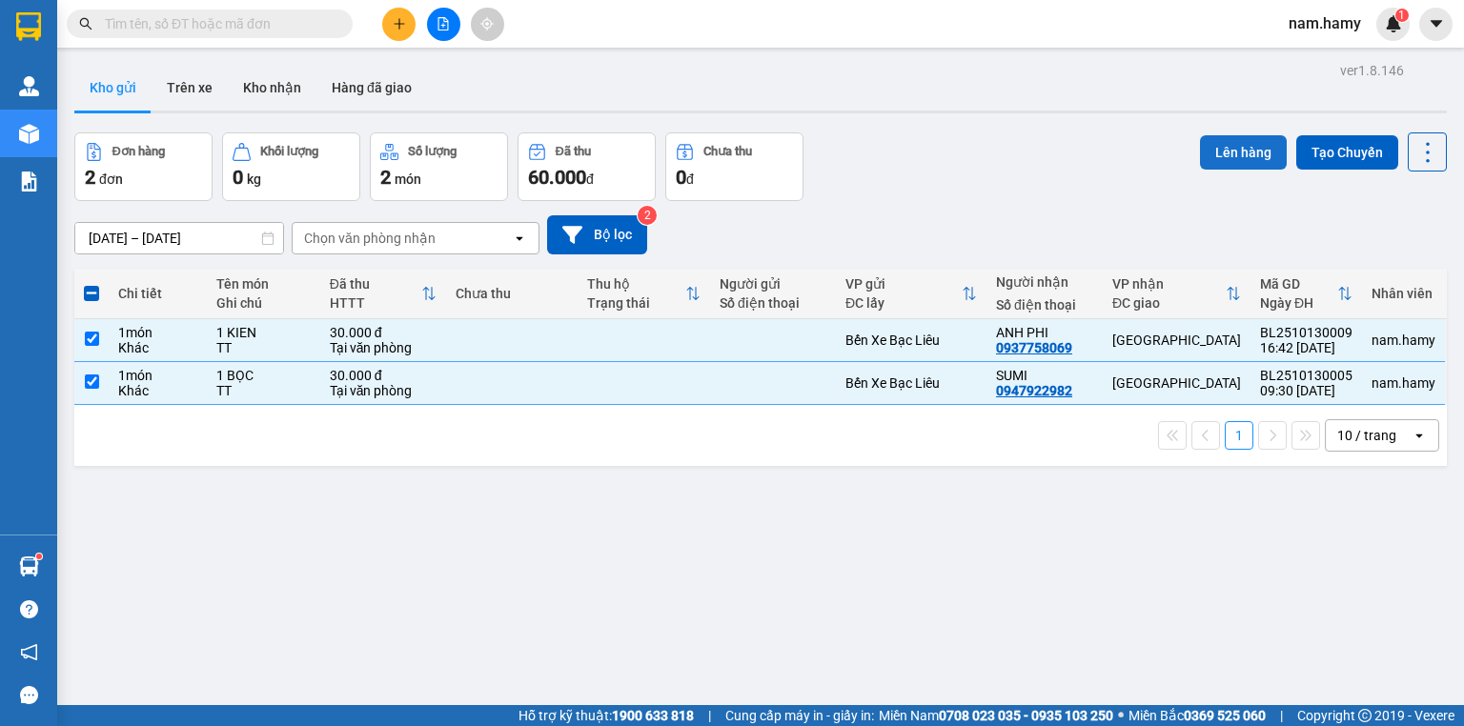
click at [1237, 150] on button "Lên hàng" at bounding box center [1243, 152] width 87 height 34
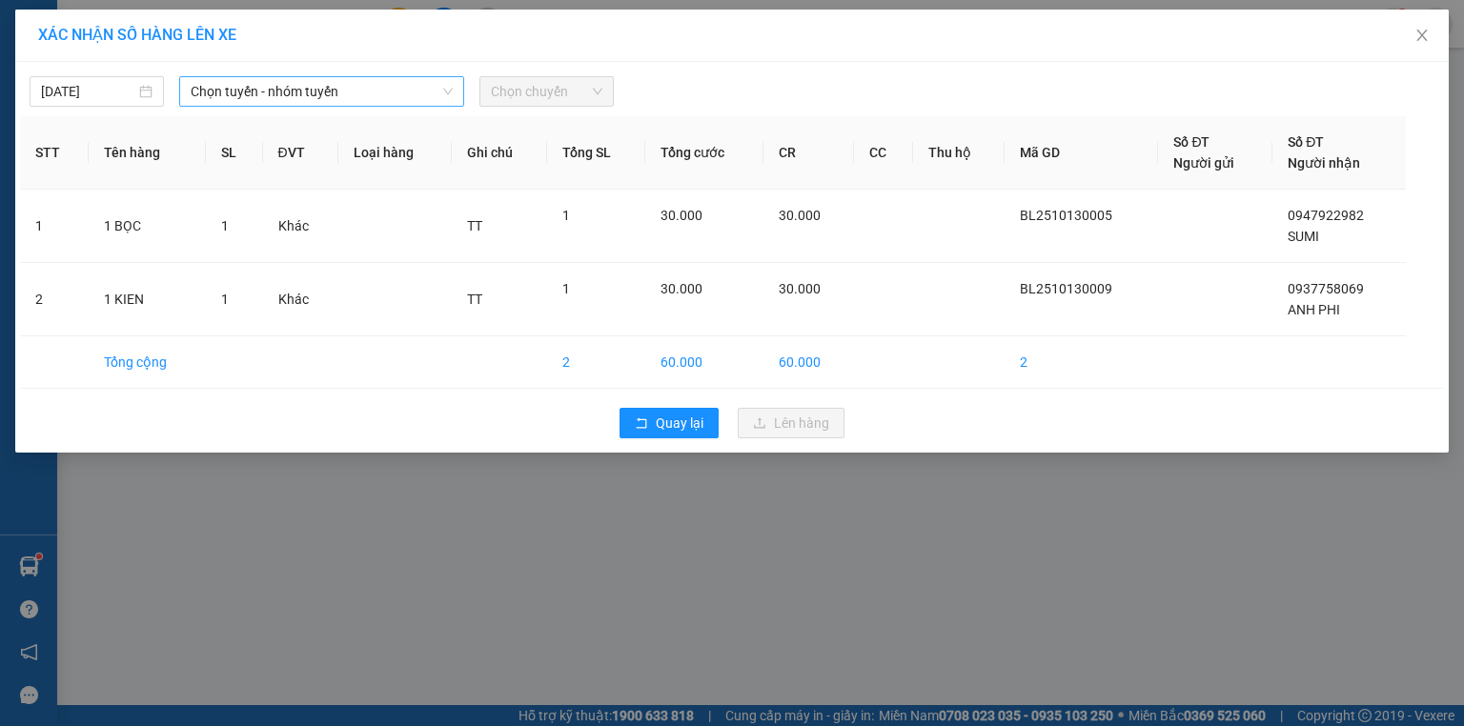
click at [447, 95] on icon "down" at bounding box center [447, 91] width 11 height 11
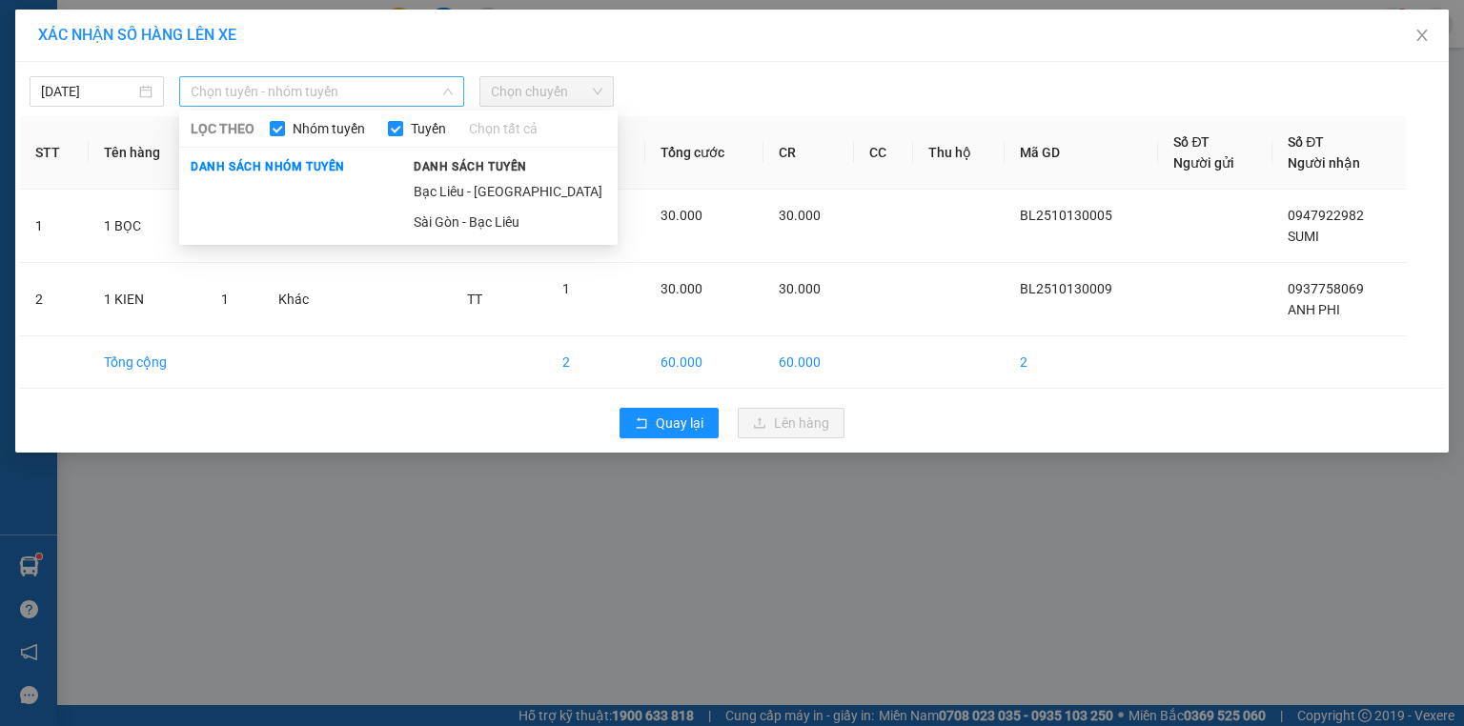
click at [427, 99] on span "Chọn tuyến - nhóm tuyến" at bounding box center [322, 91] width 262 height 29
click at [456, 199] on li "Bạc Liêu - [GEOGRAPHIC_DATA]" at bounding box center [509, 191] width 215 height 30
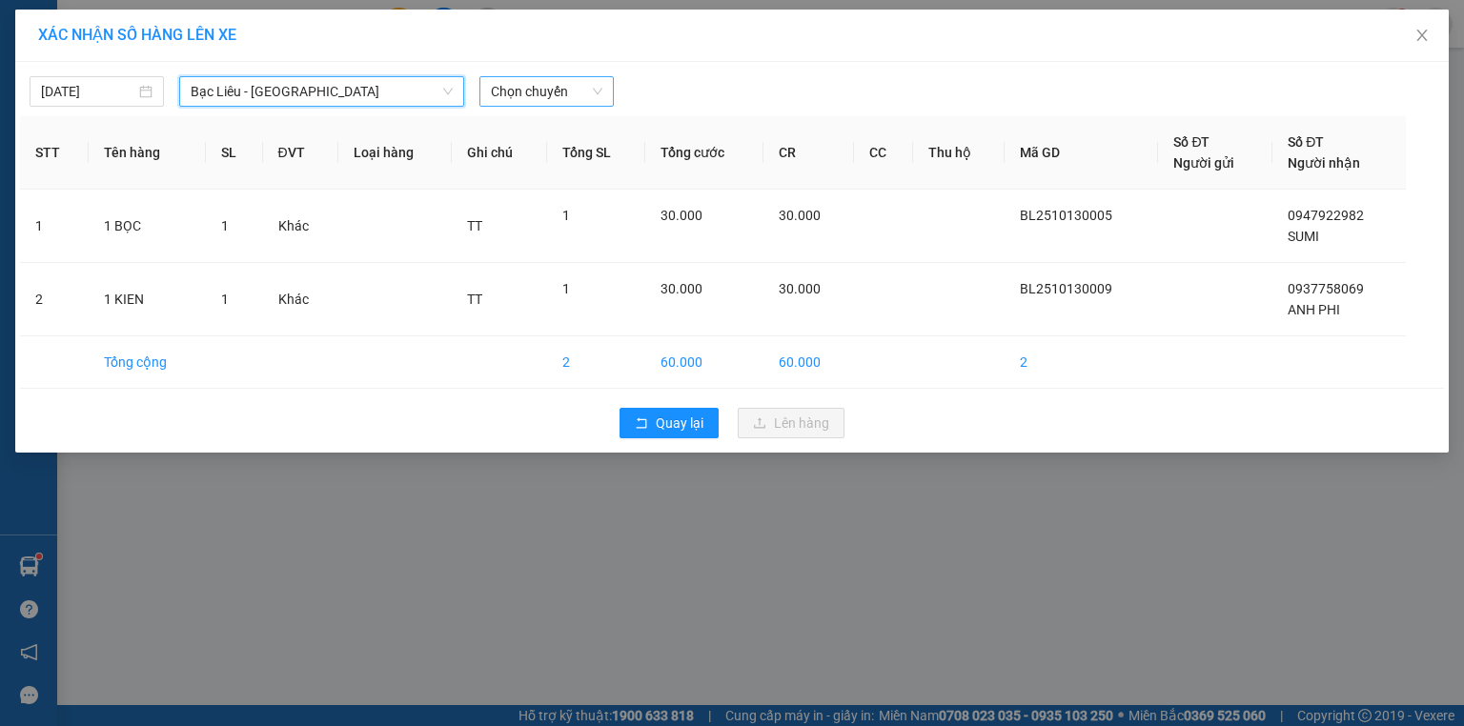
click at [574, 87] on span "Chọn chuyến" at bounding box center [547, 91] width 112 height 29
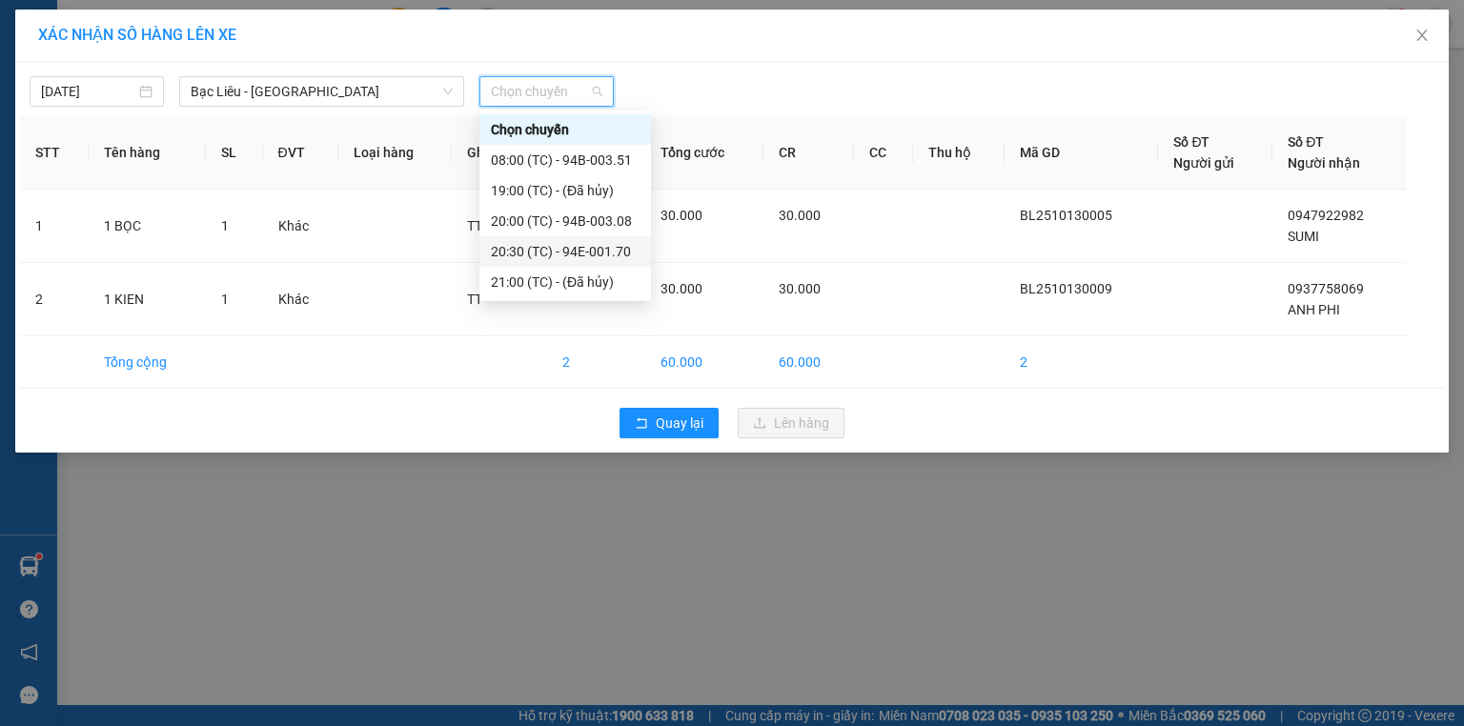
click at [576, 248] on div "20:30 (TC) - 94E-001.70" at bounding box center [565, 251] width 149 height 21
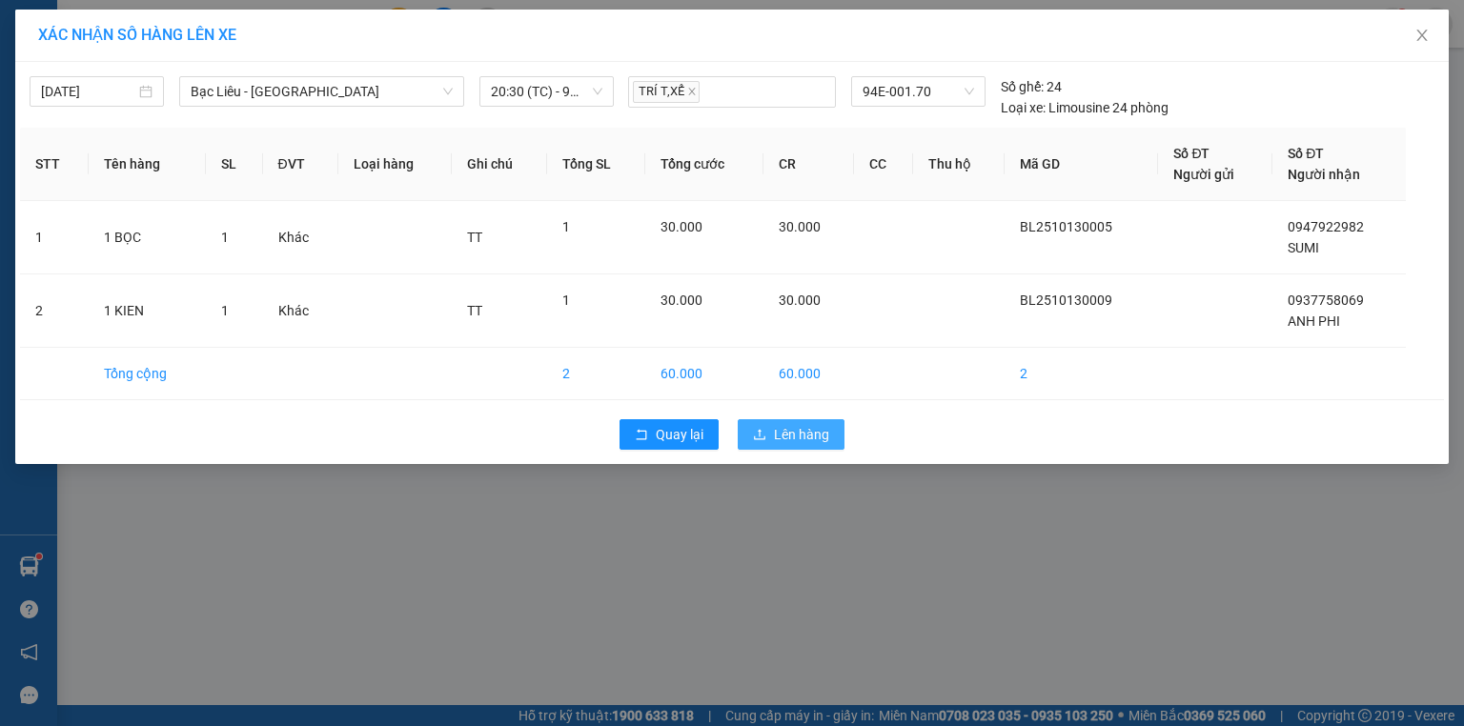
click at [782, 427] on span "Lên hàng" at bounding box center [801, 434] width 55 height 21
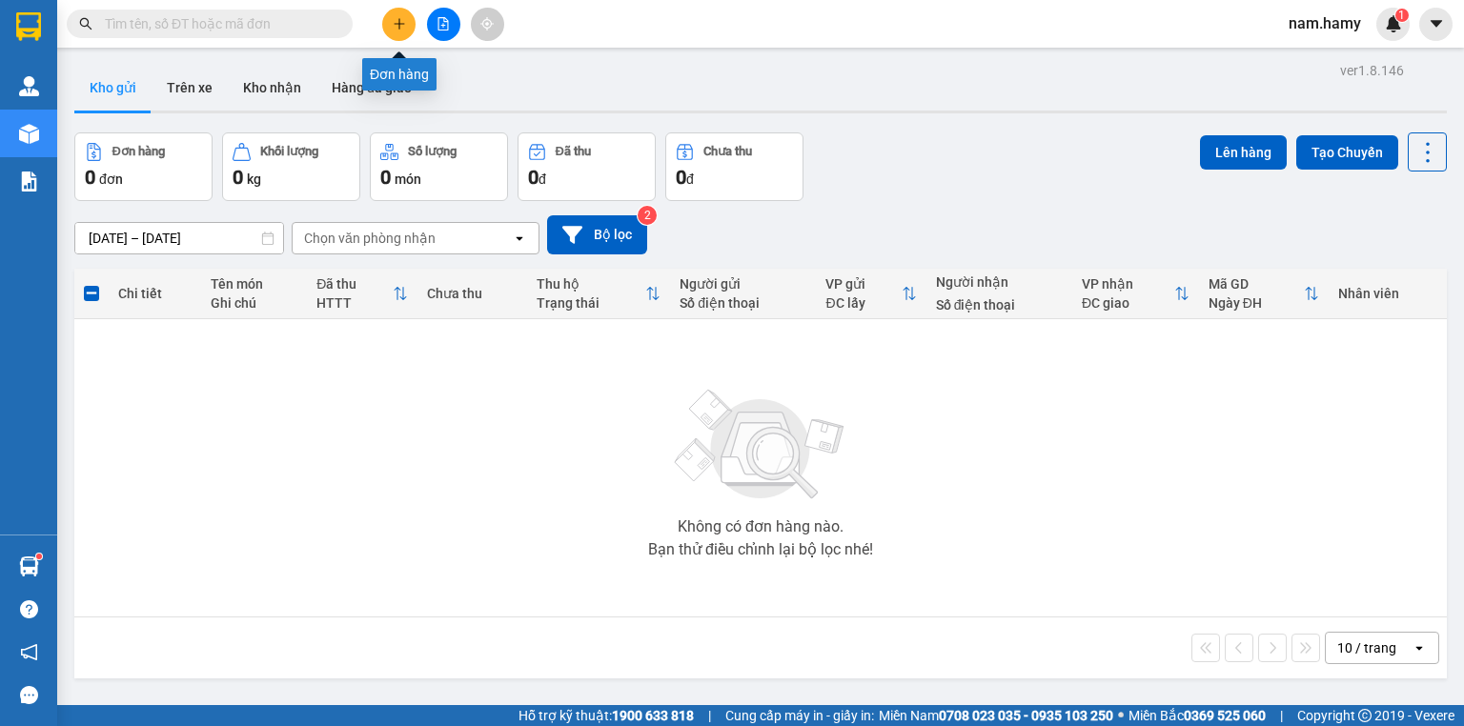
click at [393, 31] on button at bounding box center [398, 24] width 33 height 33
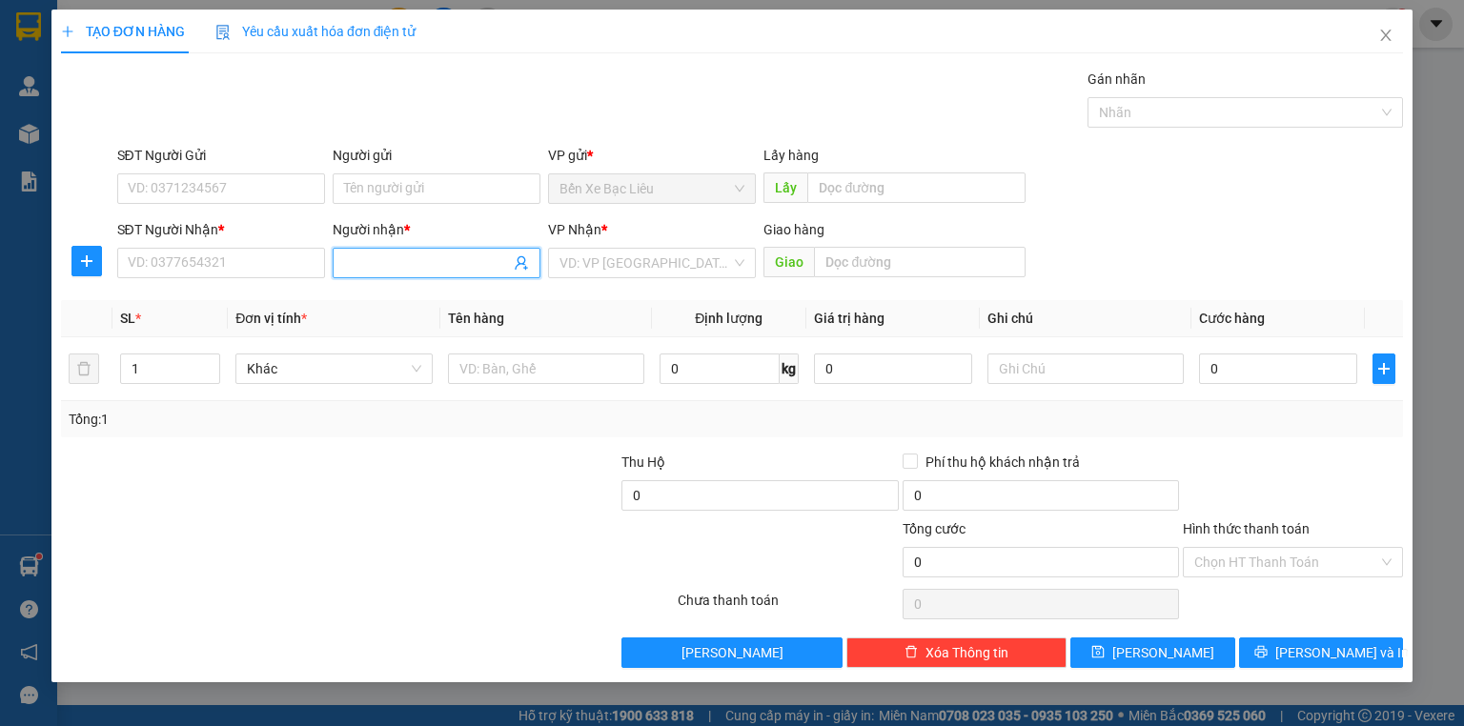
click at [354, 264] on input "Người nhận *" at bounding box center [427, 263] width 166 height 21
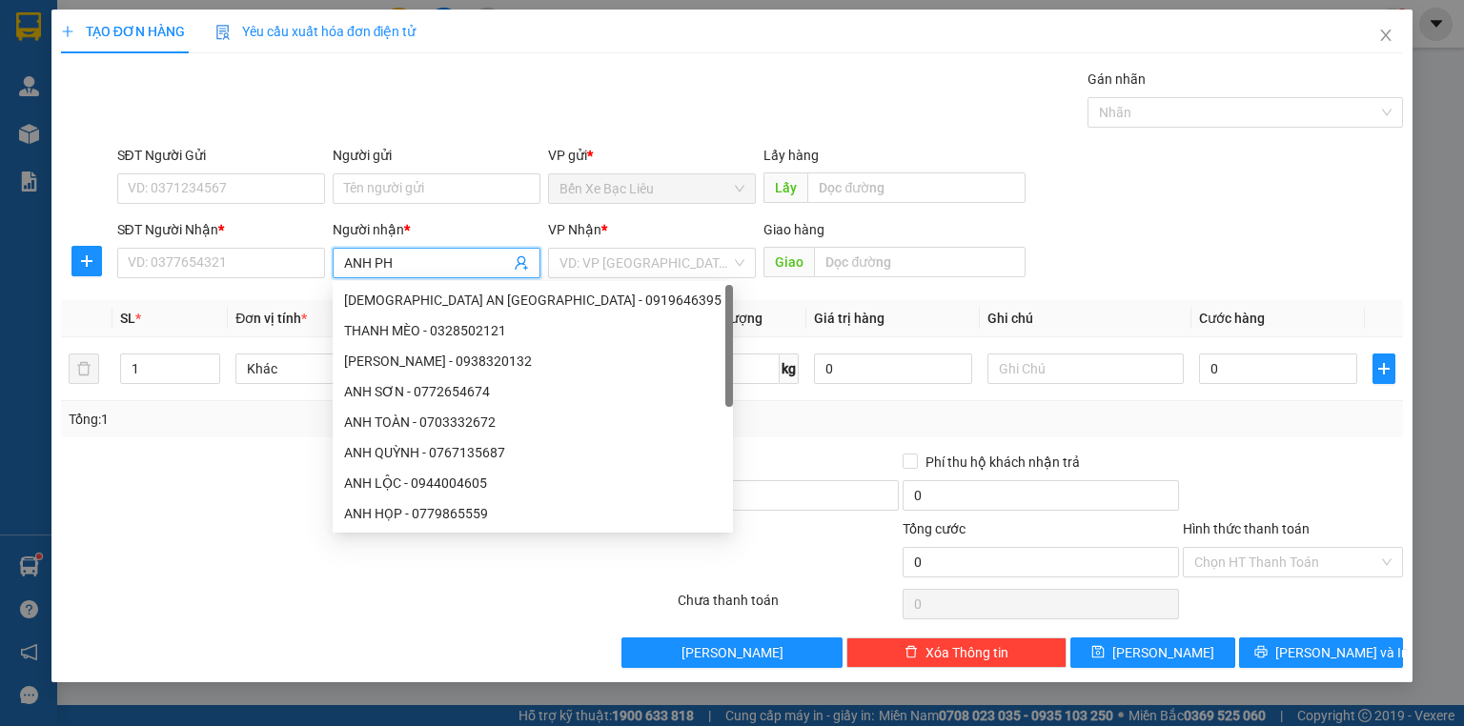
type input "ANH PHI"
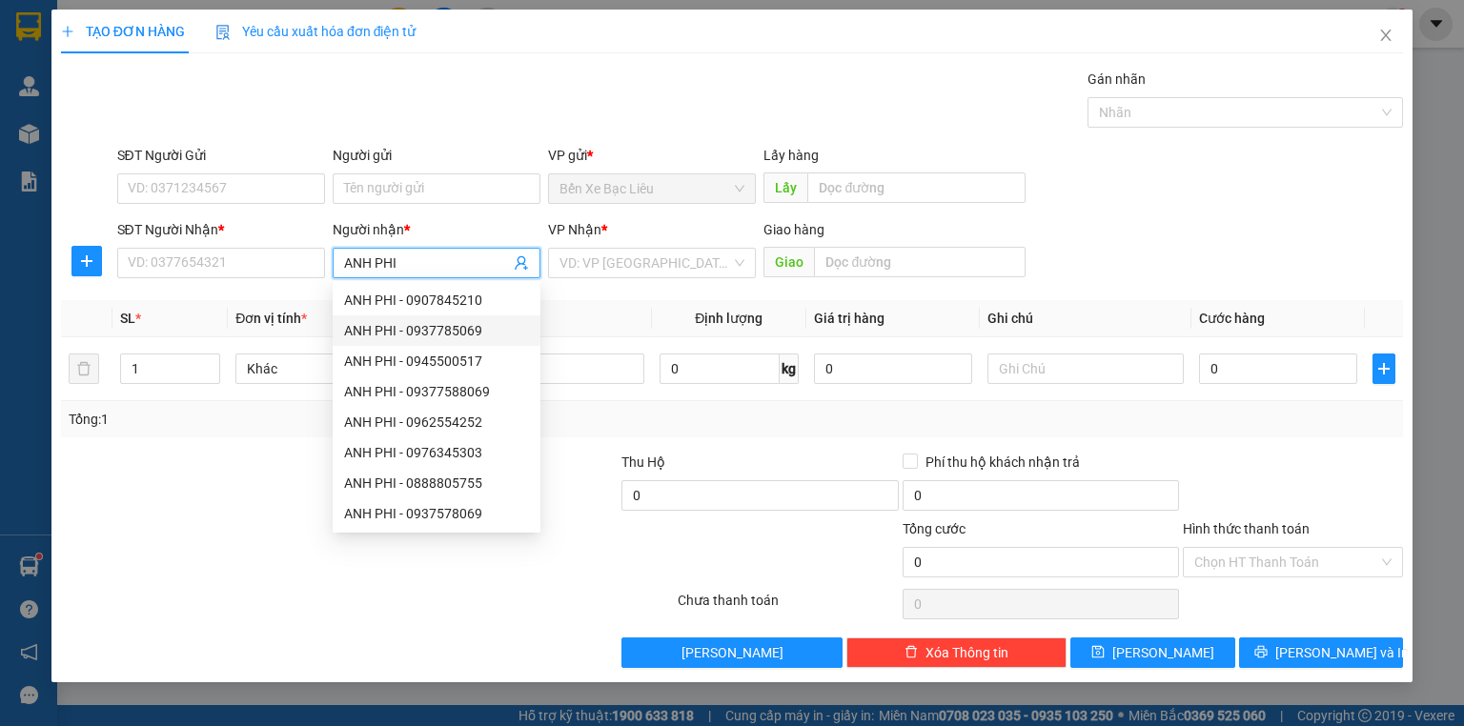
click at [457, 336] on div "ANH PHI - 0937785069" at bounding box center [436, 330] width 185 height 21
type input "0937785069"
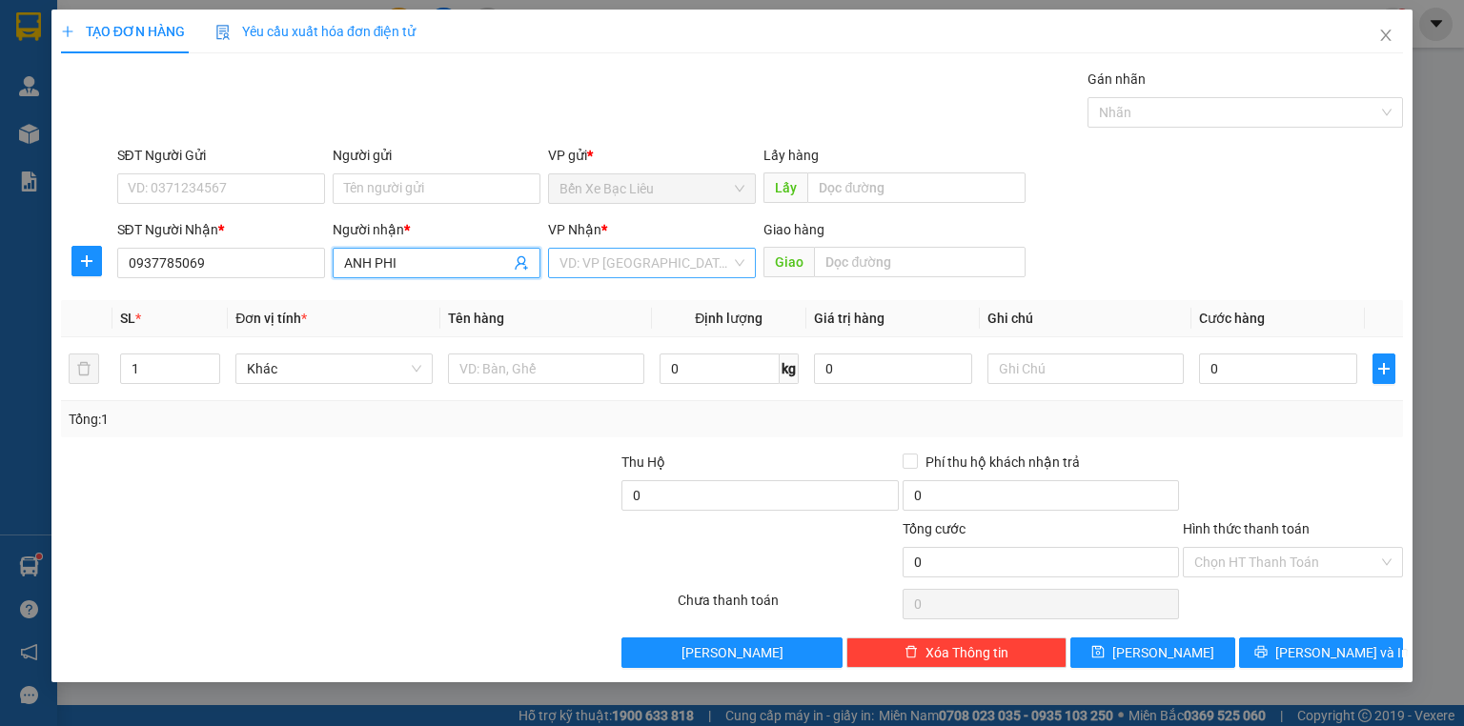
type input "ANH PHI"
click at [596, 270] on input "search" at bounding box center [645, 263] width 172 height 29
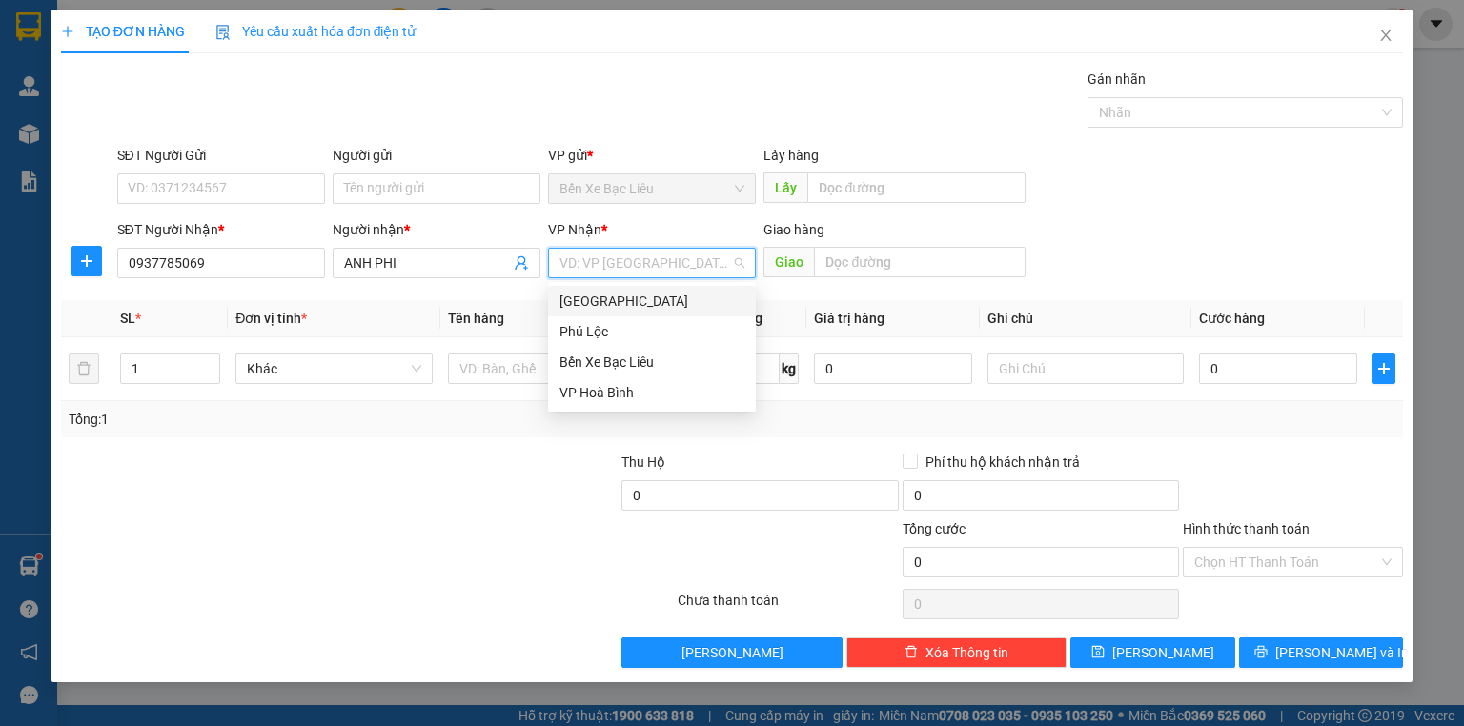
click at [615, 304] on div "[GEOGRAPHIC_DATA]" at bounding box center [651, 301] width 185 height 21
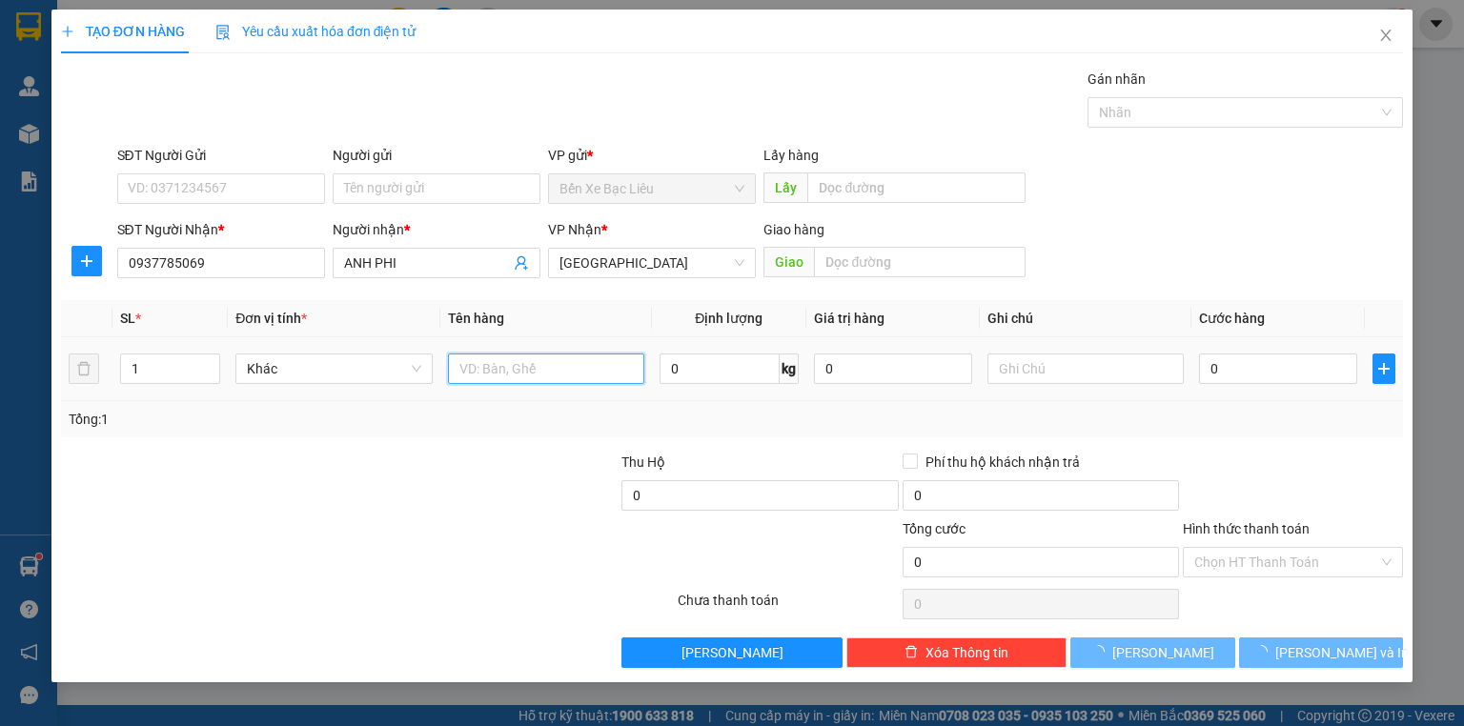
click at [519, 356] on input "text" at bounding box center [546, 369] width 196 height 30
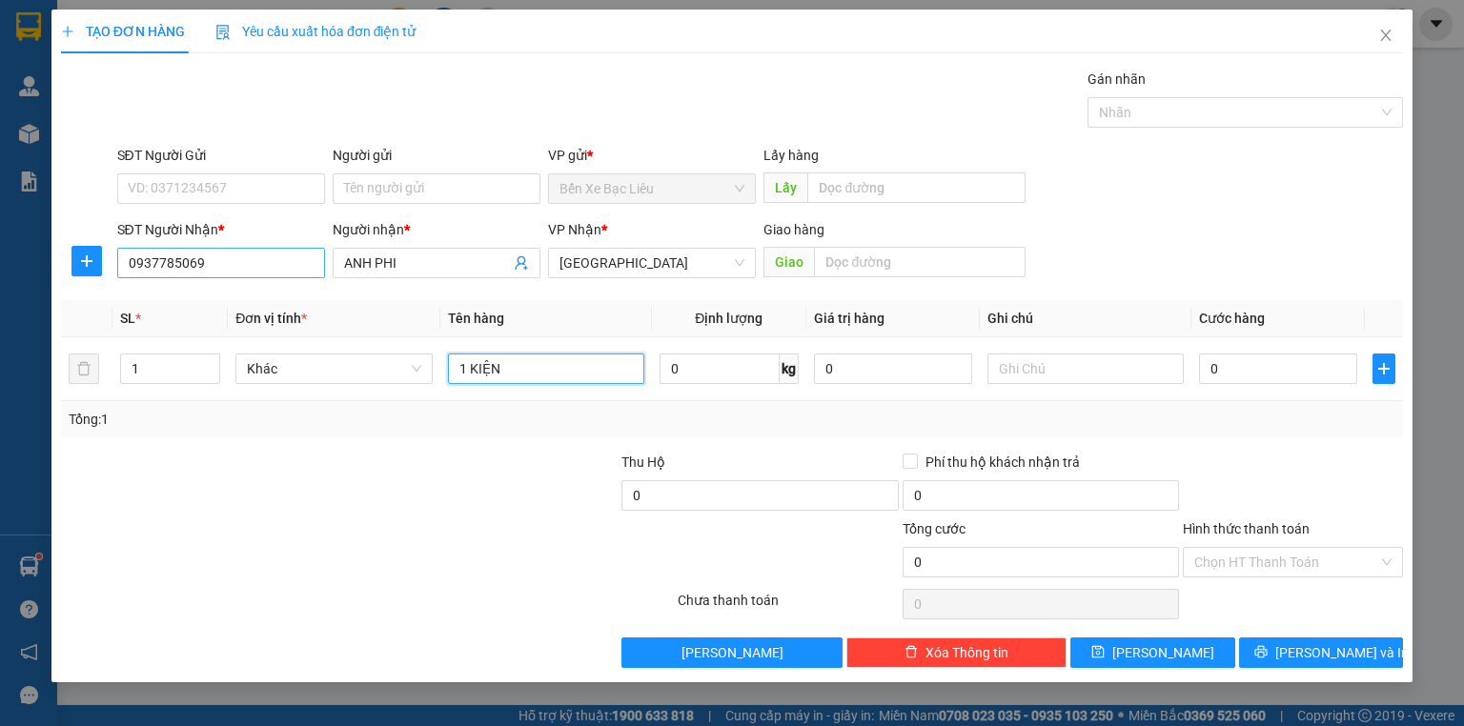
type input "1 KIỆN"
click at [175, 260] on input "0937785069" at bounding box center [221, 263] width 208 height 30
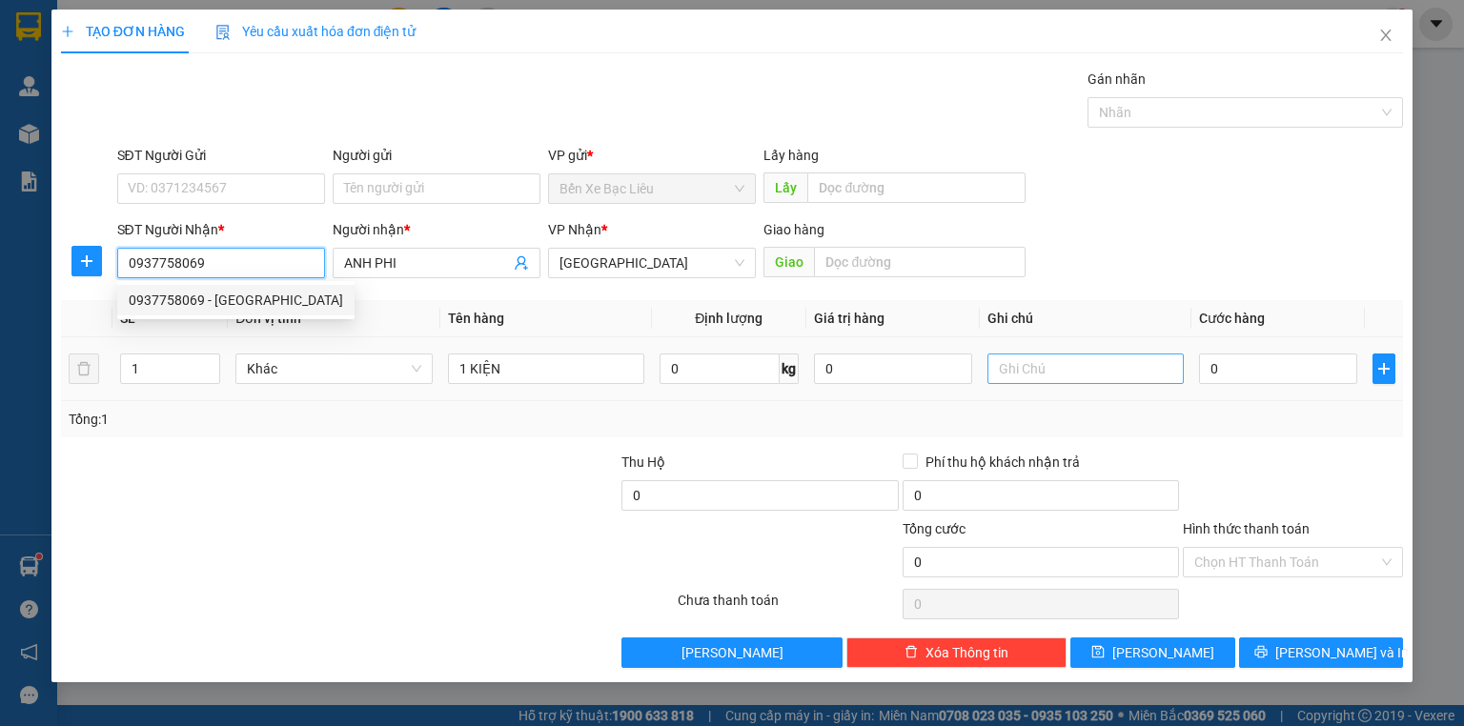
type input "0937758069"
click at [1044, 369] on input "text" at bounding box center [1085, 369] width 196 height 30
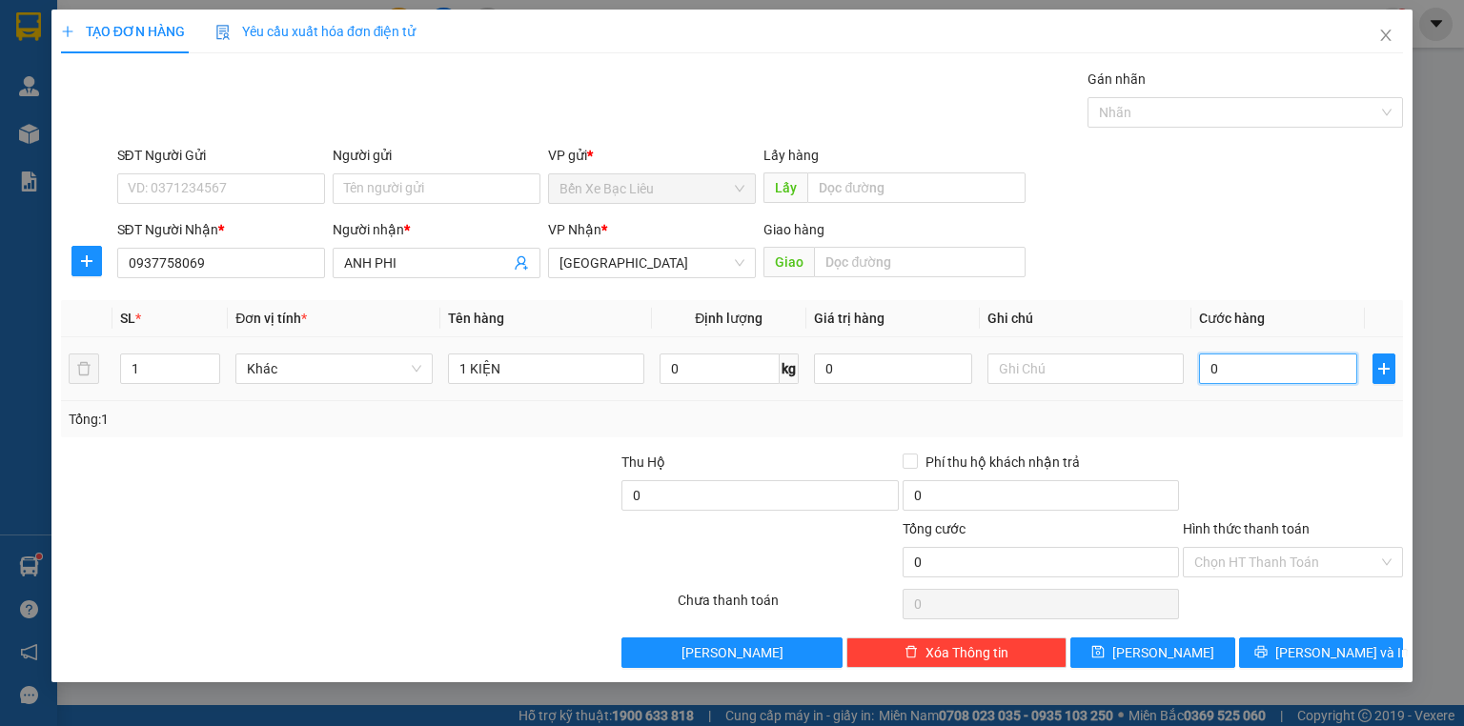
click at [1209, 366] on input "0" at bounding box center [1278, 369] width 158 height 30
type input "5"
type input "50"
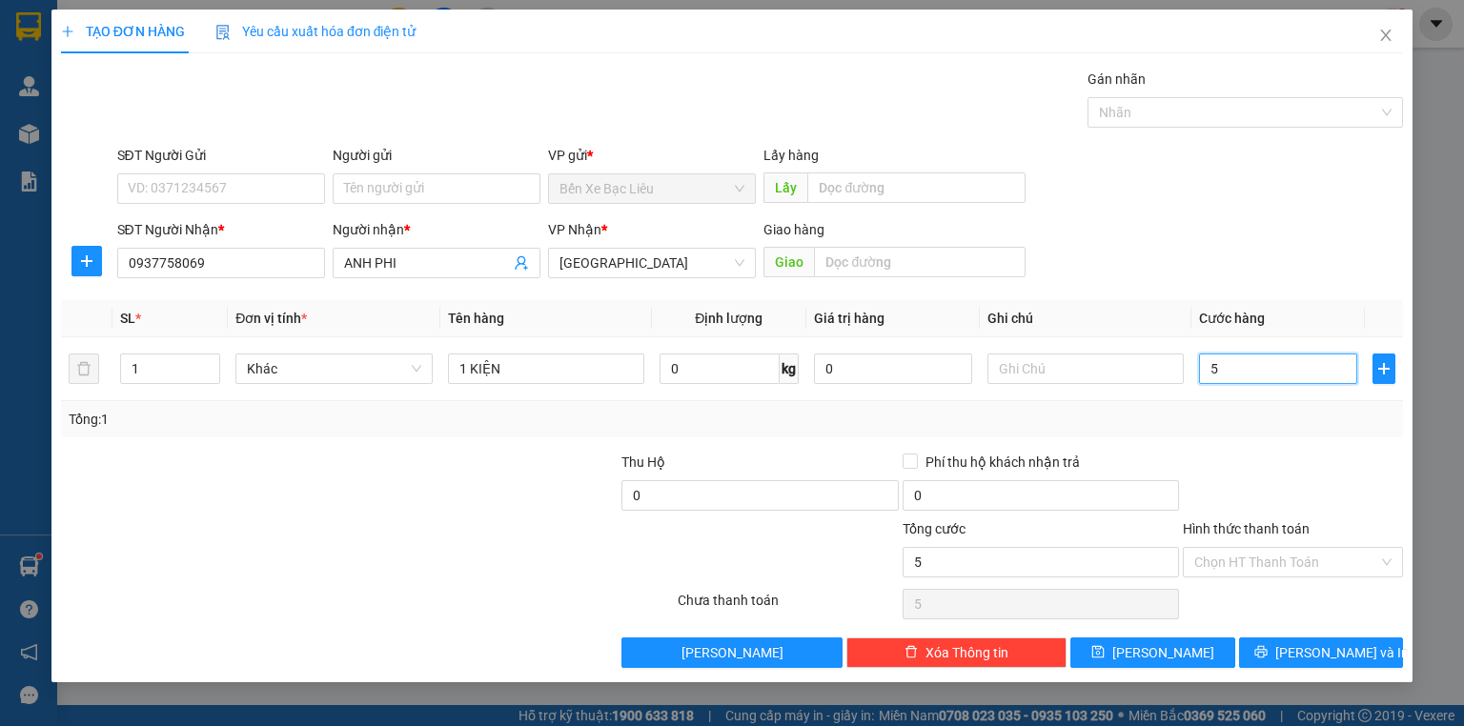
type input "50"
type input "50.000"
click at [1361, 443] on div "Transit Pickup Surcharge Ids Transit Deliver Surcharge Ids Transit Deliver Surc…" at bounding box center [732, 368] width 1342 height 599
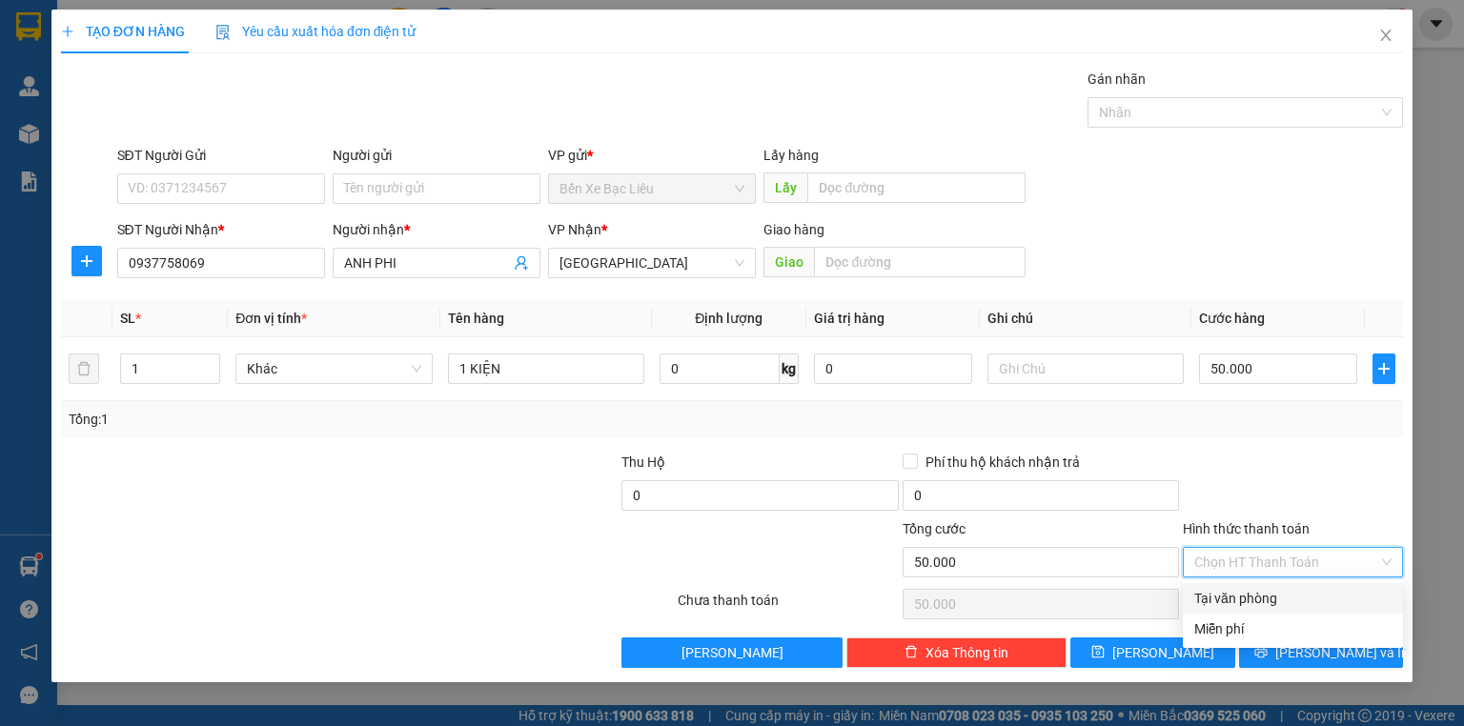
click at [1297, 551] on input "Hình thức thanh toán" at bounding box center [1286, 562] width 184 height 29
click at [1296, 592] on div "Tại văn phòng" at bounding box center [1292, 598] width 197 height 21
type input "0"
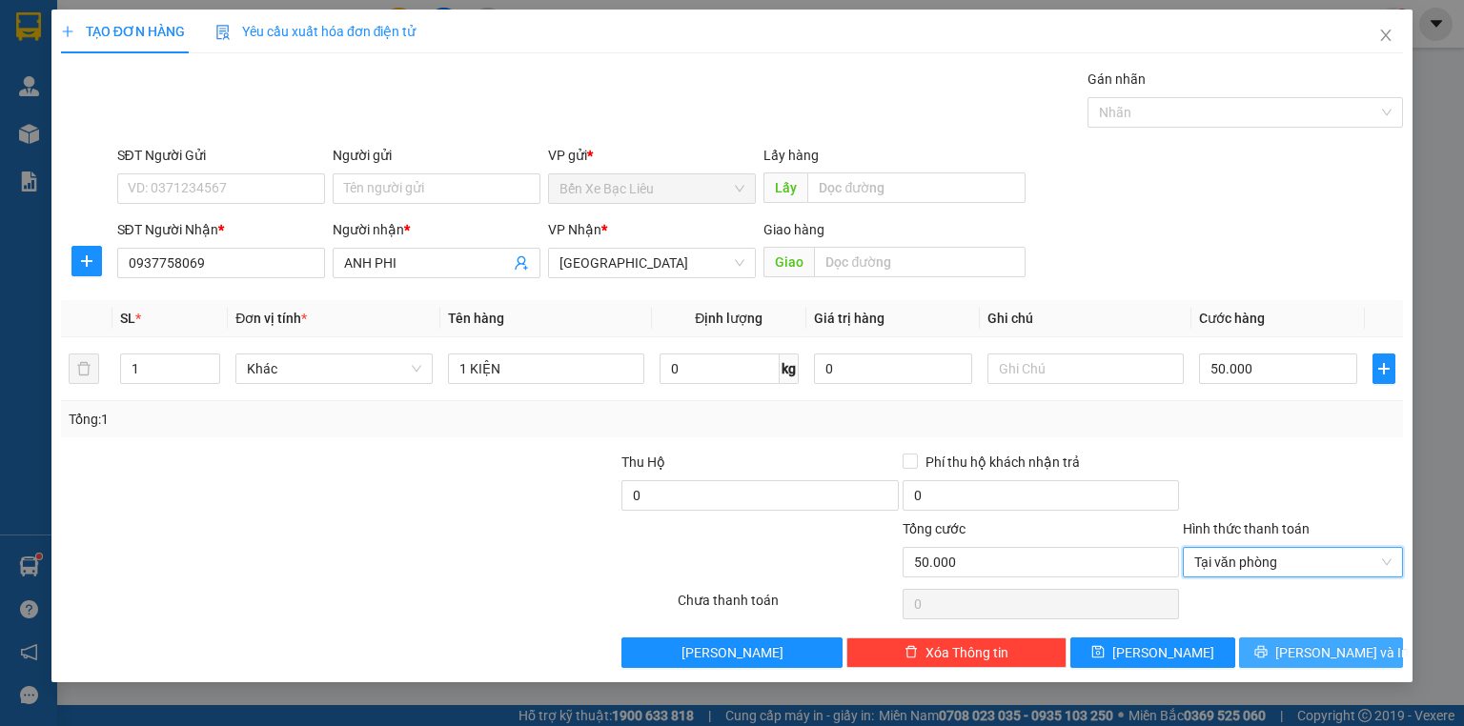
click at [1277, 643] on button "[PERSON_NAME] và In" at bounding box center [1321, 653] width 165 height 30
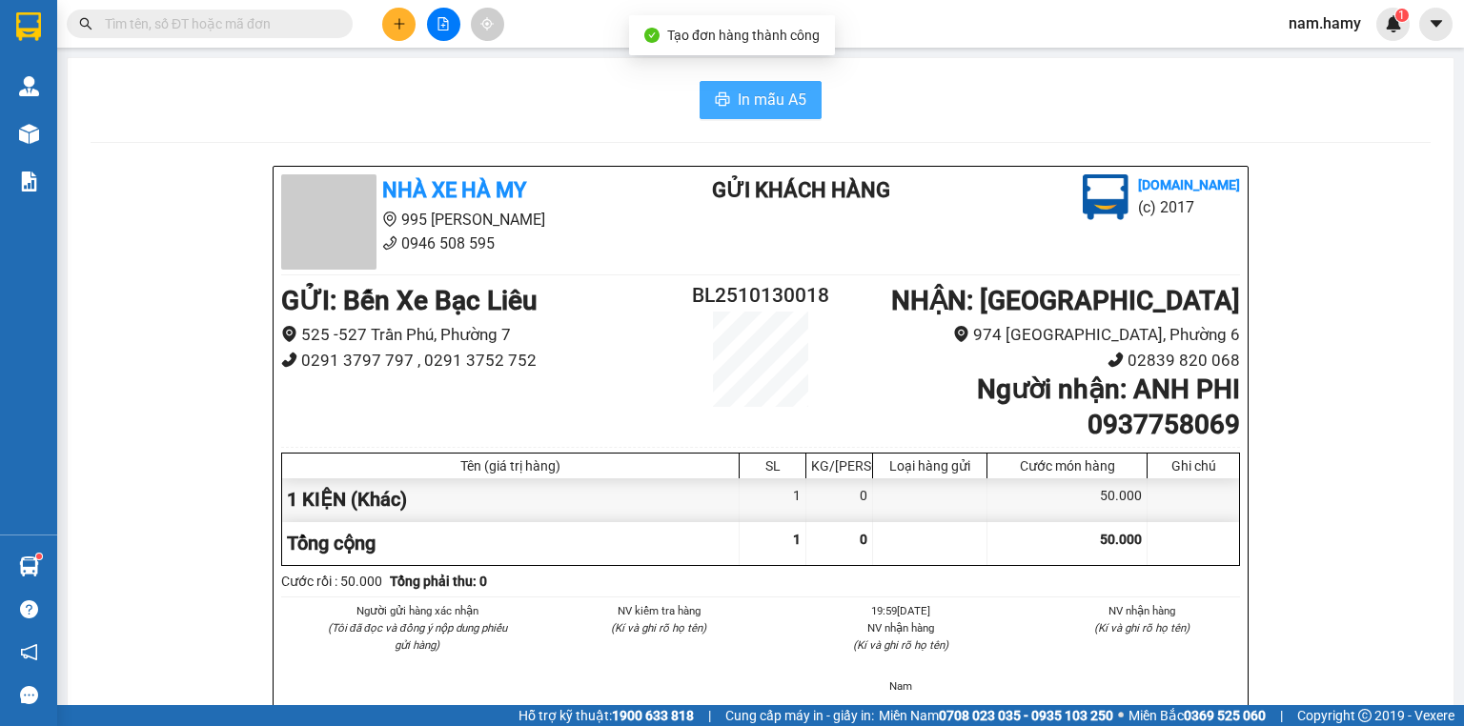
click at [718, 99] on icon "printer" at bounding box center [722, 98] width 15 height 15
drag, startPoint x: 764, startPoint y: 191, endPoint x: 394, endPoint y: 23, distance: 406.9
click at [394, 23] on icon "plus" at bounding box center [399, 23] width 13 height 13
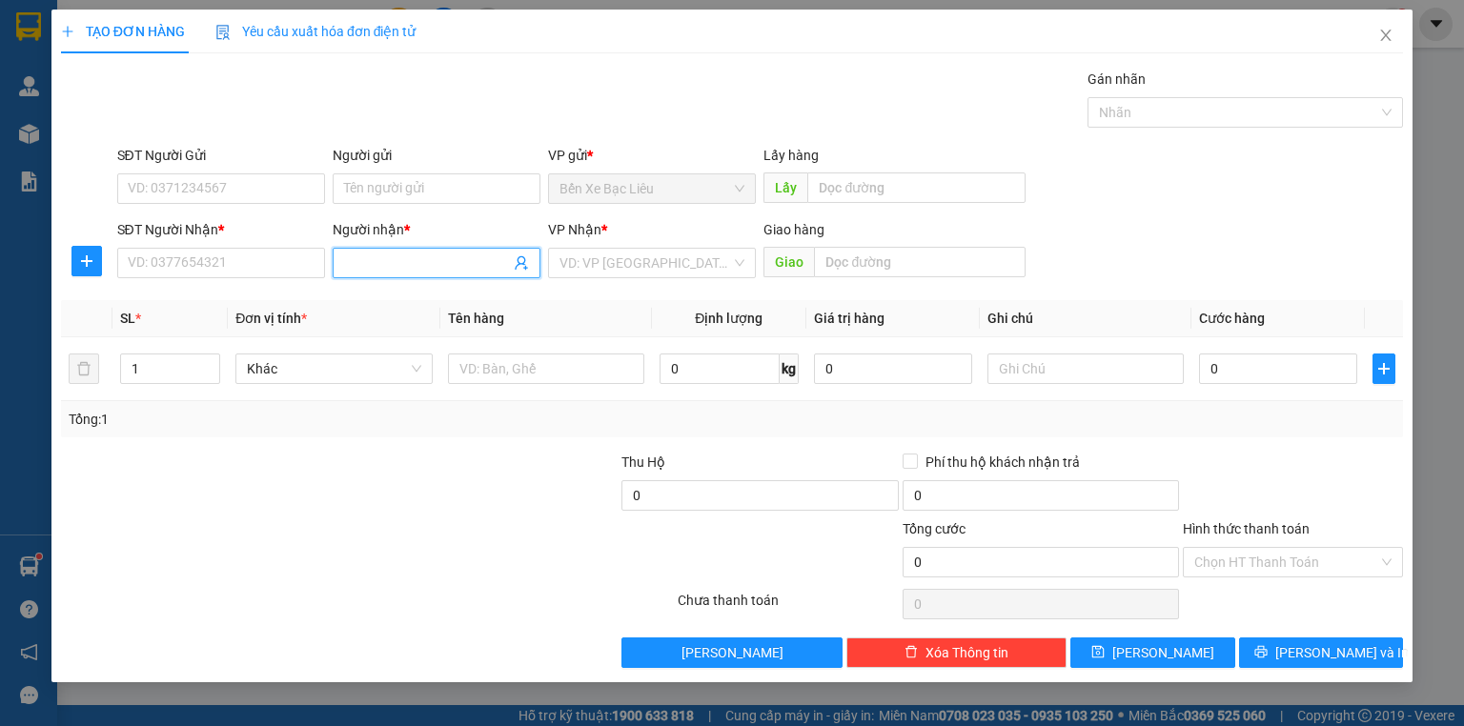
click at [444, 258] on input "Người nhận *" at bounding box center [427, 263] width 166 height 21
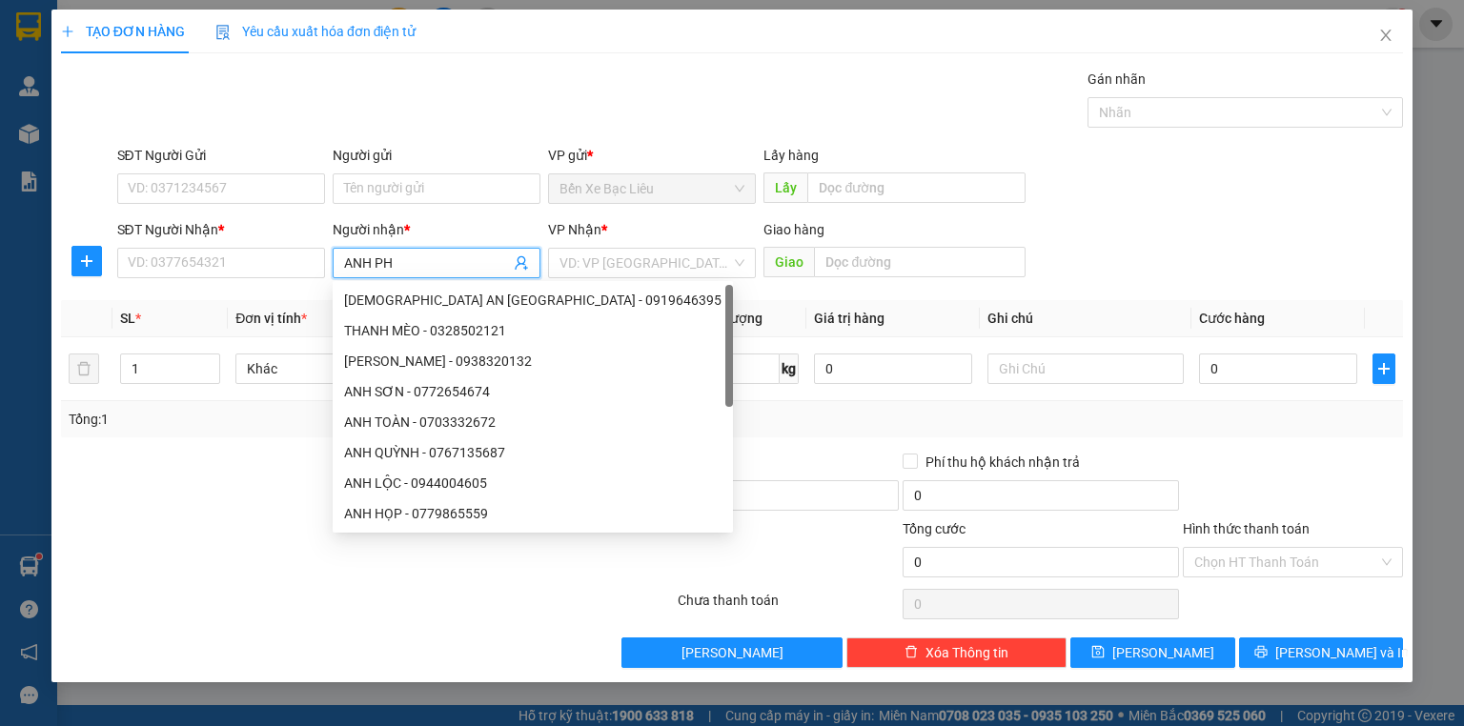
type input "ANH PHI"
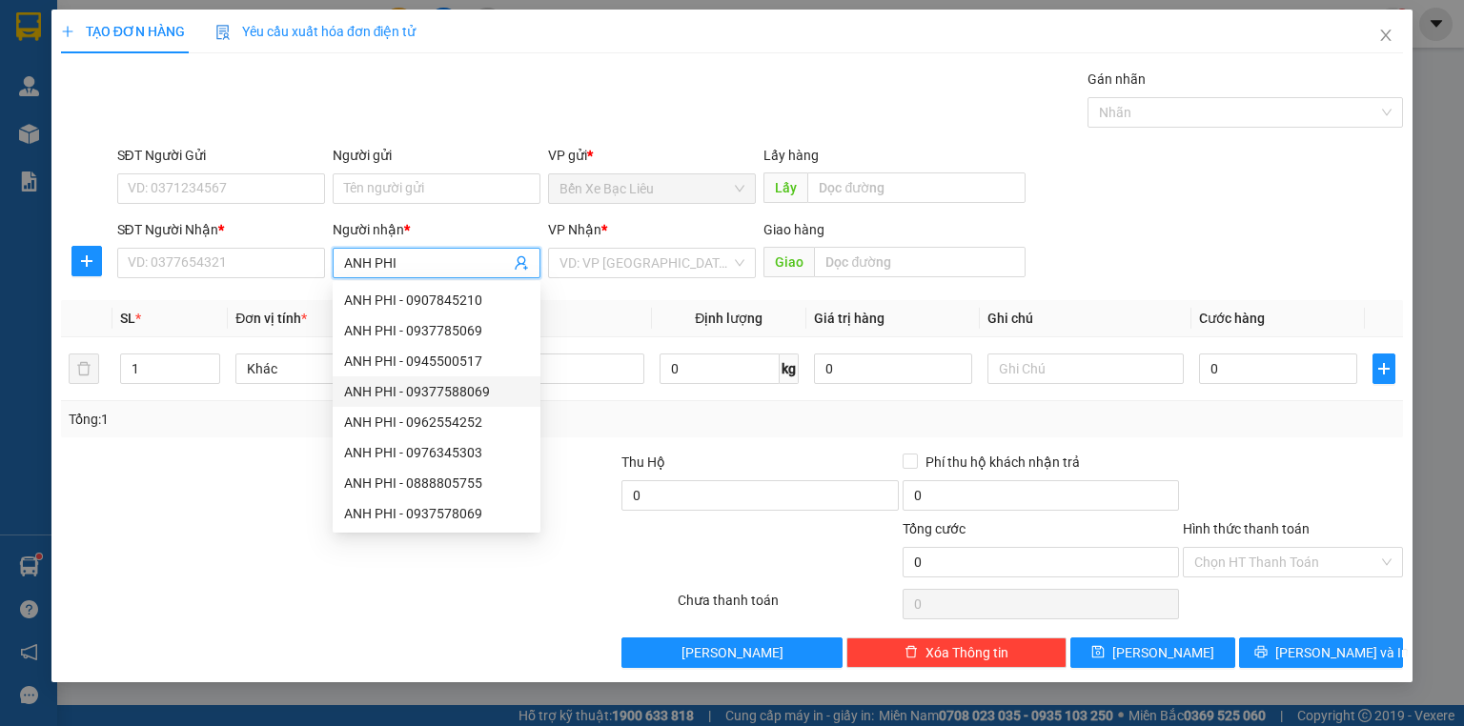
click at [450, 396] on div "ANH PHI - 09377588069" at bounding box center [436, 391] width 185 height 21
type input "09377588069"
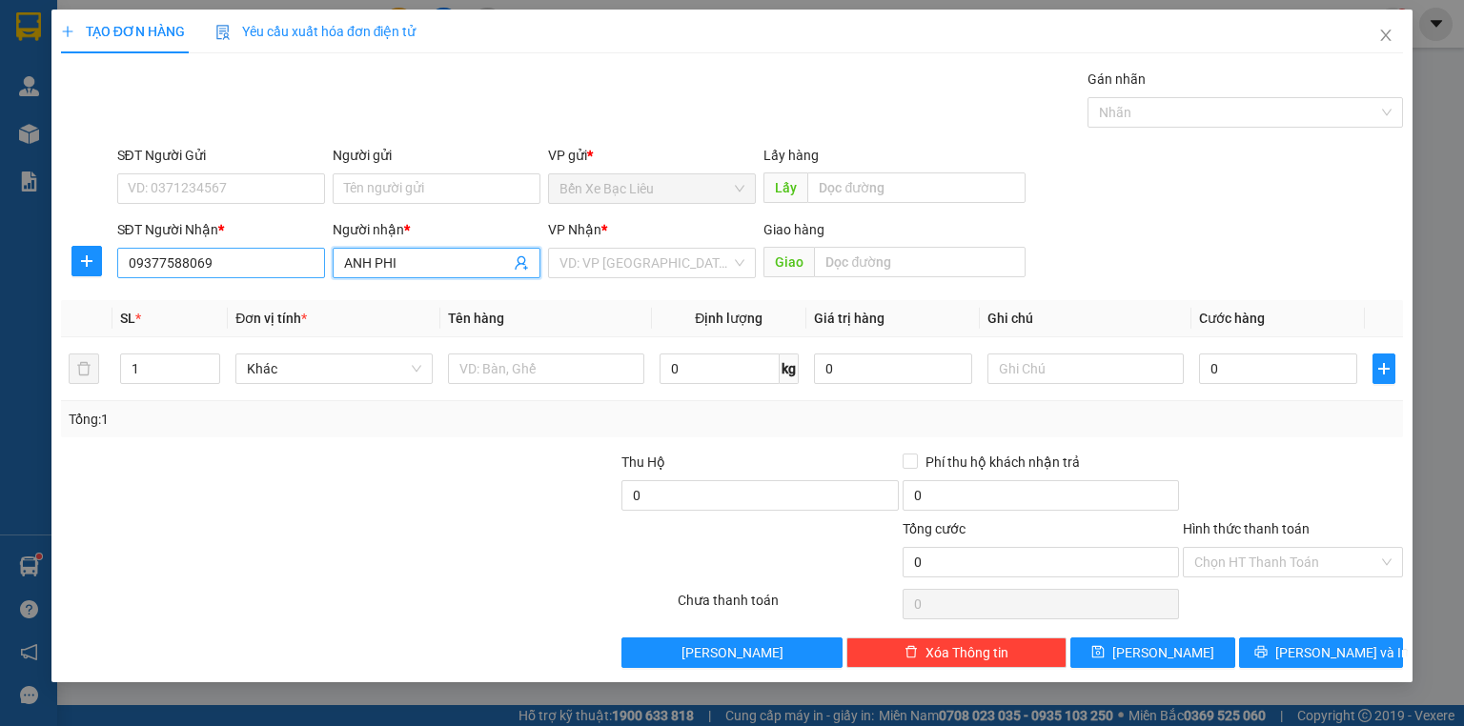
type input "ANH PHI"
click at [186, 260] on input "09377588069" at bounding box center [221, 263] width 208 height 30
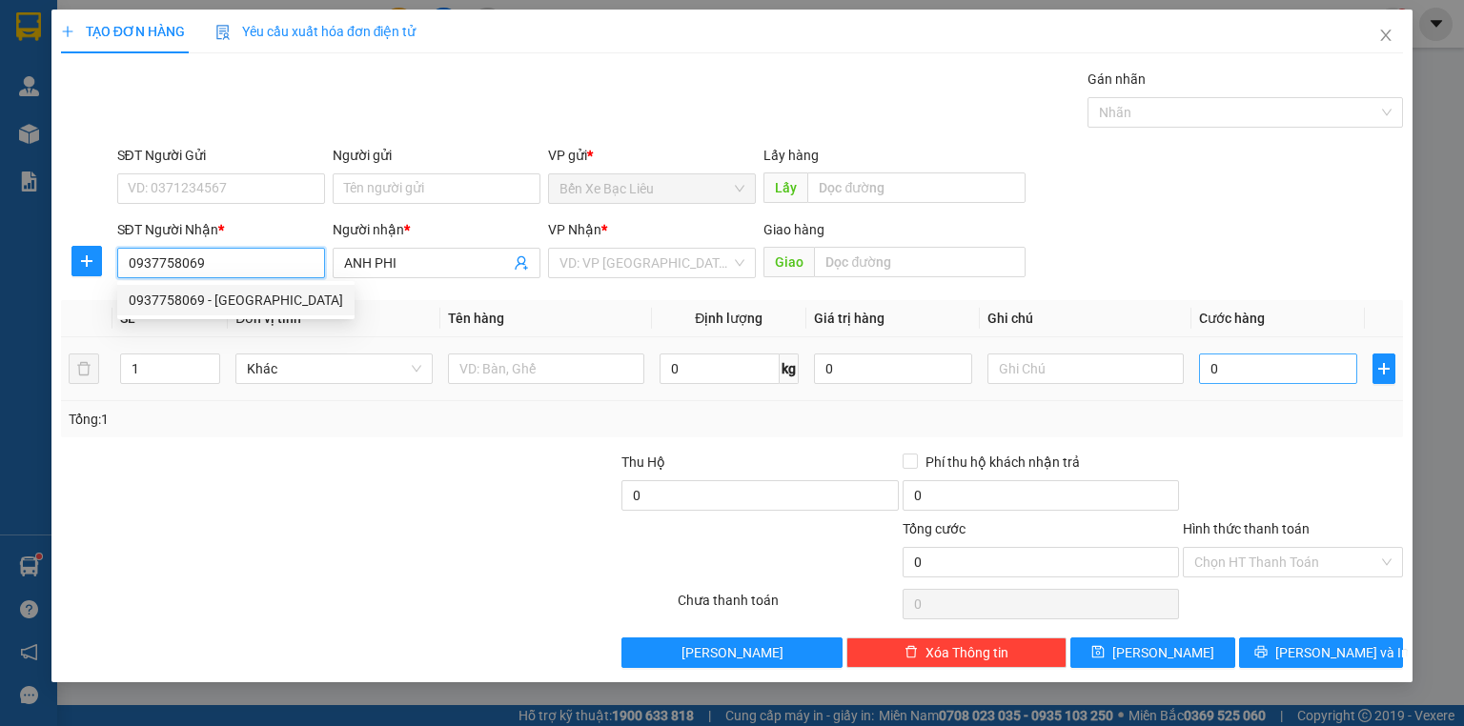
type input "0937758069"
click at [1200, 373] on input "0" at bounding box center [1278, 369] width 158 height 30
type input "4"
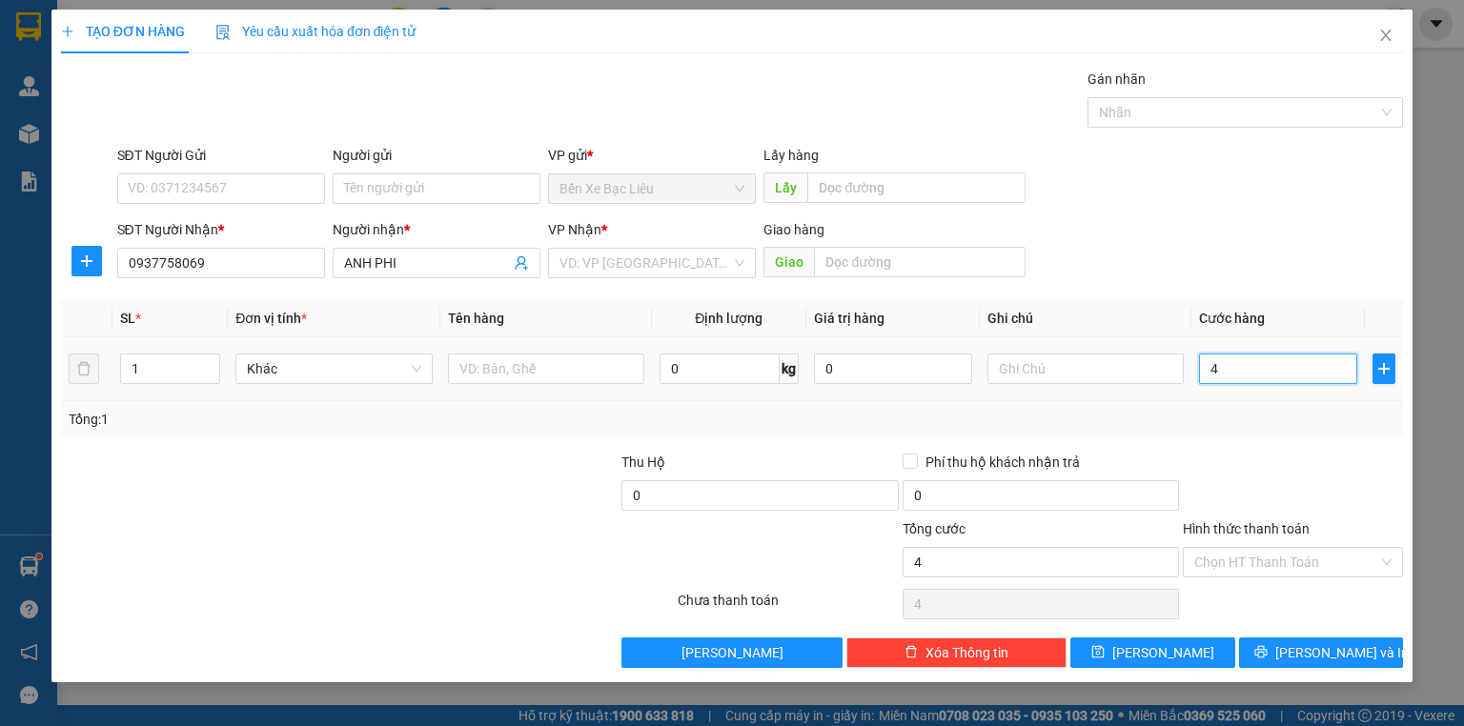
type input "40"
type input "40.000"
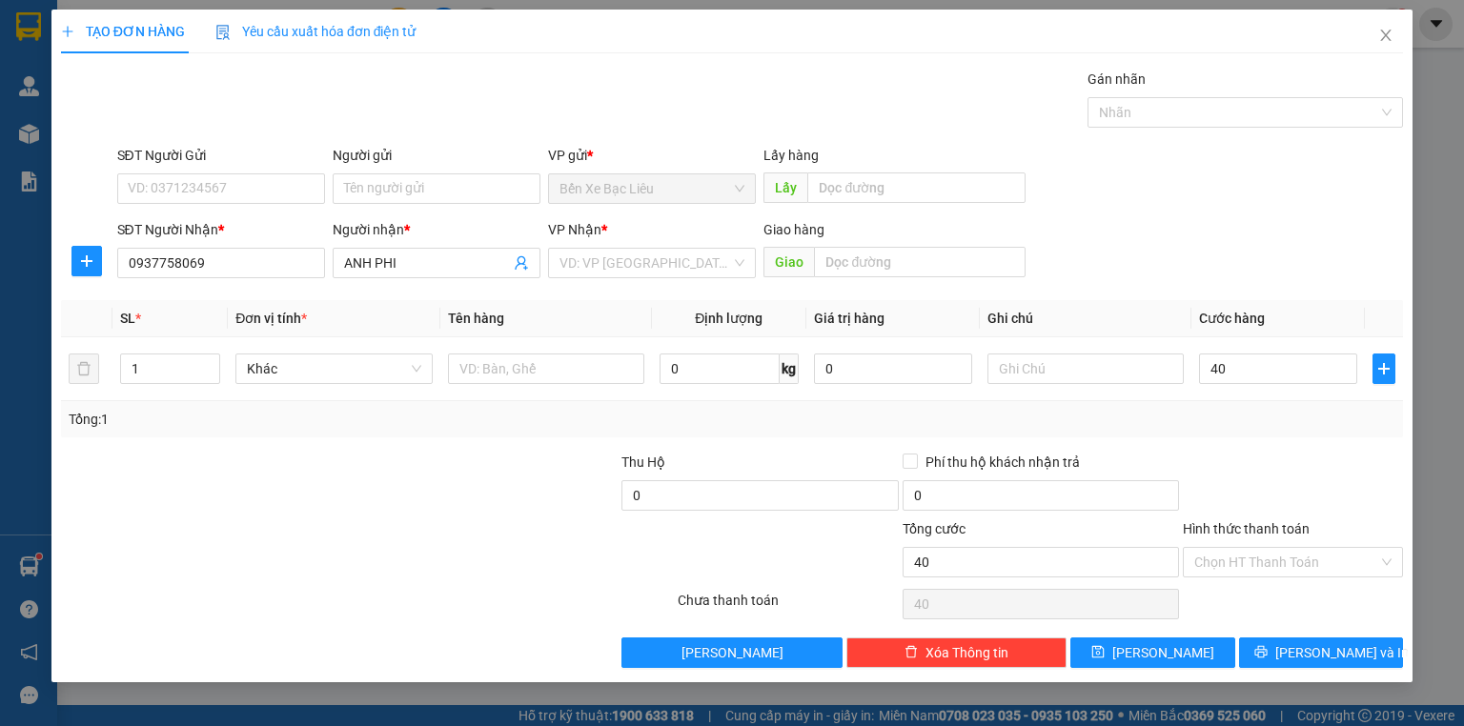
type input "40.000"
click at [1254, 420] on div "Tổng: 1" at bounding box center [732, 419] width 1327 height 21
click at [534, 374] on input "text" at bounding box center [546, 369] width 196 height 30
type input "1 KIỆN"
click at [645, 268] on input "search" at bounding box center [645, 263] width 172 height 29
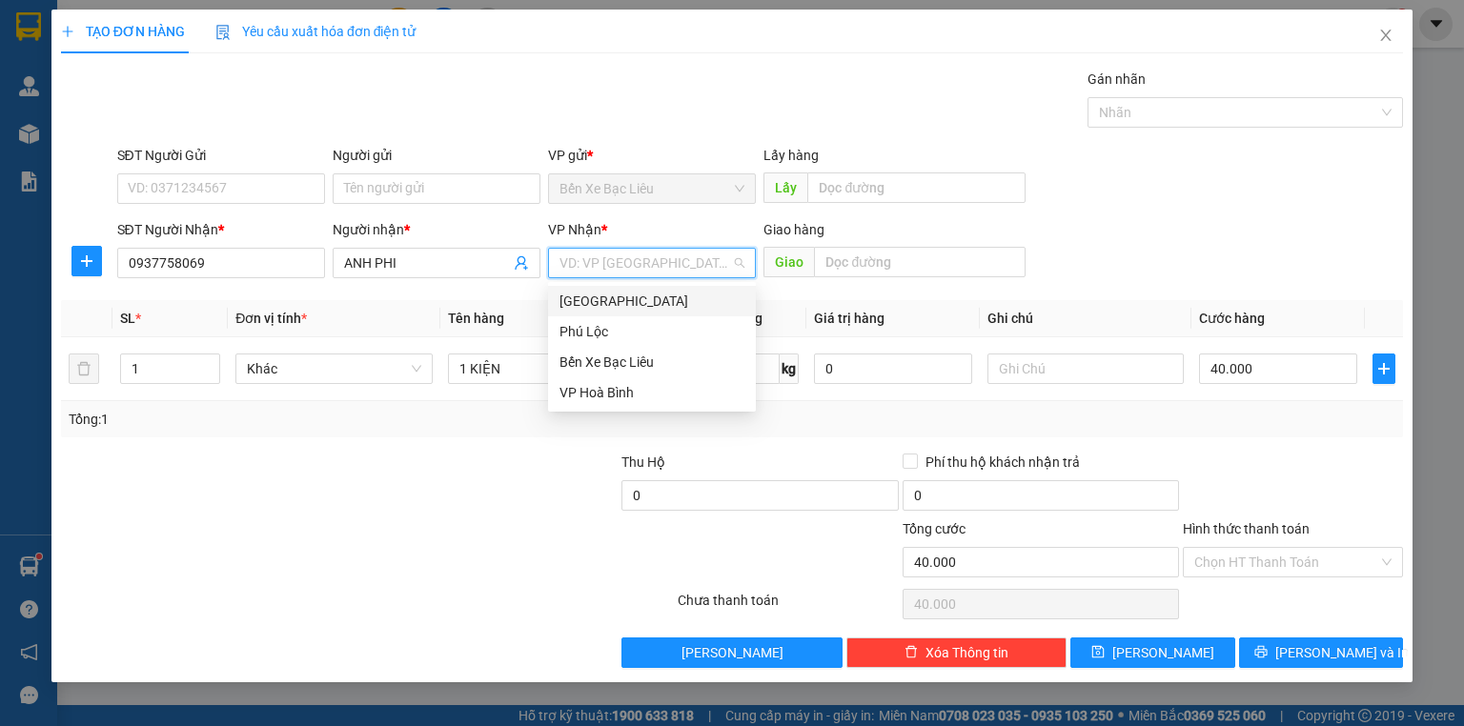
click at [647, 302] on div "[GEOGRAPHIC_DATA]" at bounding box center [651, 301] width 185 height 21
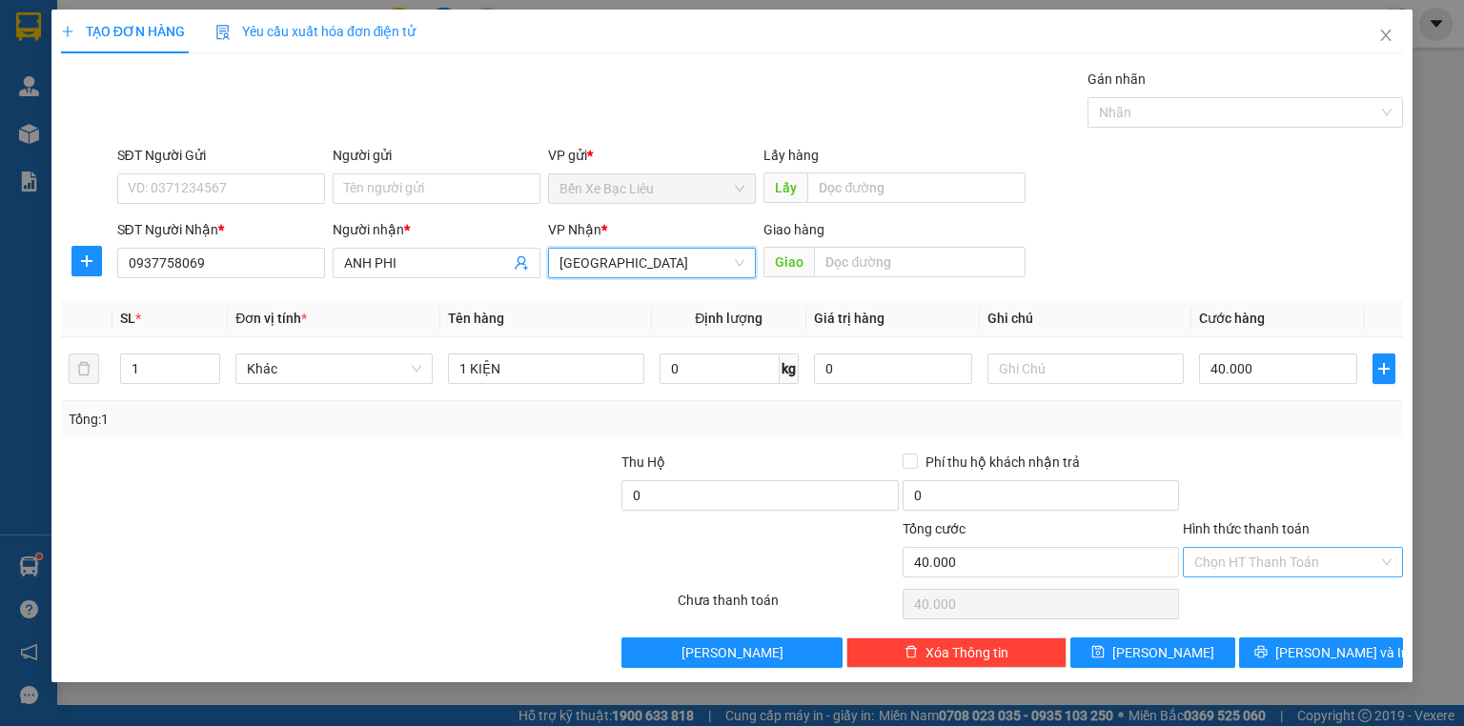
click at [1288, 564] on input "Hình thức thanh toán" at bounding box center [1286, 562] width 184 height 29
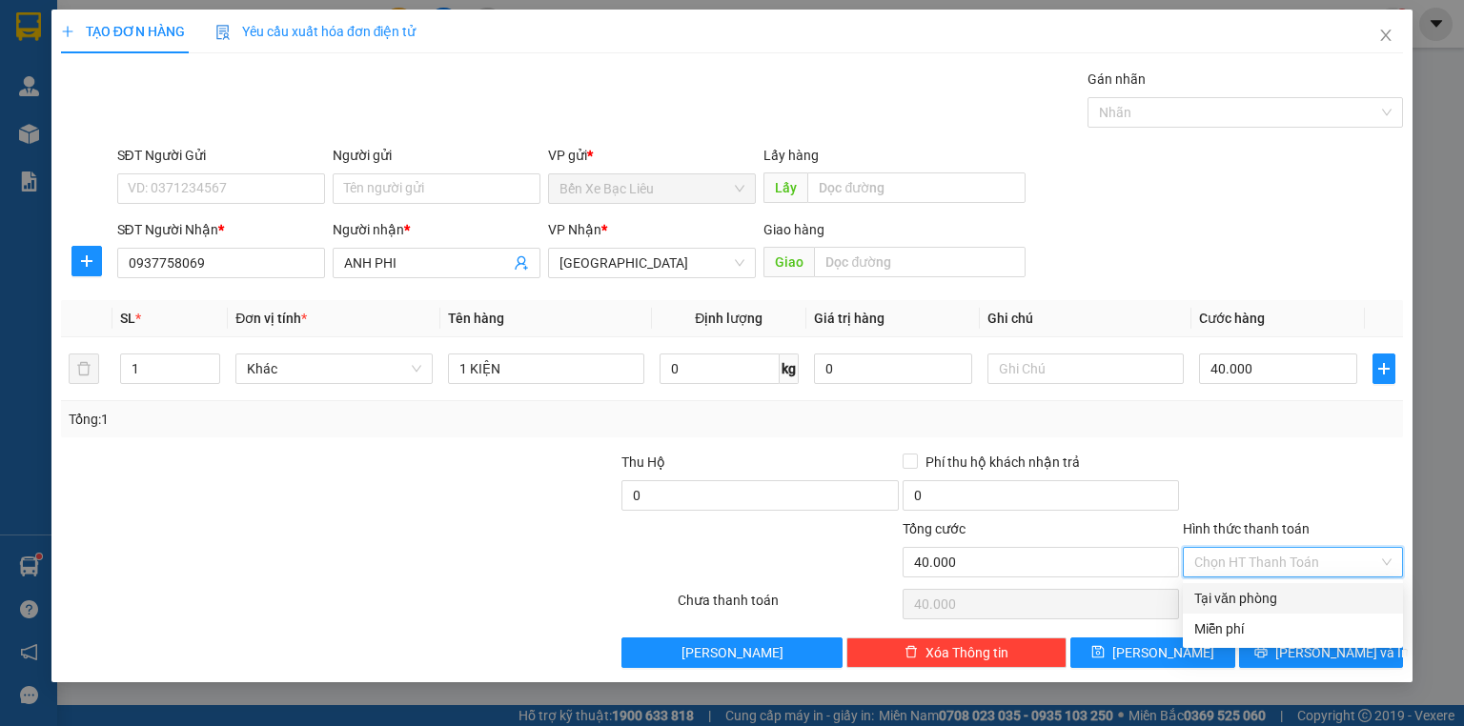
click at [1289, 597] on div "Tại văn phòng" at bounding box center [1292, 598] width 197 height 21
type input "0"
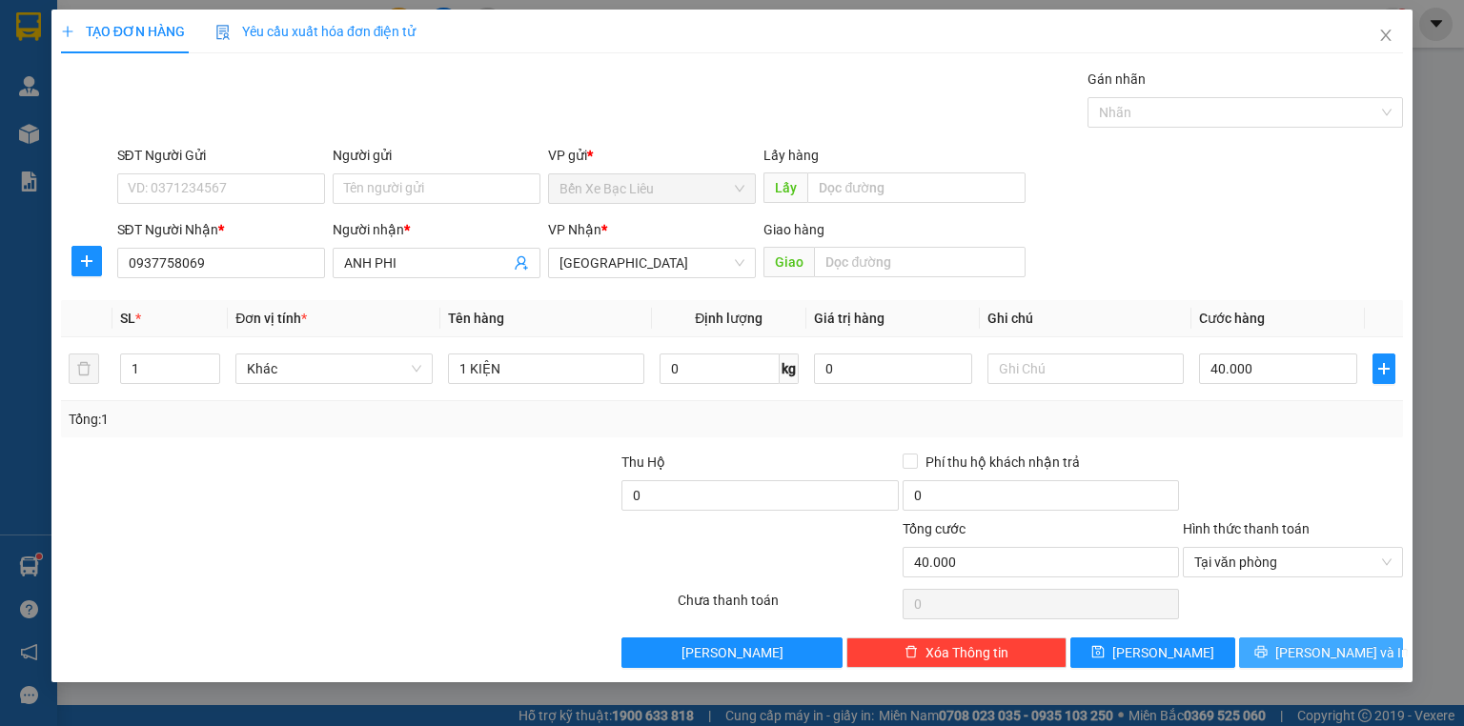
click at [1316, 644] on span "[PERSON_NAME] và In" at bounding box center [1341, 652] width 133 height 21
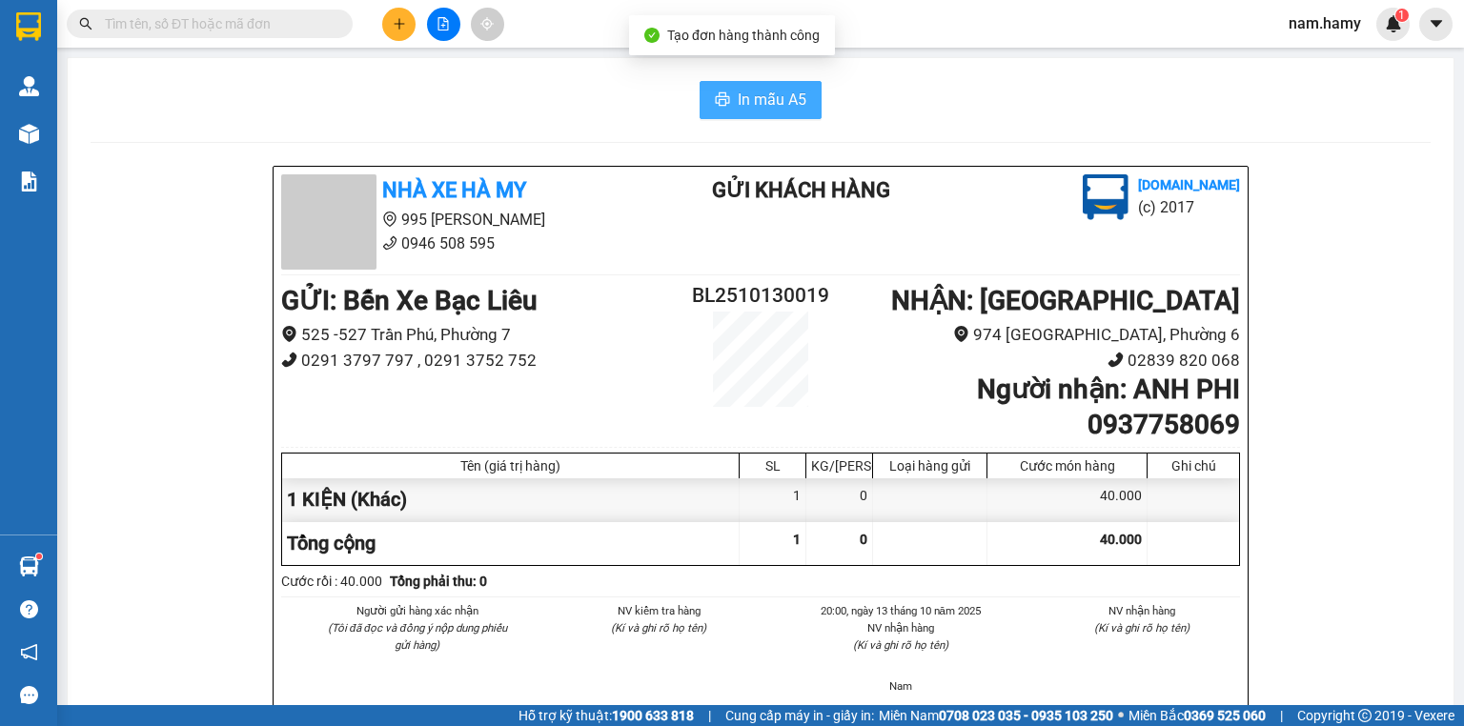
drag, startPoint x: 756, startPoint y: 106, endPoint x: 809, endPoint y: 86, distance: 57.0
click at [756, 105] on span "In mẫu A5" at bounding box center [772, 100] width 69 height 24
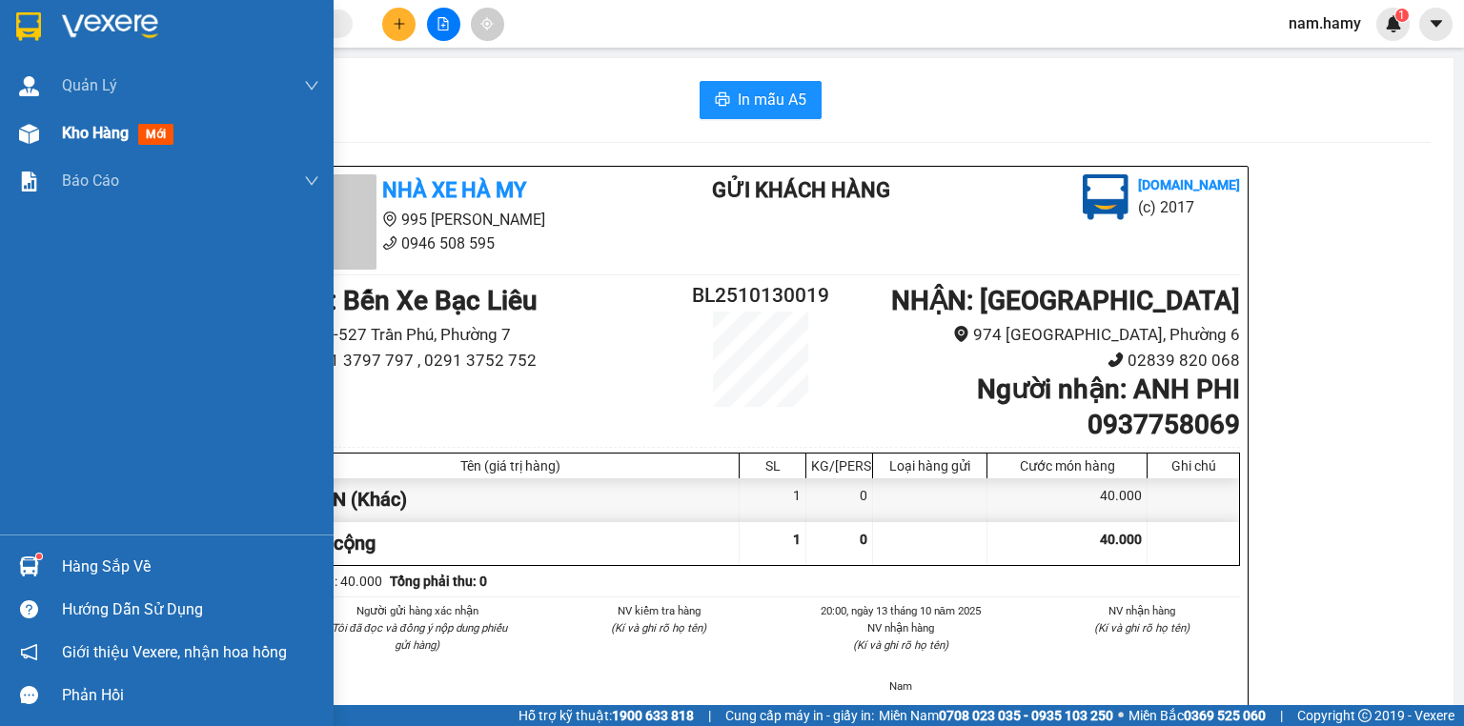
click at [68, 145] on div "Kho hàng mới" at bounding box center [190, 134] width 257 height 48
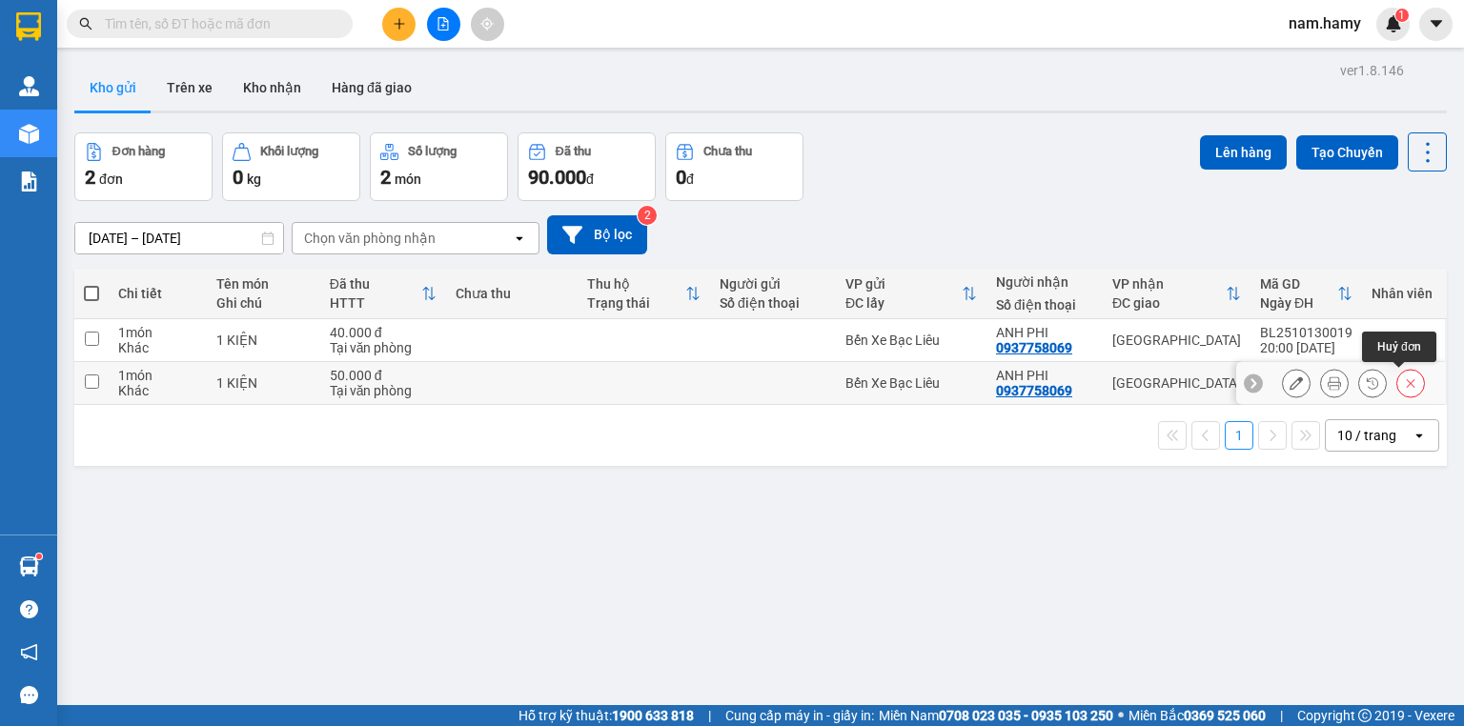
click at [1407, 383] on button at bounding box center [1410, 383] width 27 height 33
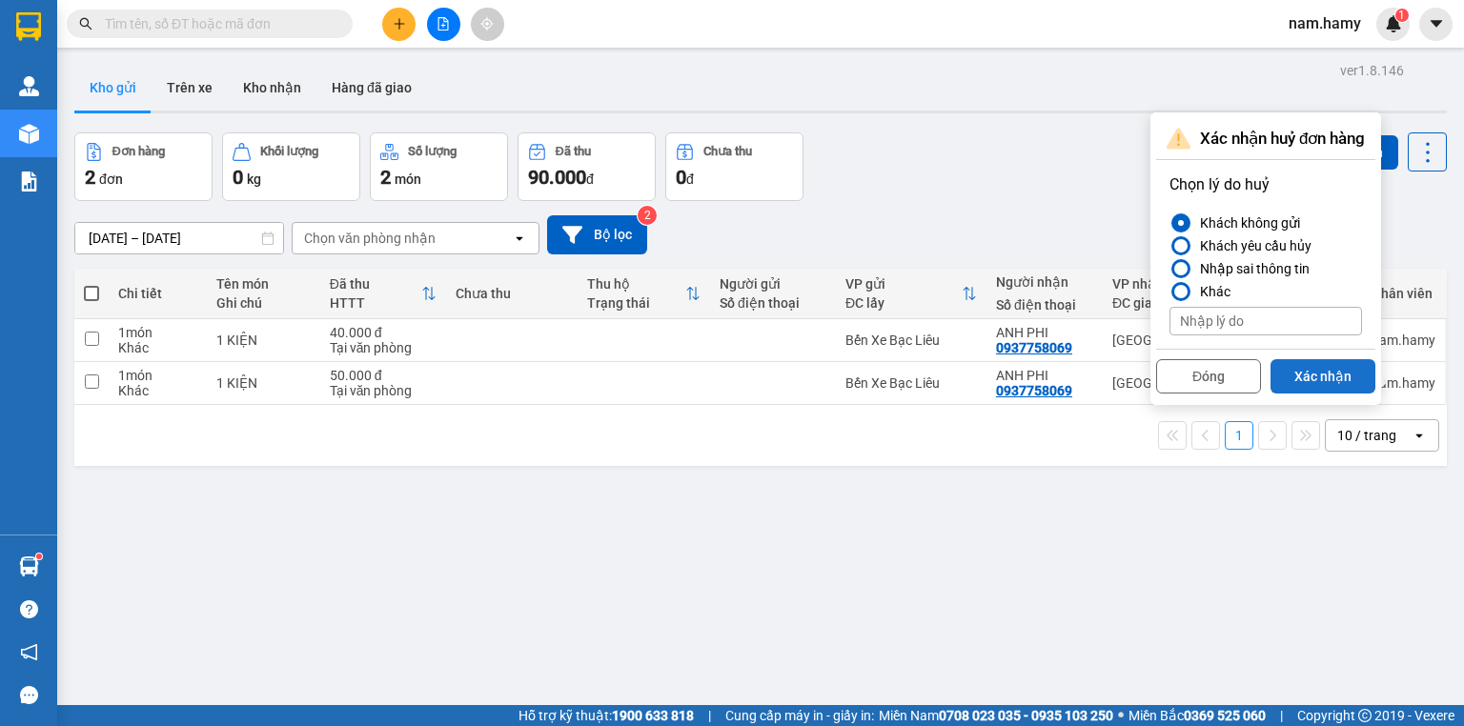
click at [1332, 378] on button "Xác nhận" at bounding box center [1322, 376] width 105 height 34
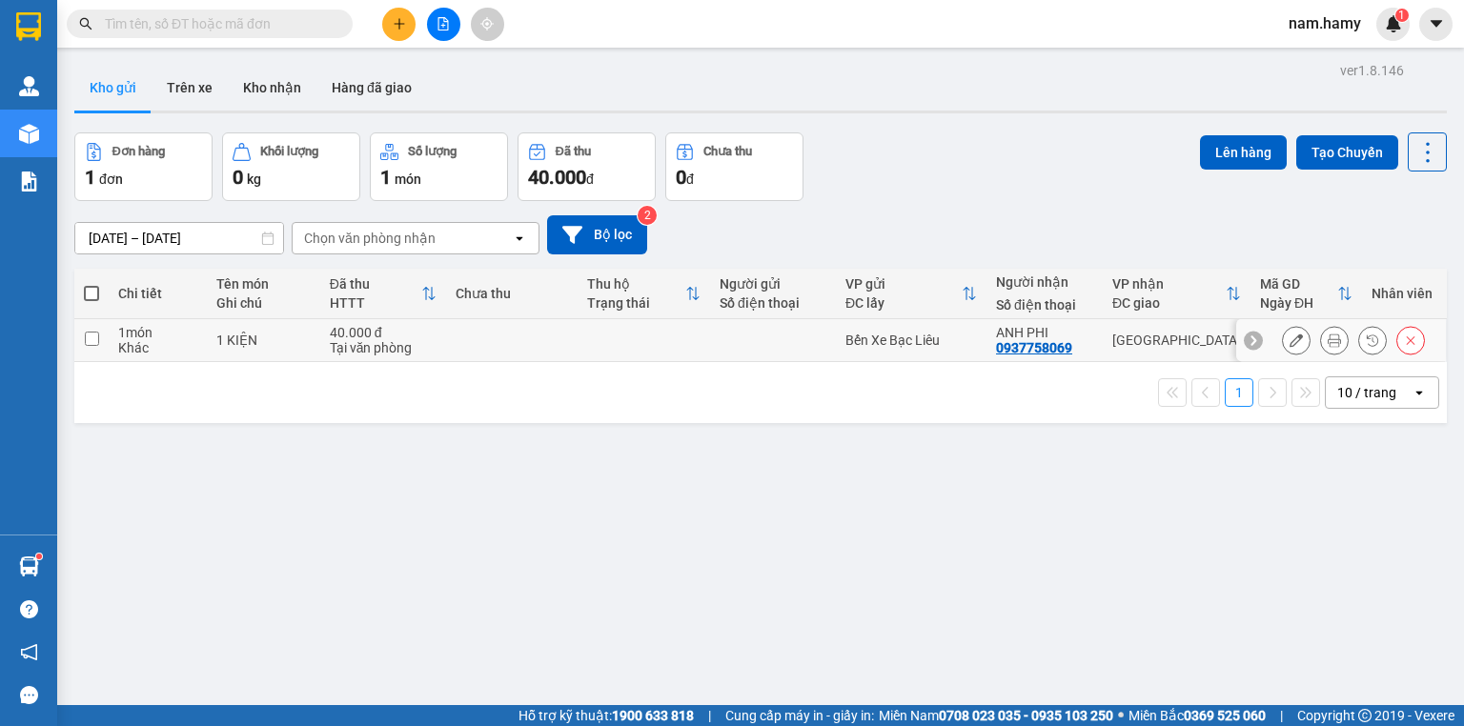
click at [346, 347] on div "Tại văn phòng" at bounding box center [383, 347] width 107 height 15
checkbox input "true"
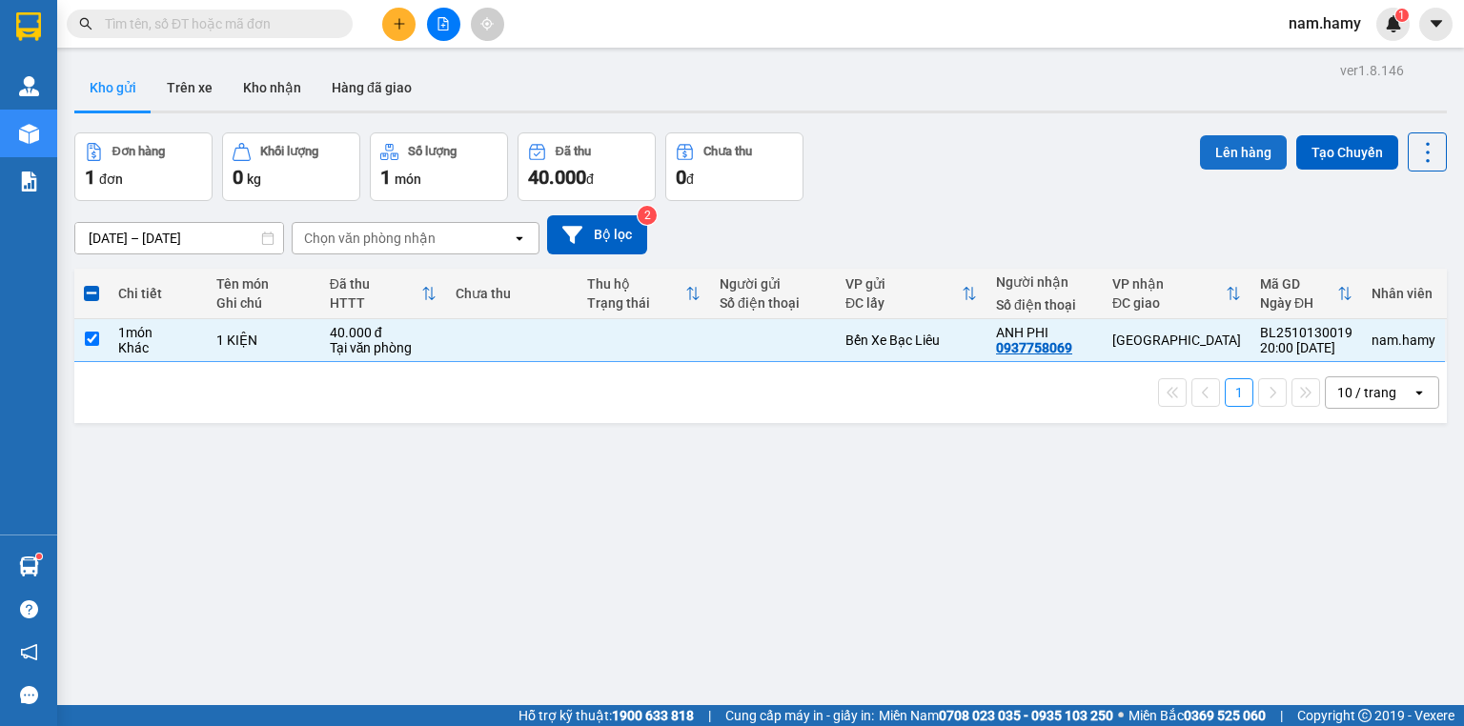
click at [1225, 144] on button "Lên hàng" at bounding box center [1243, 152] width 87 height 34
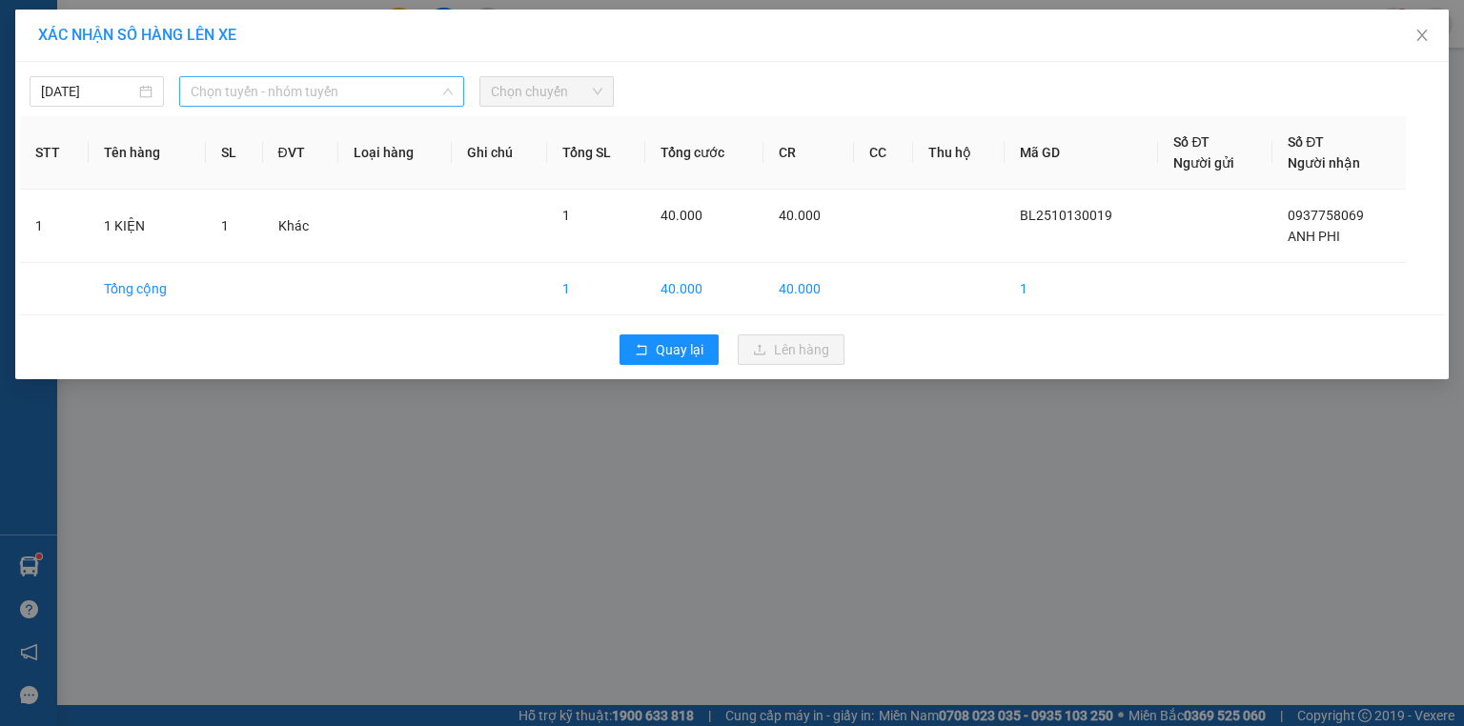
click at [391, 88] on span "Chọn tuyến - nhóm tuyến" at bounding box center [322, 91] width 262 height 29
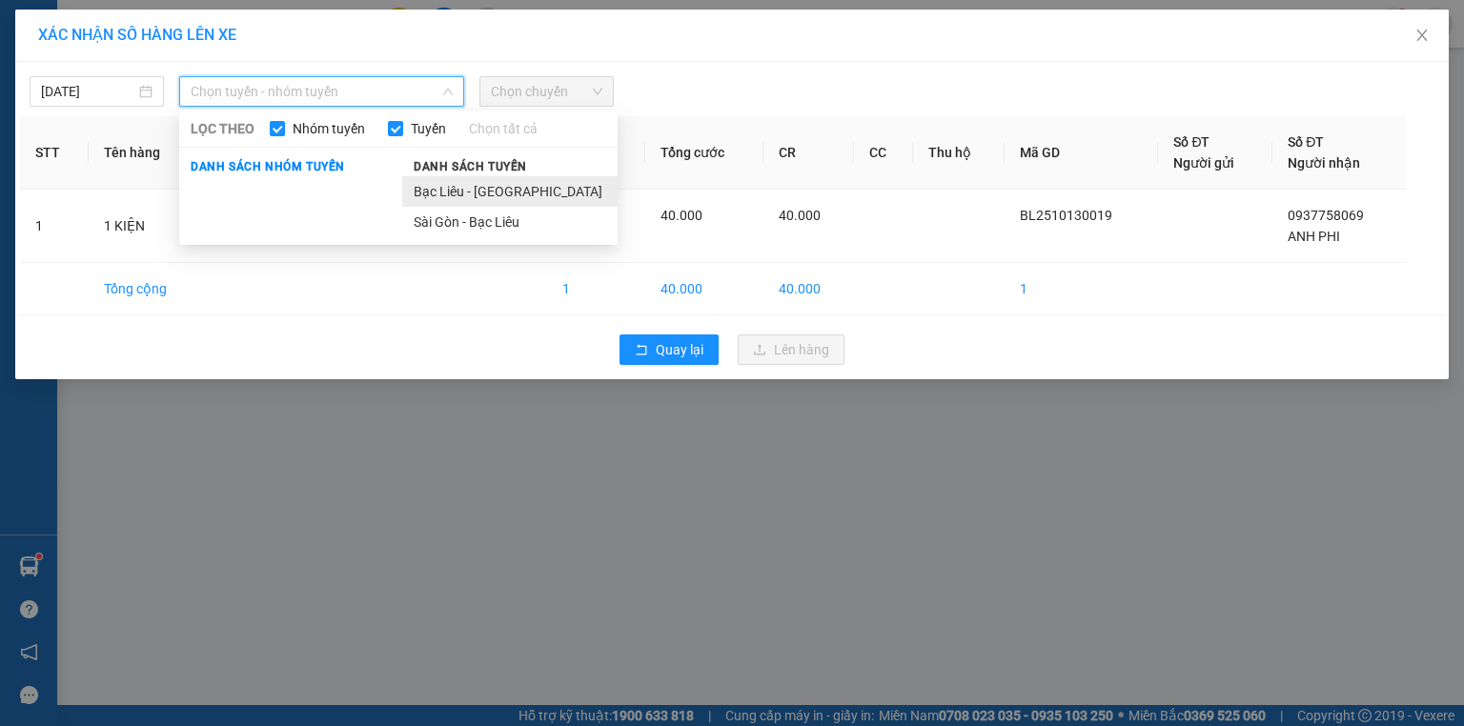
click at [467, 188] on li "Bạc Liêu - [GEOGRAPHIC_DATA]" at bounding box center [509, 191] width 215 height 30
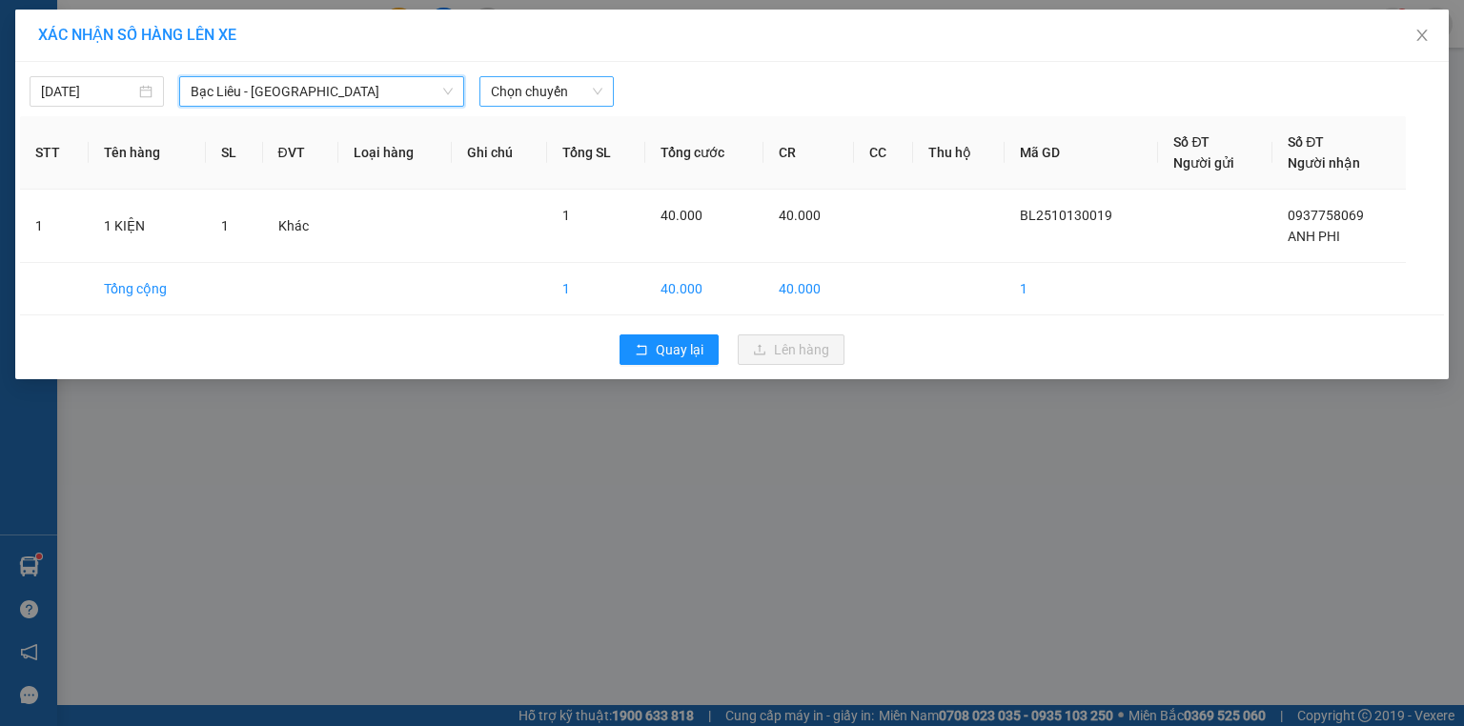
click at [542, 88] on span "Chọn chuyến" at bounding box center [547, 91] width 112 height 29
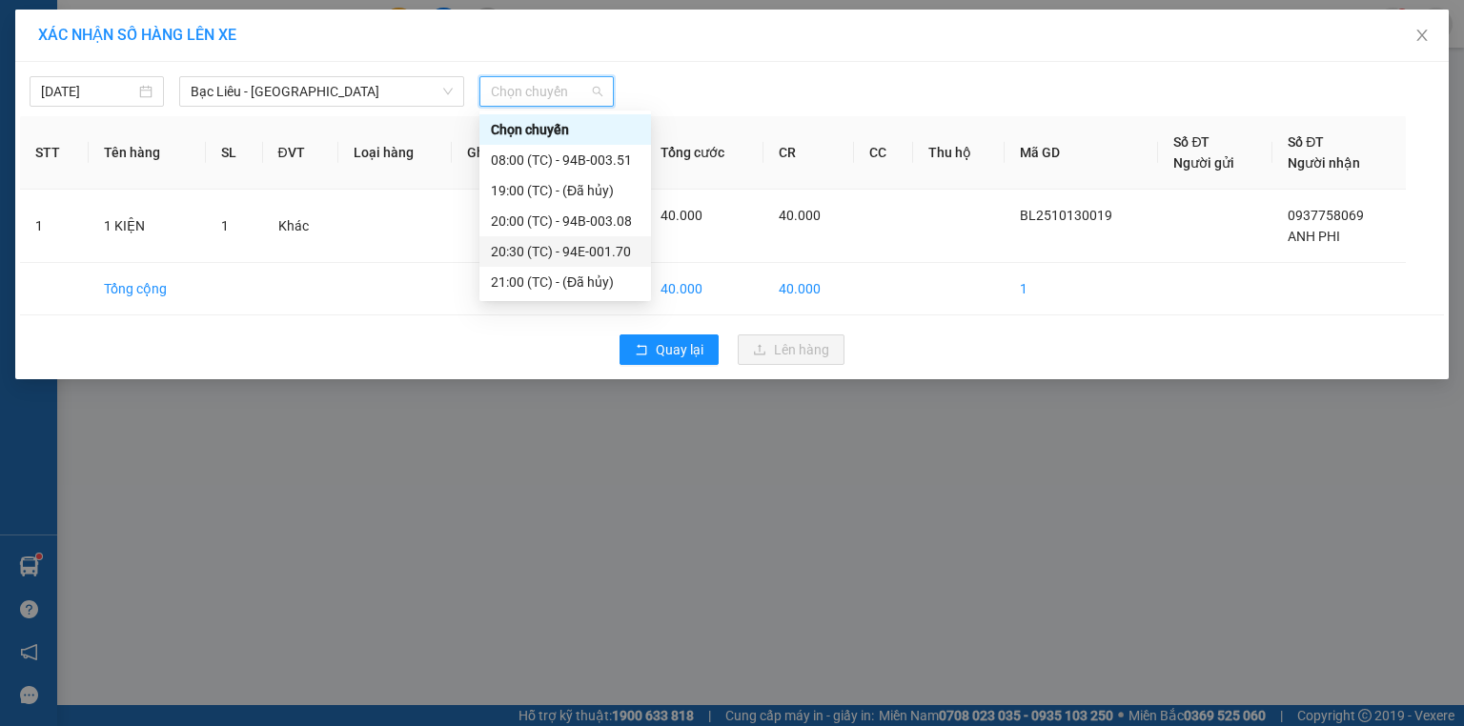
click at [606, 254] on div "20:30 (TC) - 94E-001.70" at bounding box center [565, 251] width 149 height 21
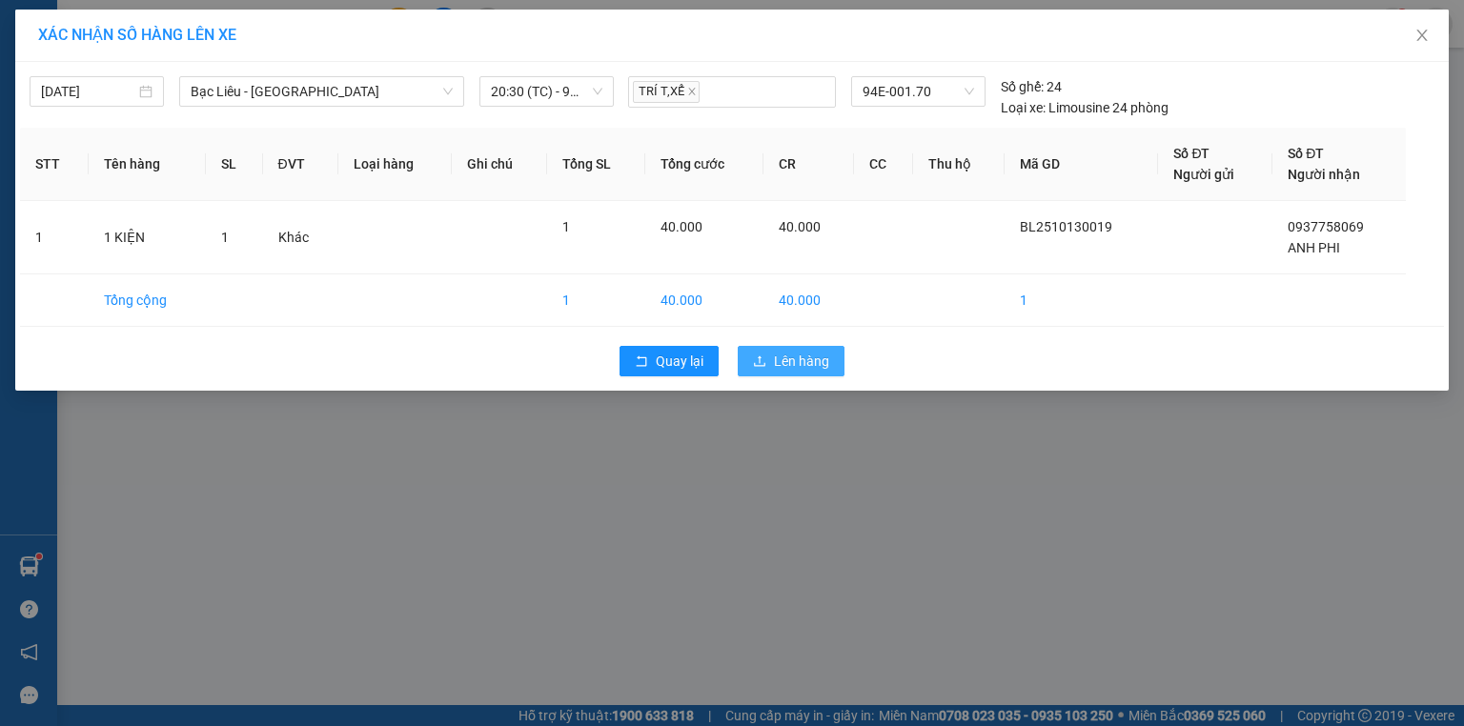
click at [797, 355] on span "Lên hàng" at bounding box center [801, 361] width 55 height 21
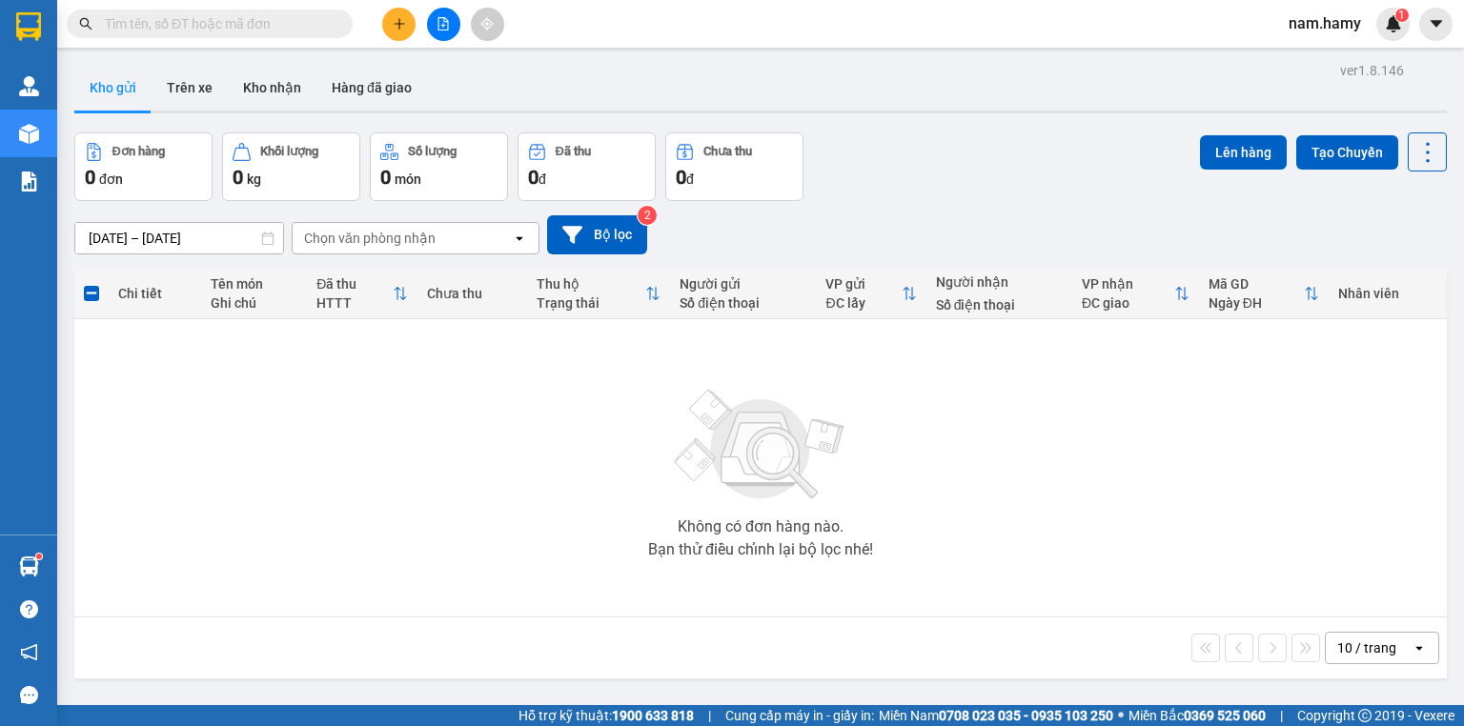
drag, startPoint x: 381, startPoint y: 22, endPoint x: 393, endPoint y: 25, distance: 11.8
click at [387, 23] on div at bounding box center [443, 24] width 143 height 33
click at [394, 26] on icon "plus" at bounding box center [399, 23] width 13 height 13
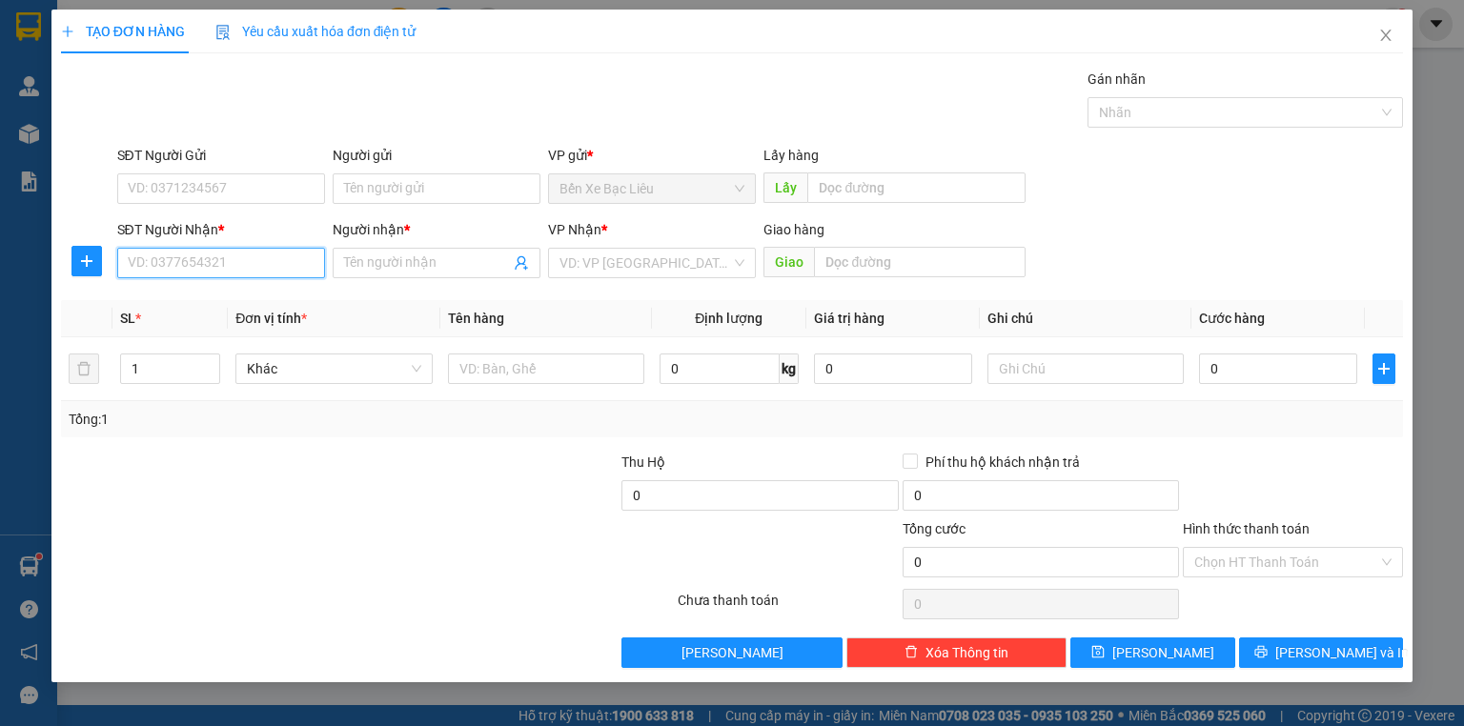
click at [314, 268] on input "SĐT Người Nhận *" at bounding box center [221, 263] width 208 height 30
click at [424, 264] on input "Người nhận *" at bounding box center [427, 263] width 166 height 21
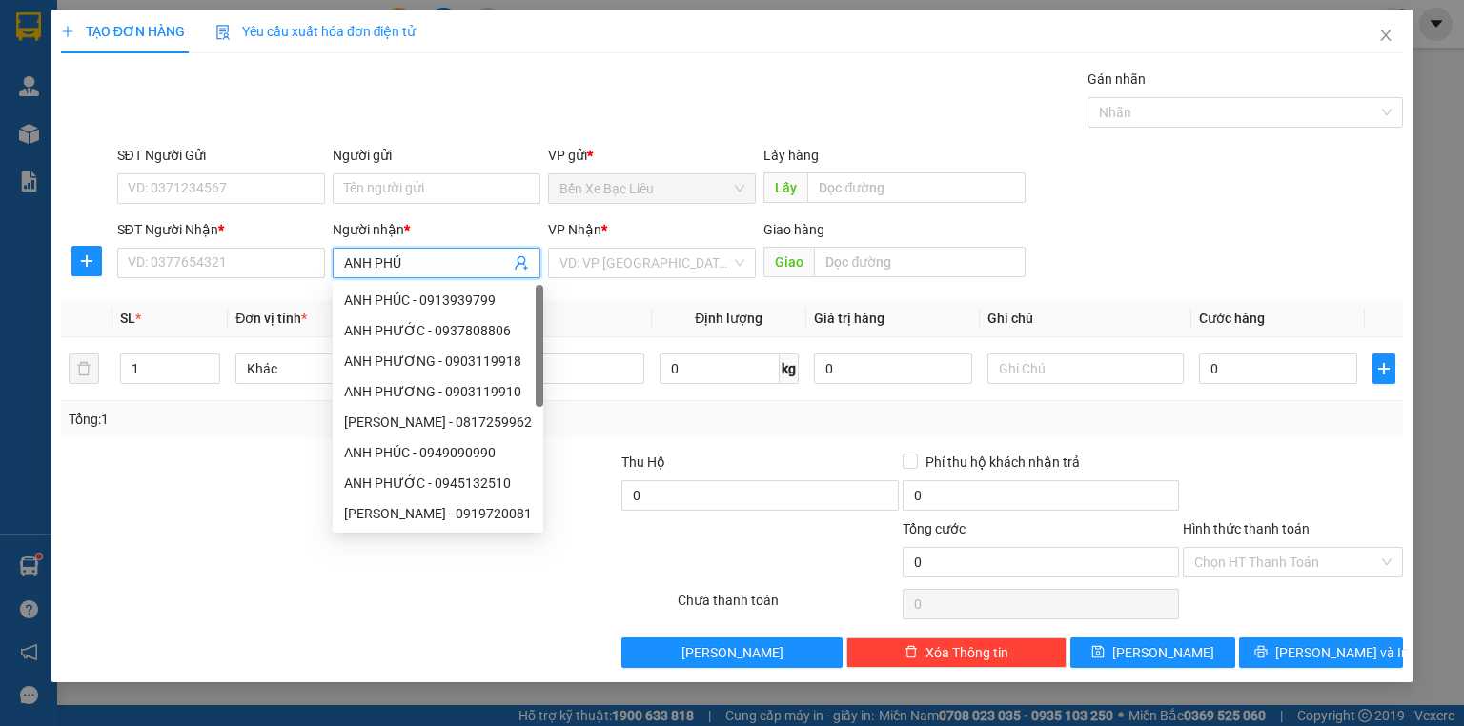
type input "ANH PHÚC"
click at [478, 396] on div "ANH PHÚC - 0979019709" at bounding box center [438, 391] width 188 height 21
type input "0979019709"
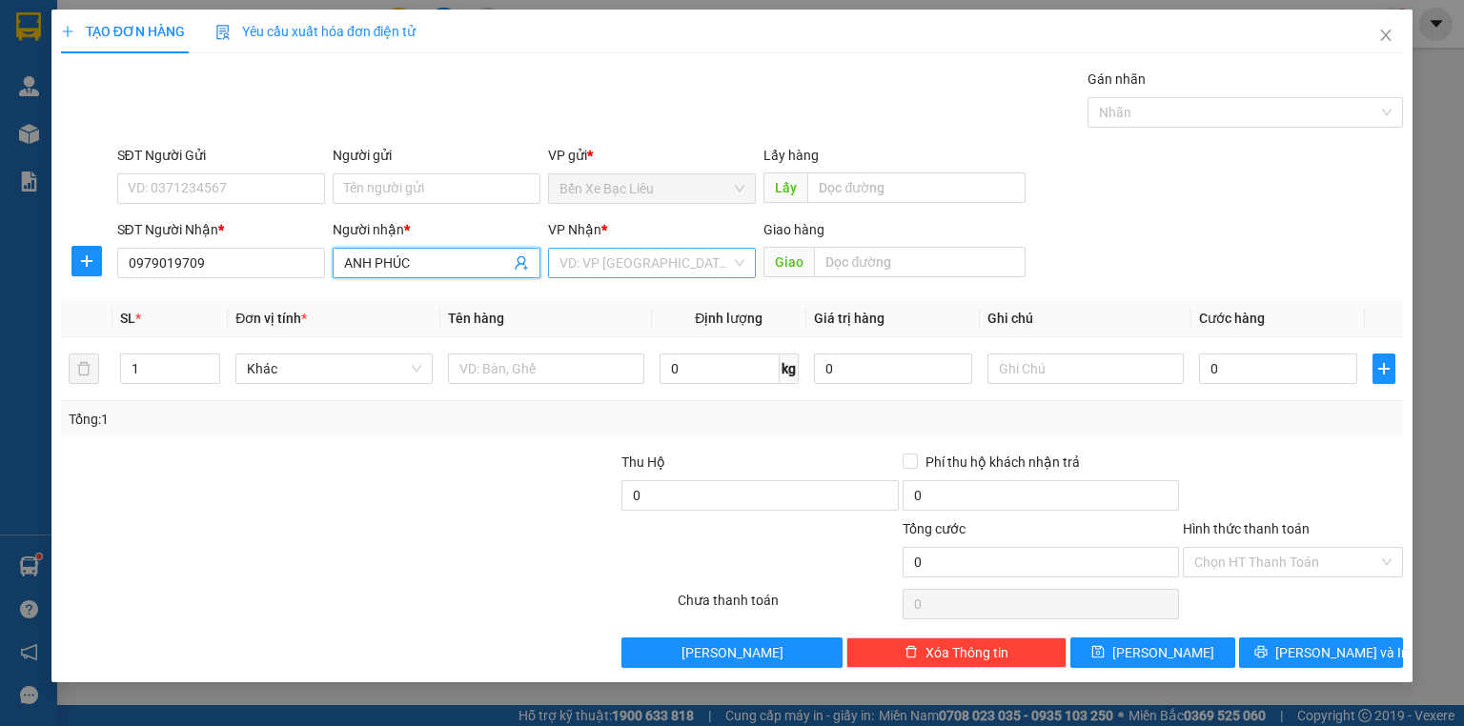
type input "ANH PHÚC"
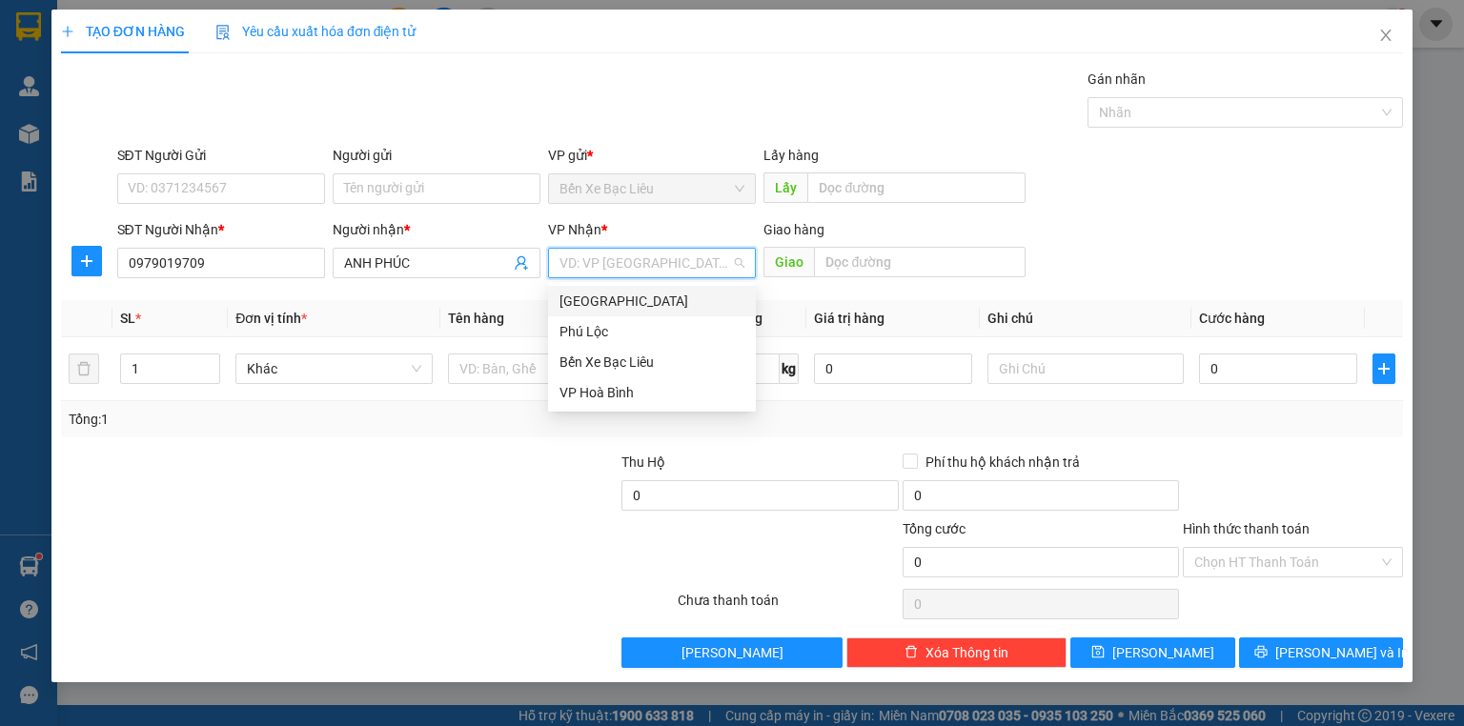
click at [622, 266] on input "search" at bounding box center [645, 263] width 172 height 29
click at [638, 304] on div "[GEOGRAPHIC_DATA]" at bounding box center [651, 301] width 185 height 21
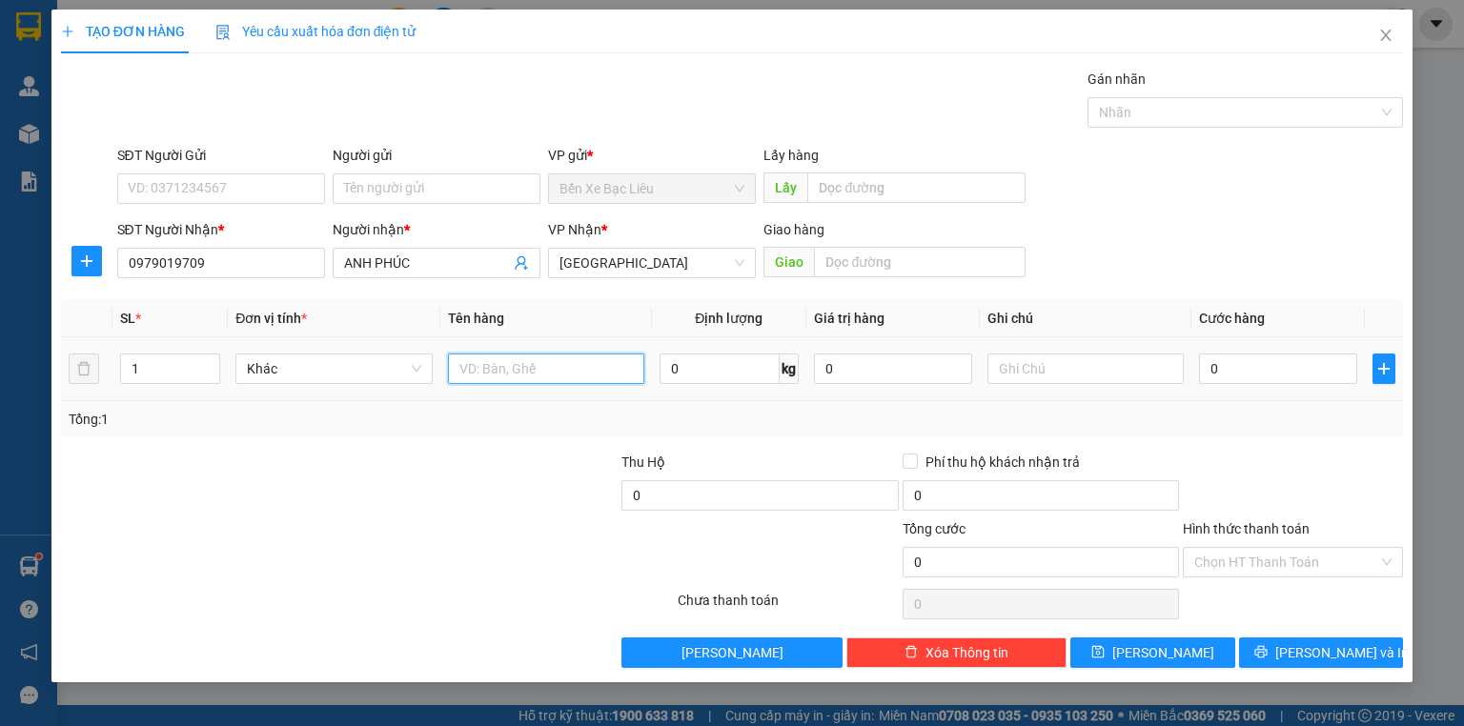
click at [503, 371] on input "text" at bounding box center [546, 369] width 196 height 30
type input "1 THÙNG"
click at [1205, 370] on input "0" at bounding box center [1278, 369] width 158 height 30
type input "5"
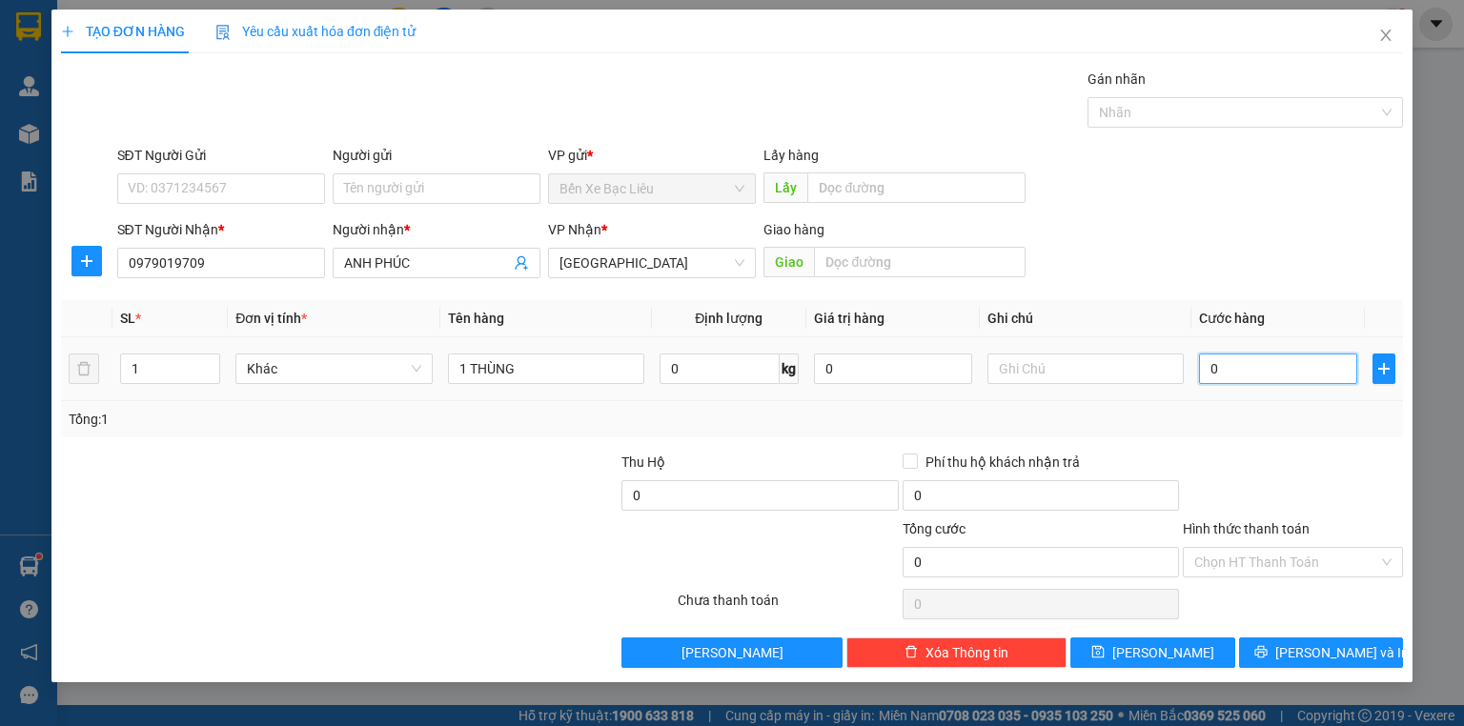
type input "5"
type input "50"
type input "50.000"
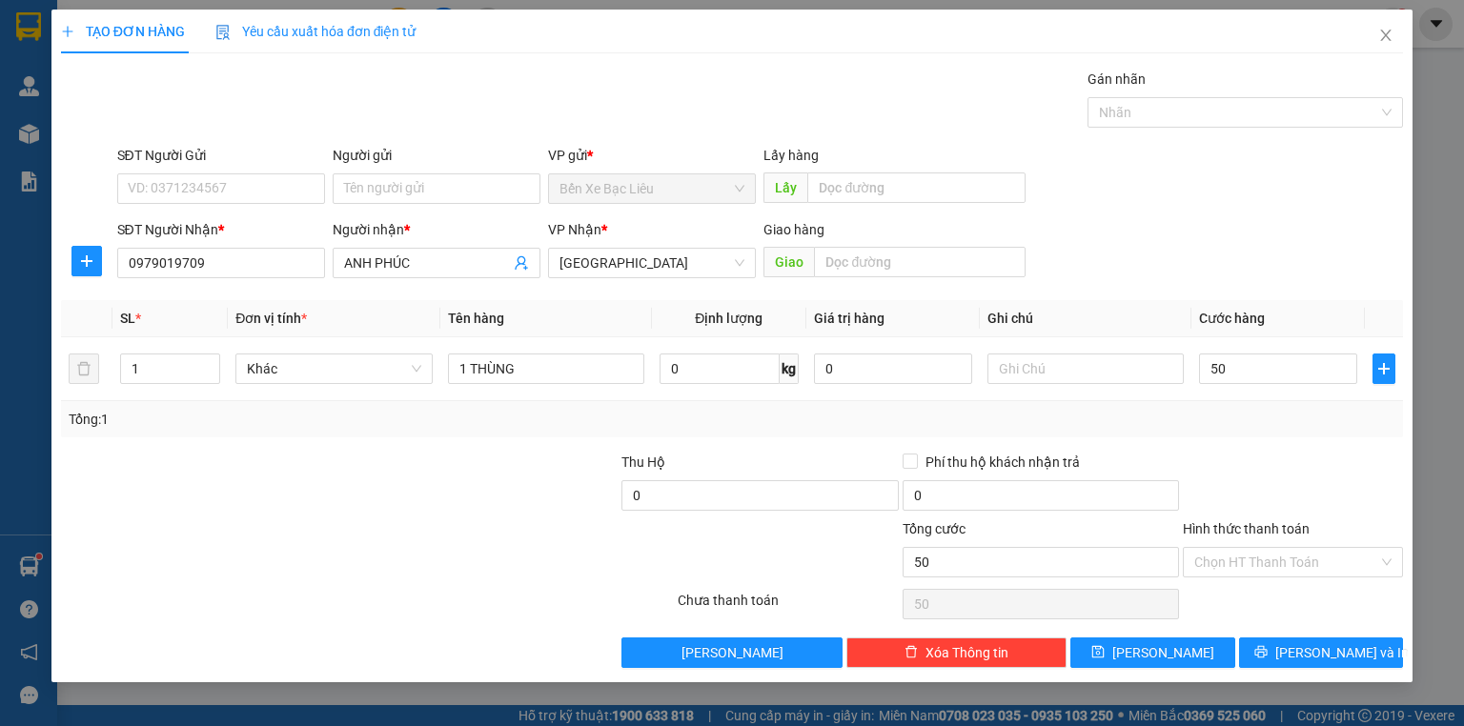
type input "50.000"
click at [1289, 469] on div at bounding box center [1293, 485] width 224 height 67
click at [1339, 643] on span "[PERSON_NAME] và In" at bounding box center [1341, 652] width 133 height 21
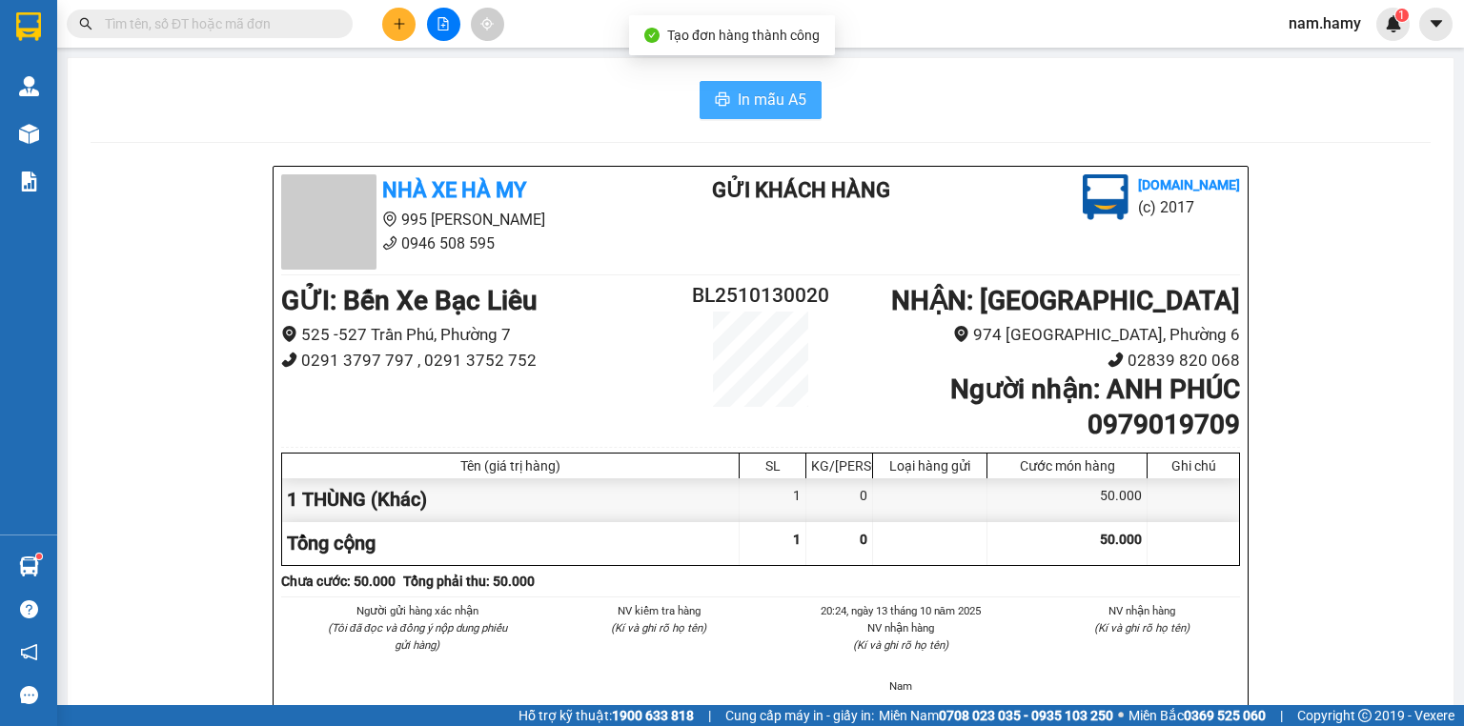
click at [766, 91] on span "In mẫu A5" at bounding box center [772, 100] width 69 height 24
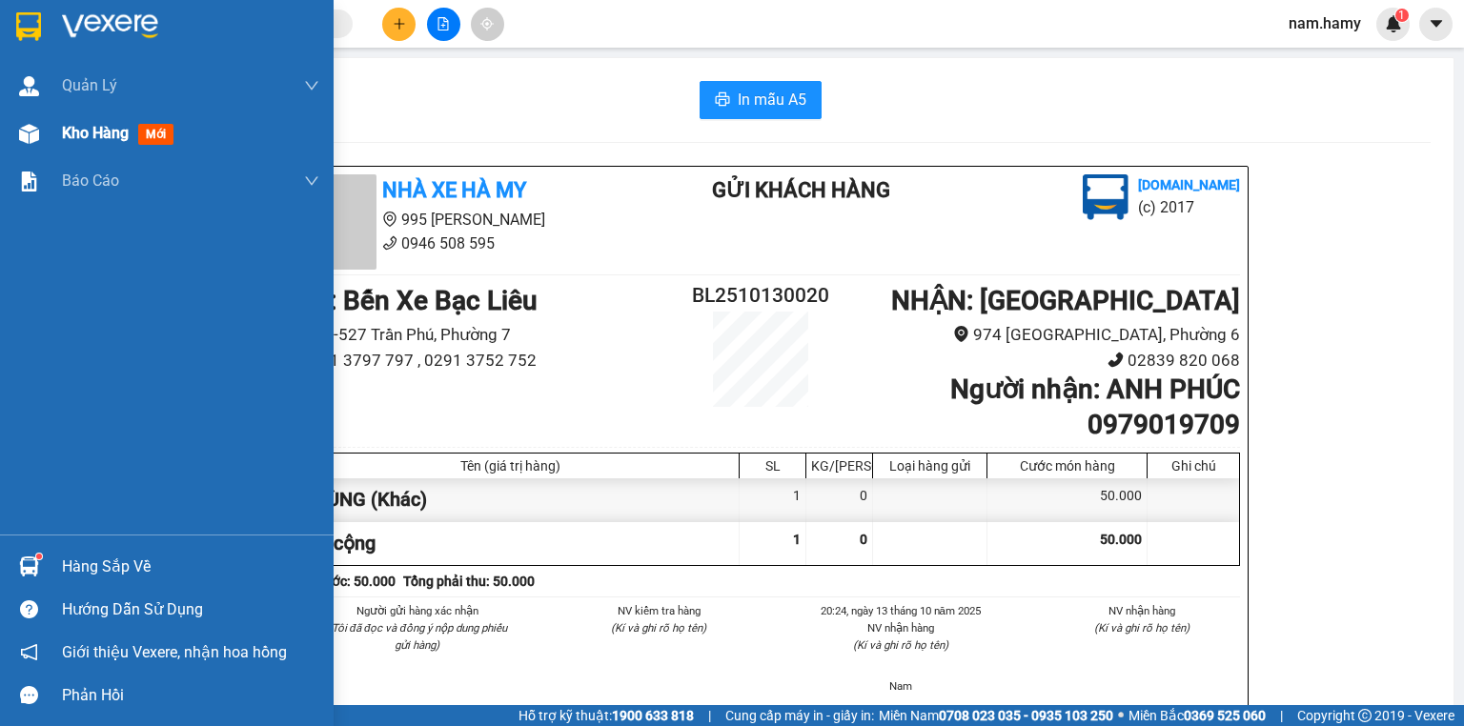
click at [34, 130] on img at bounding box center [29, 134] width 20 height 20
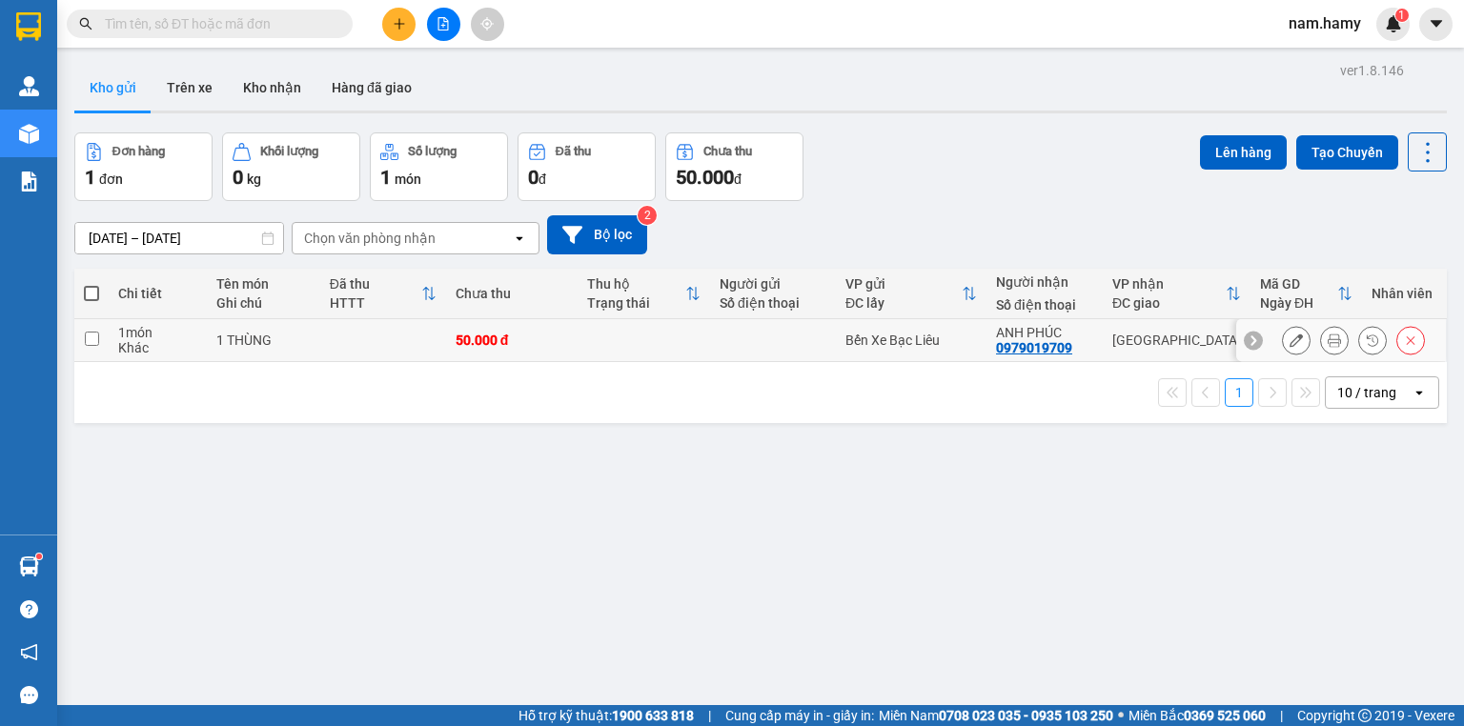
click at [652, 355] on td at bounding box center [644, 340] width 132 height 43
checkbox input "true"
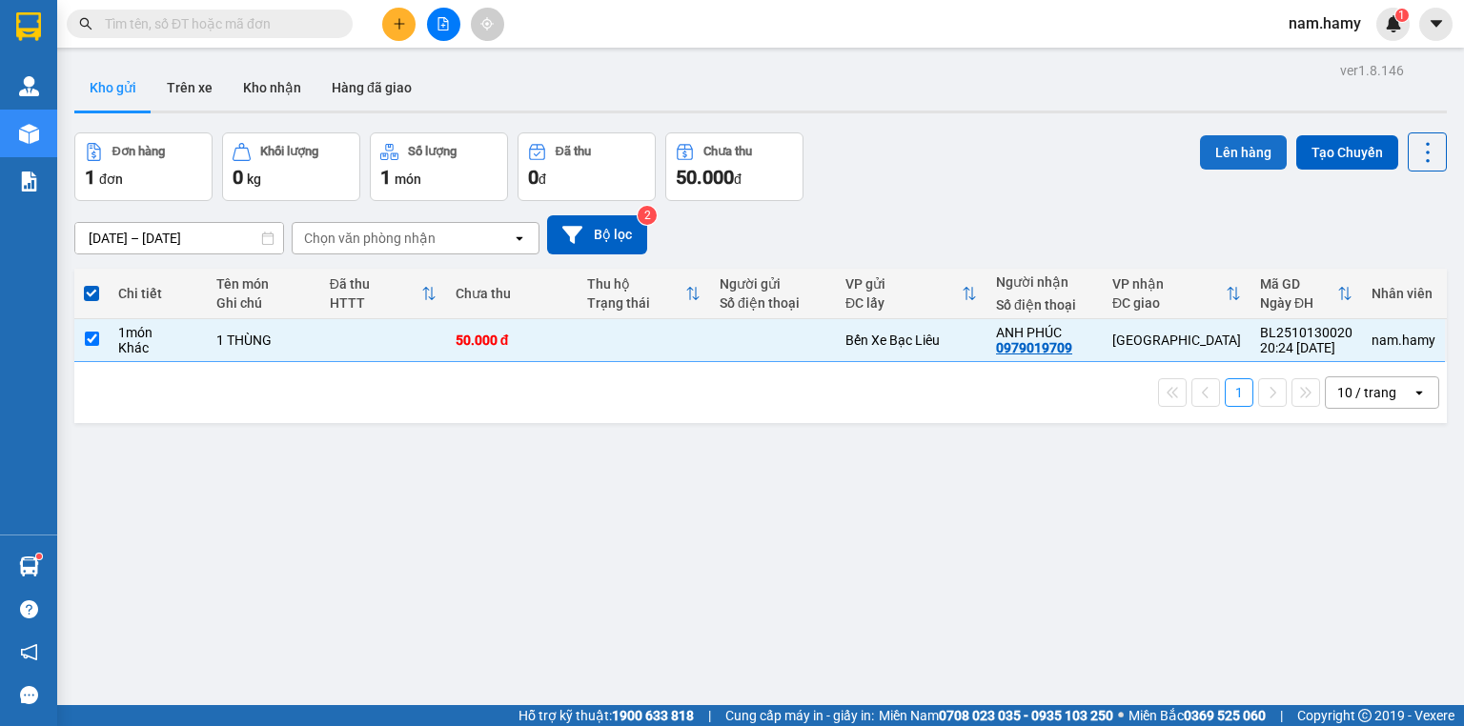
click at [1215, 150] on button "Lên hàng" at bounding box center [1243, 152] width 87 height 34
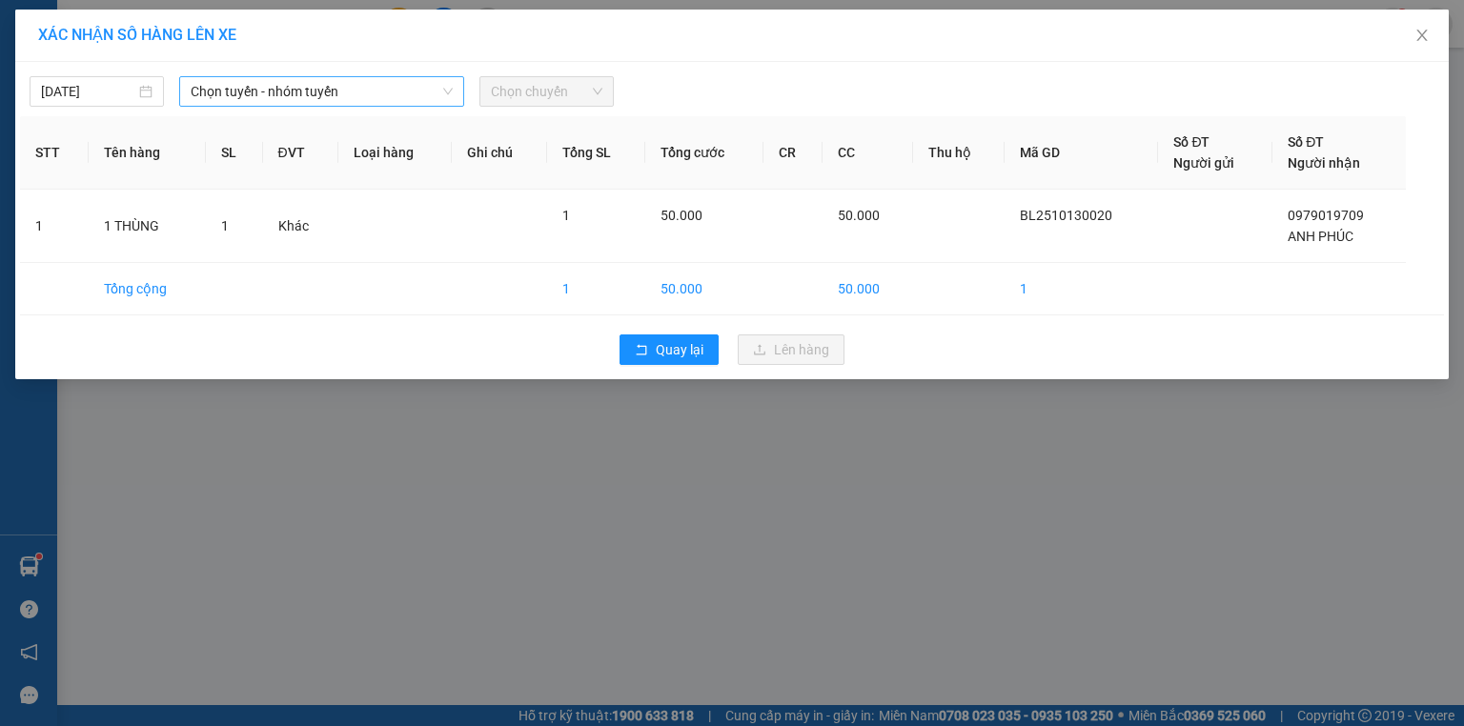
click at [451, 91] on icon "down" at bounding box center [447, 91] width 11 height 11
drag, startPoint x: 353, startPoint y: 82, endPoint x: 351, endPoint y: 99, distance: 17.3
click at [351, 88] on span "Chọn tuyến - nhóm tuyến" at bounding box center [322, 91] width 262 height 29
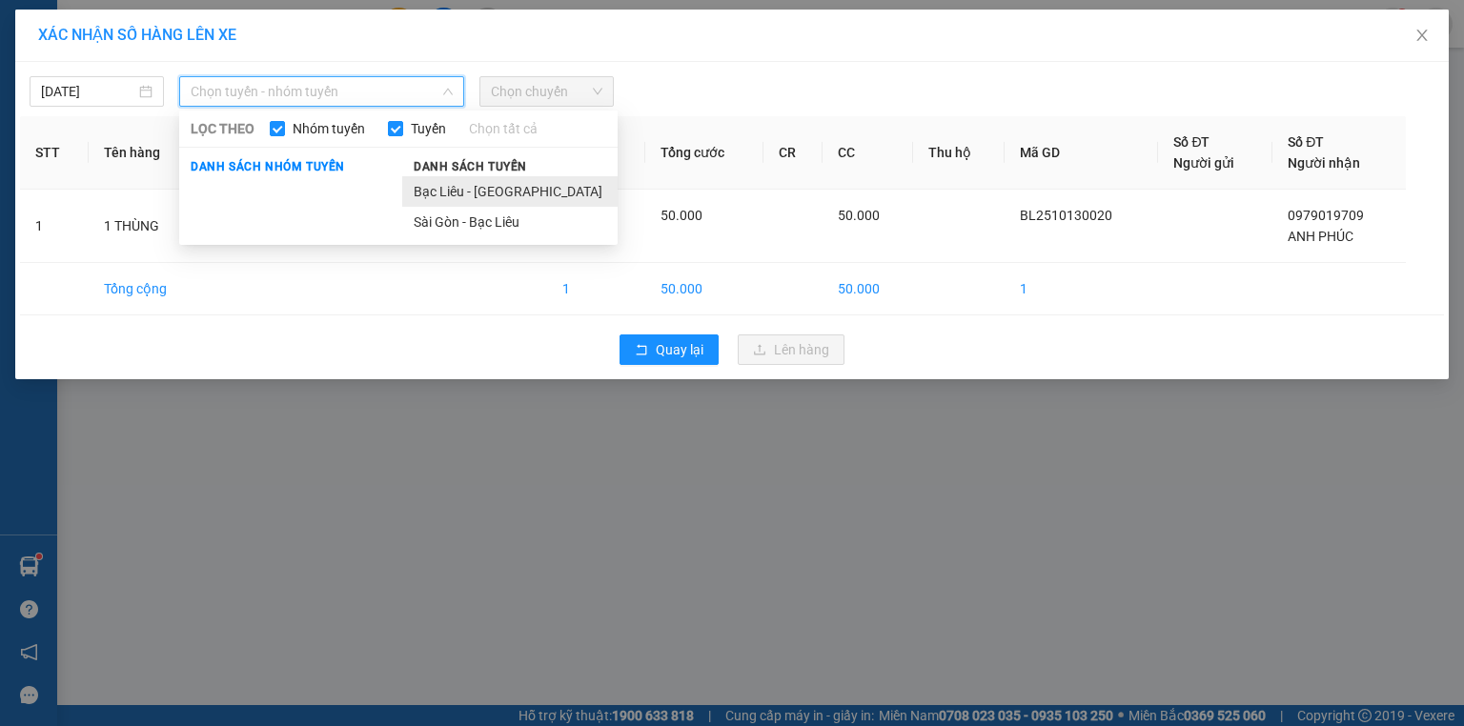
click at [503, 206] on li "Bạc Liêu - [GEOGRAPHIC_DATA]" at bounding box center [509, 191] width 215 height 30
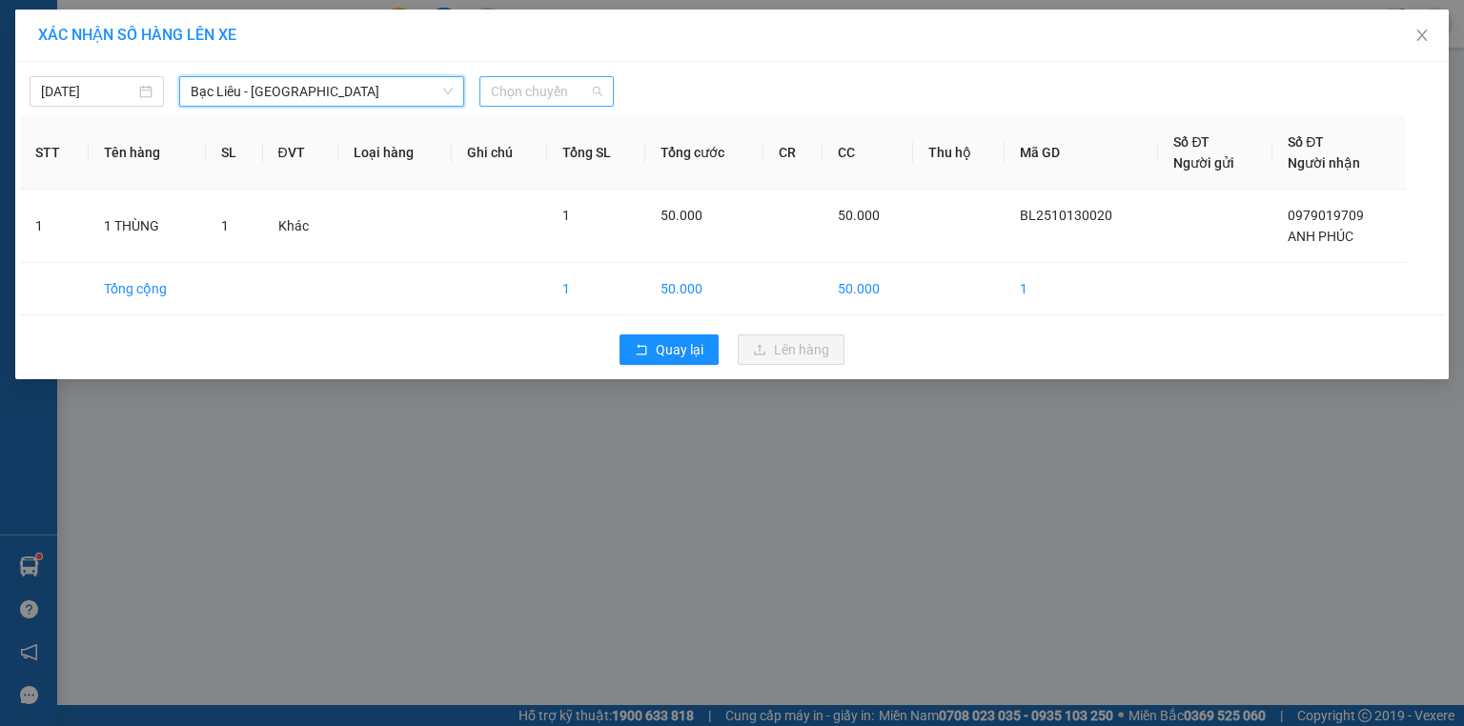
click at [546, 76] on div "Chọn chuyến" at bounding box center [546, 91] width 134 height 30
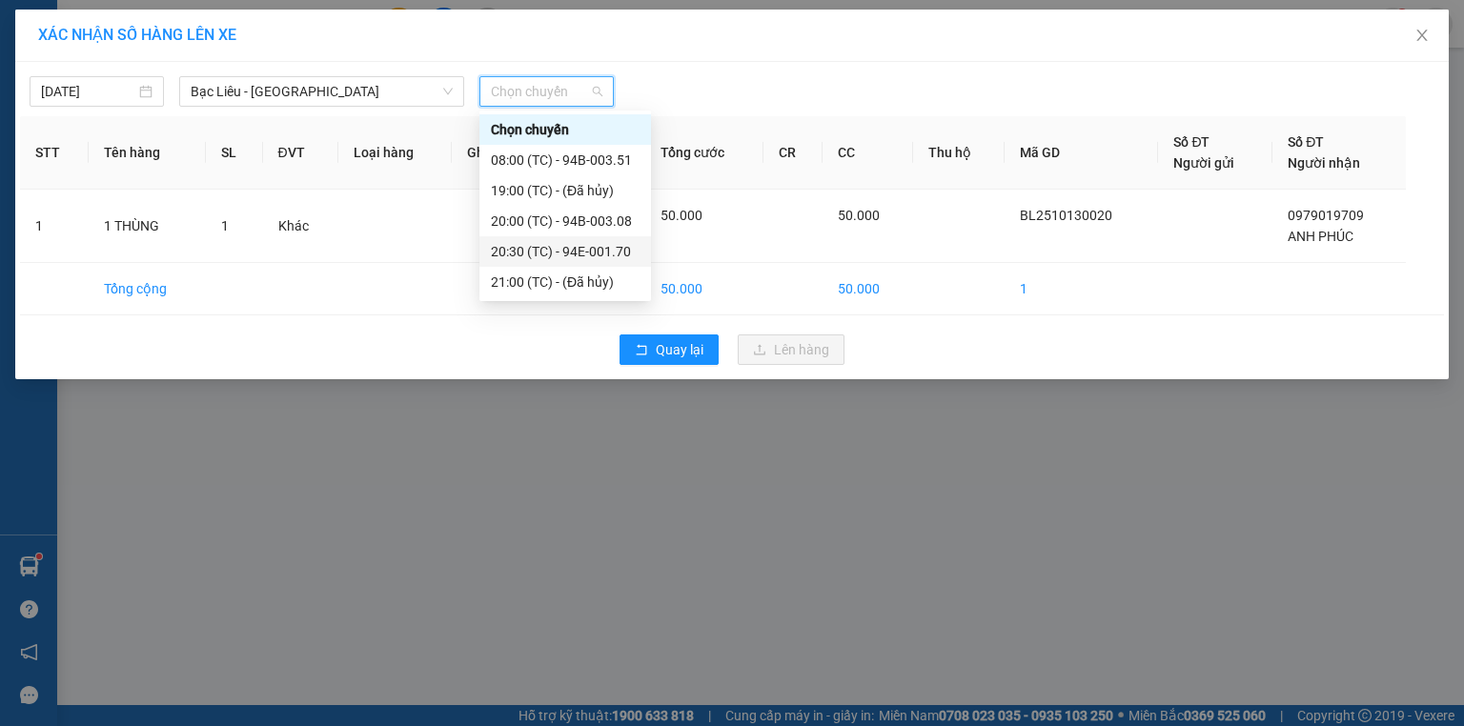
click at [602, 259] on div "20:30 (TC) - 94E-001.70" at bounding box center [565, 251] width 149 height 21
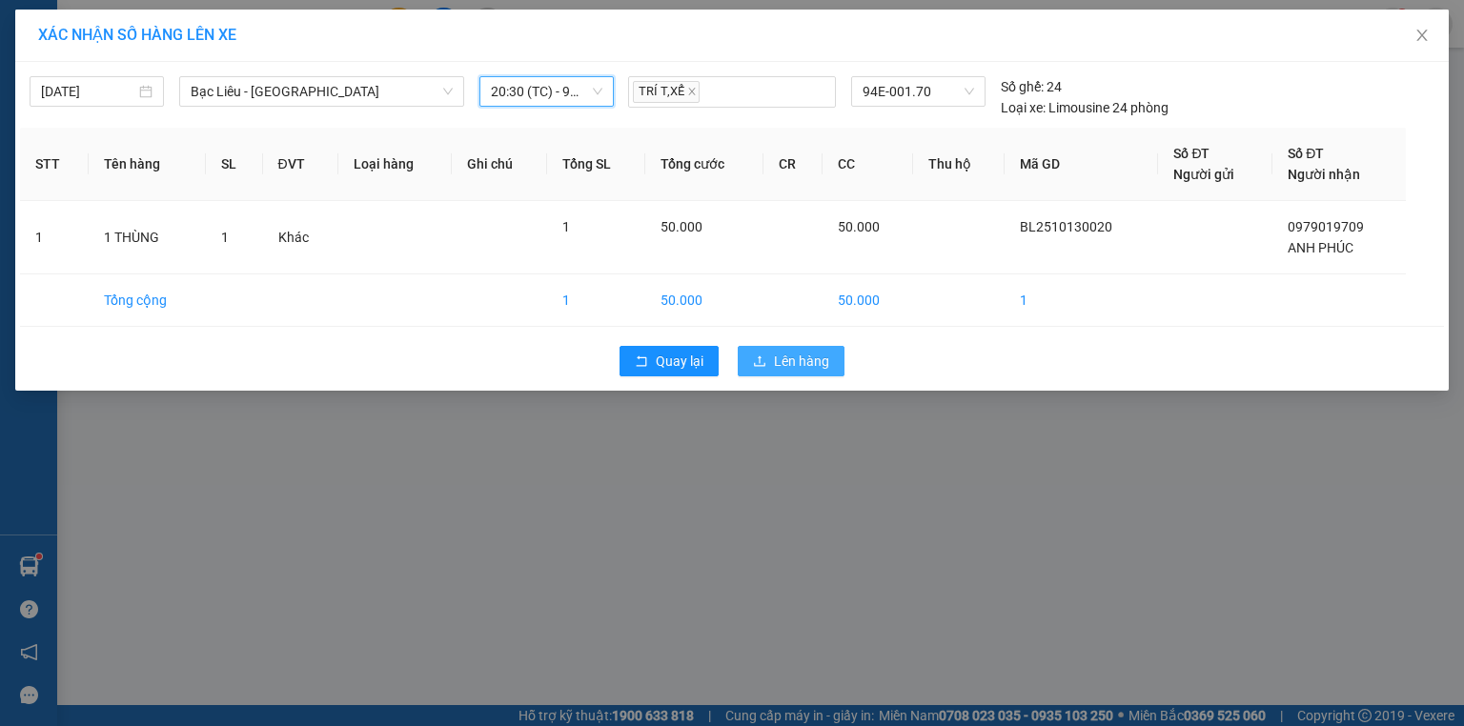
click at [773, 370] on button "Lên hàng" at bounding box center [791, 361] width 107 height 30
